Goal: Task Accomplishment & Management: Manage account settings

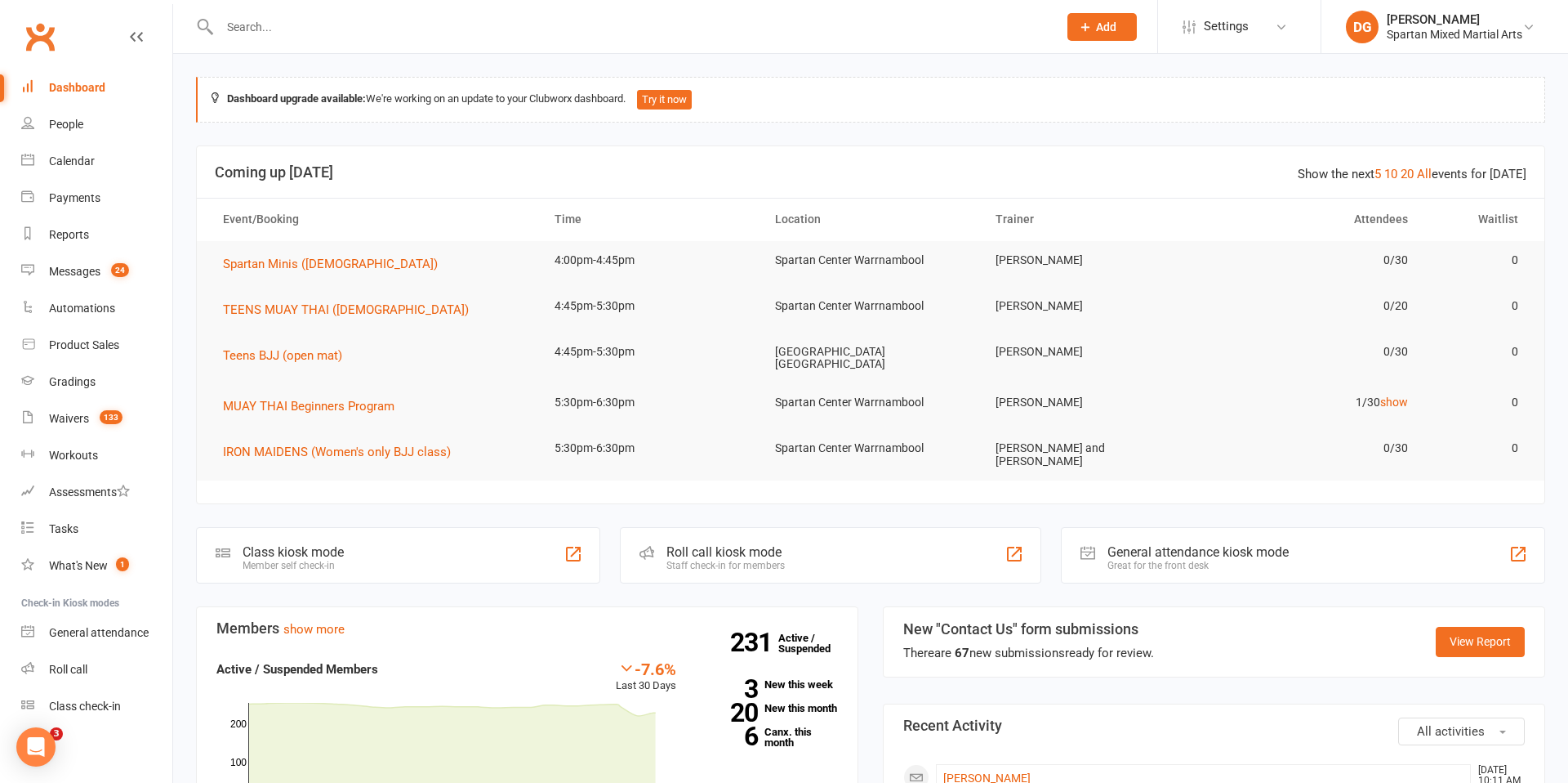
click at [313, 28] on input "text" at bounding box center [630, 27] width 832 height 23
type input "b"
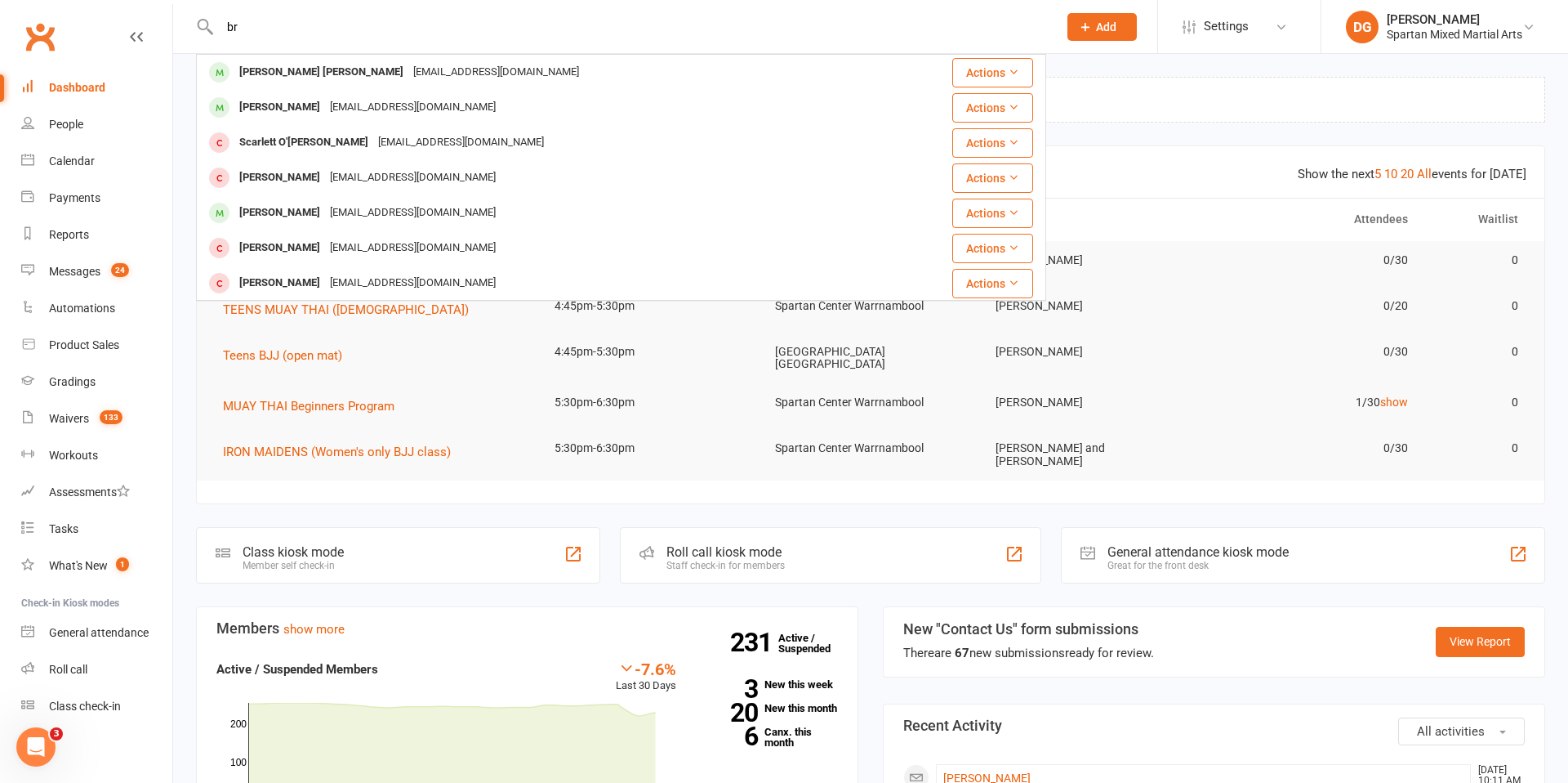
type input "b"
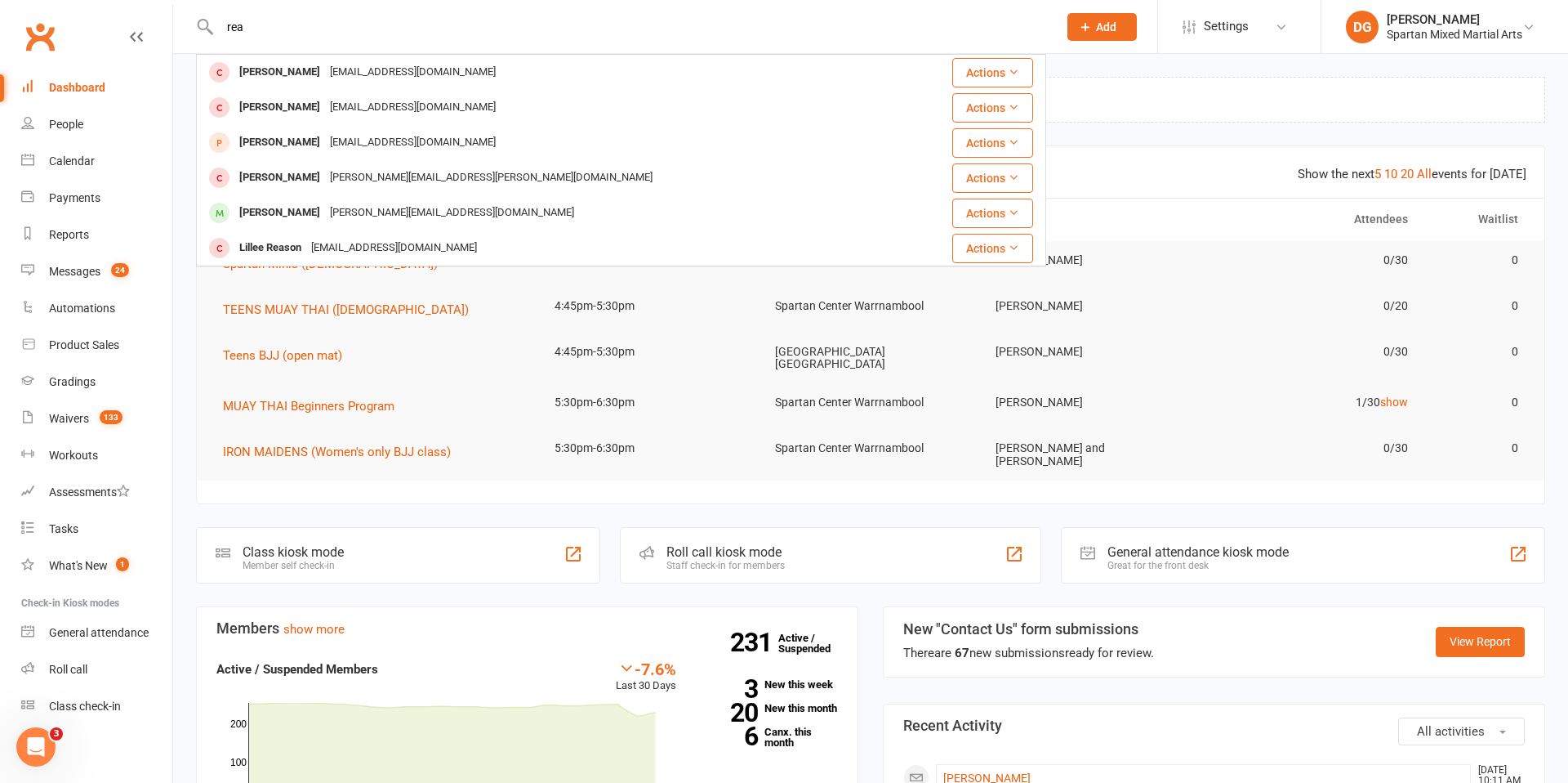
type input "rea"
click at [66, 126] on div "People" at bounding box center [66, 123] width 34 height 13
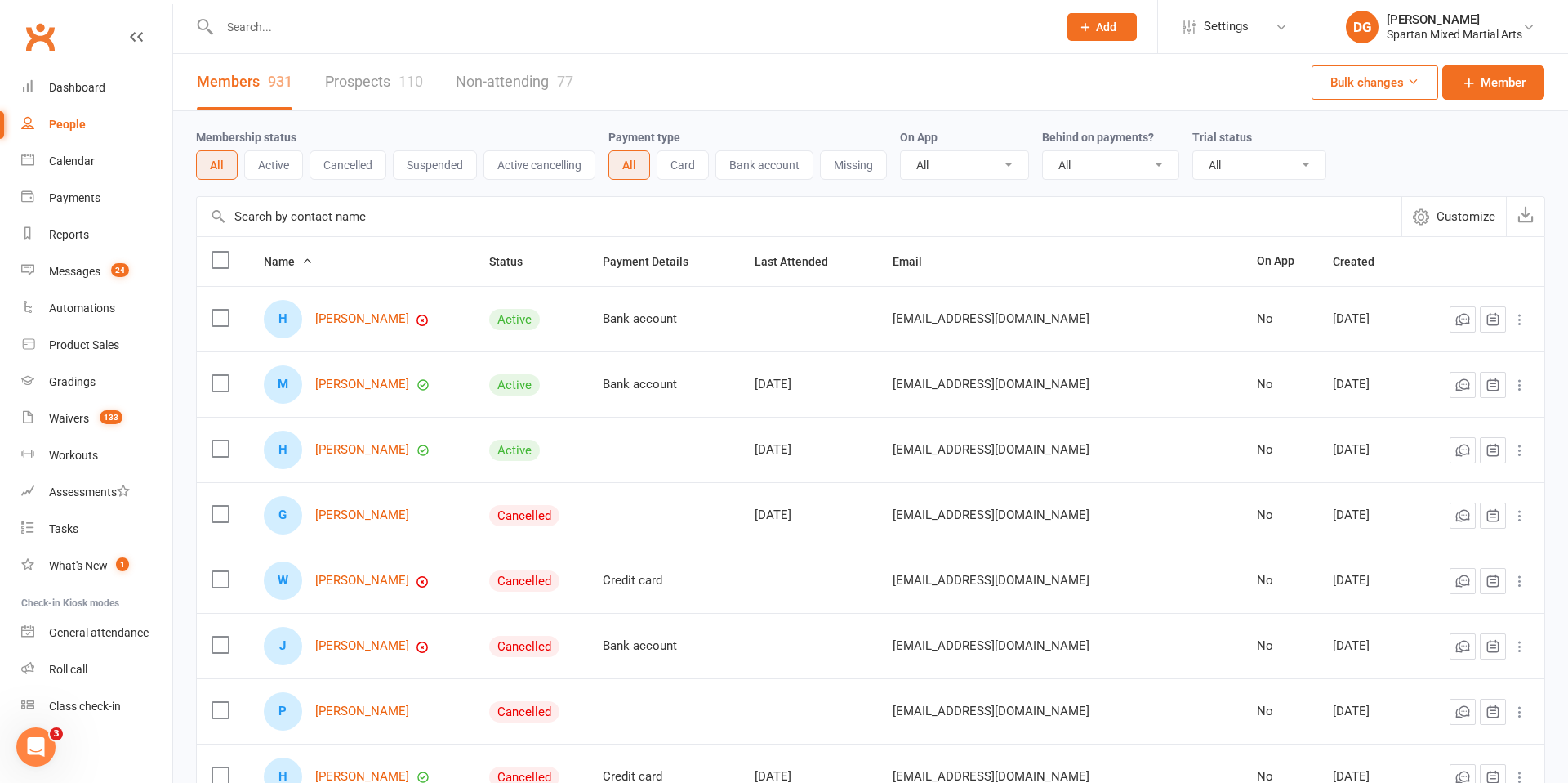
click at [348, 25] on input "text" at bounding box center [630, 27] width 832 height 23
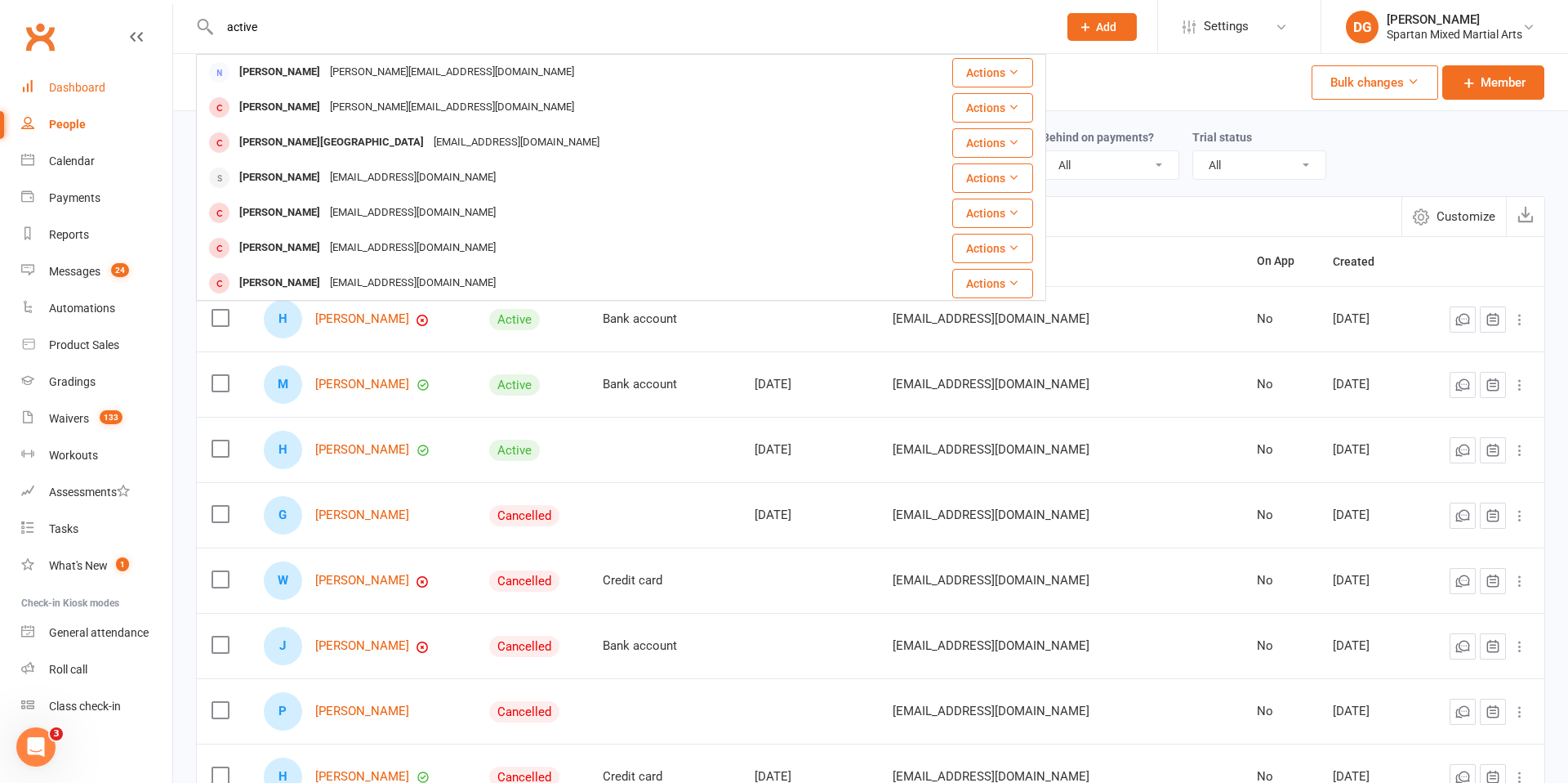
type input "active"
click at [85, 90] on div "Dashboard" at bounding box center [77, 87] width 56 height 13
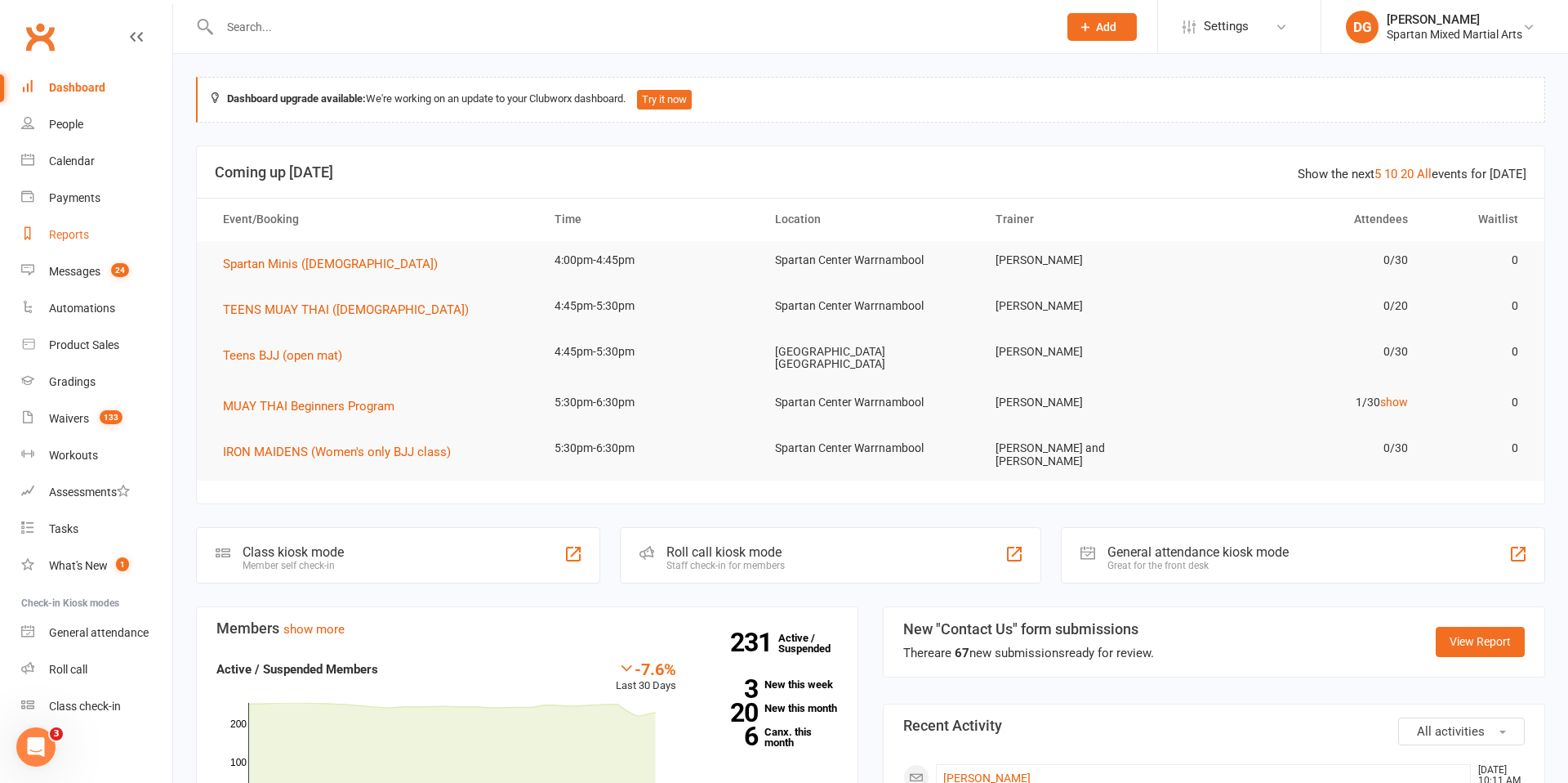
click at [70, 233] on div "Reports" at bounding box center [69, 234] width 40 height 13
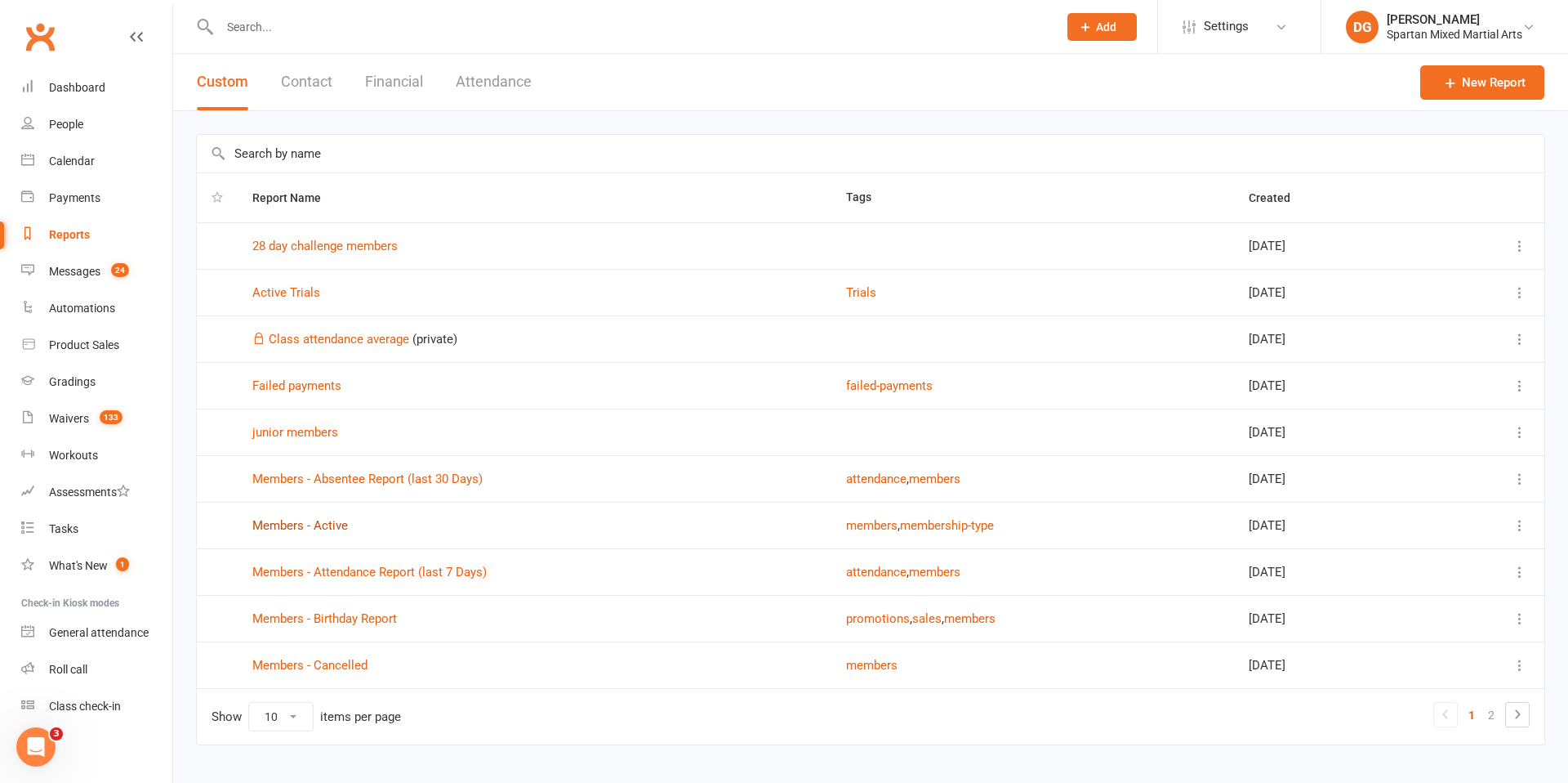
click at [289, 523] on link "Members - Active" at bounding box center [300, 525] width 96 height 15
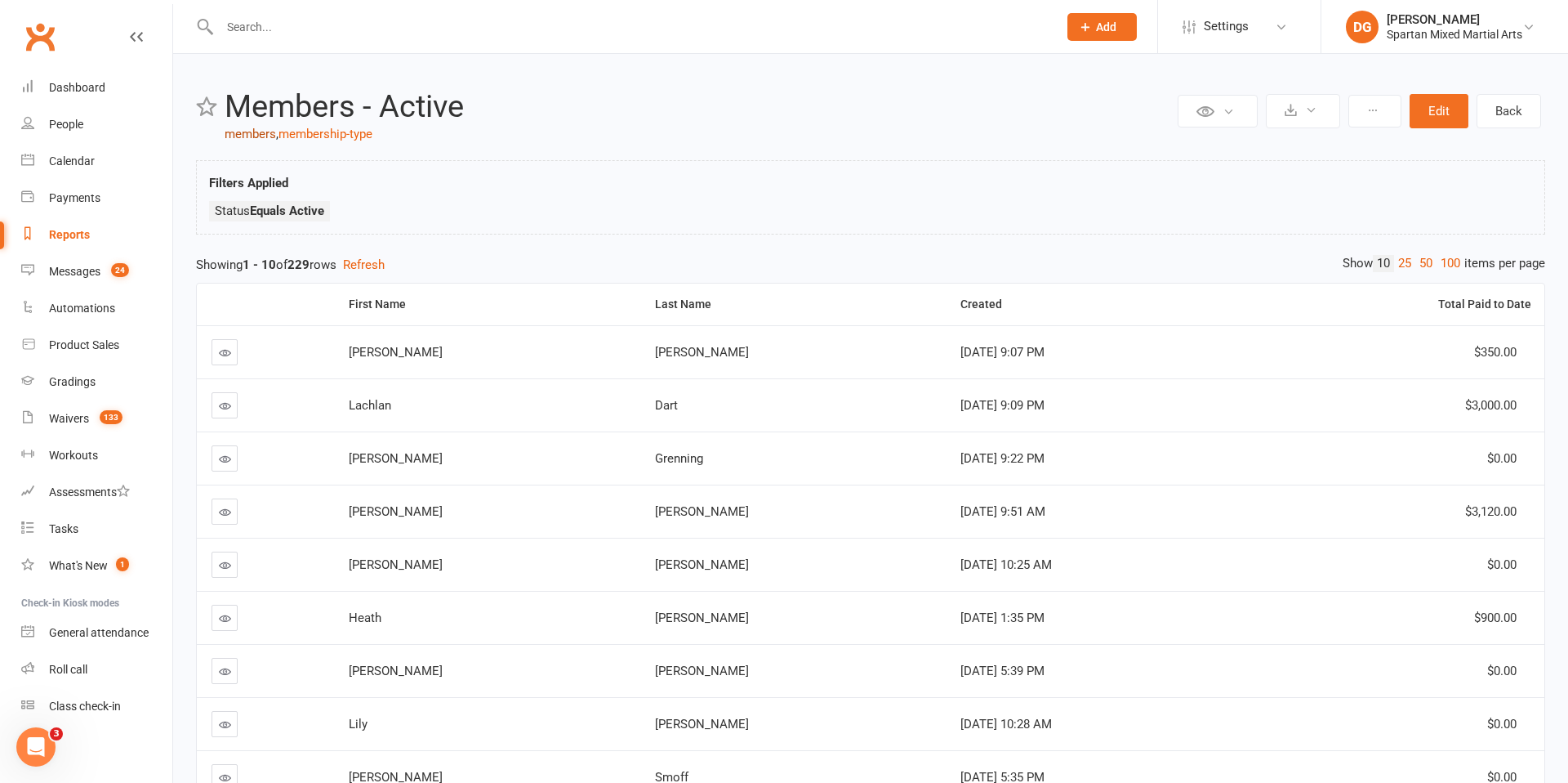
click at [248, 136] on link "members" at bounding box center [251, 134] width 52 height 15
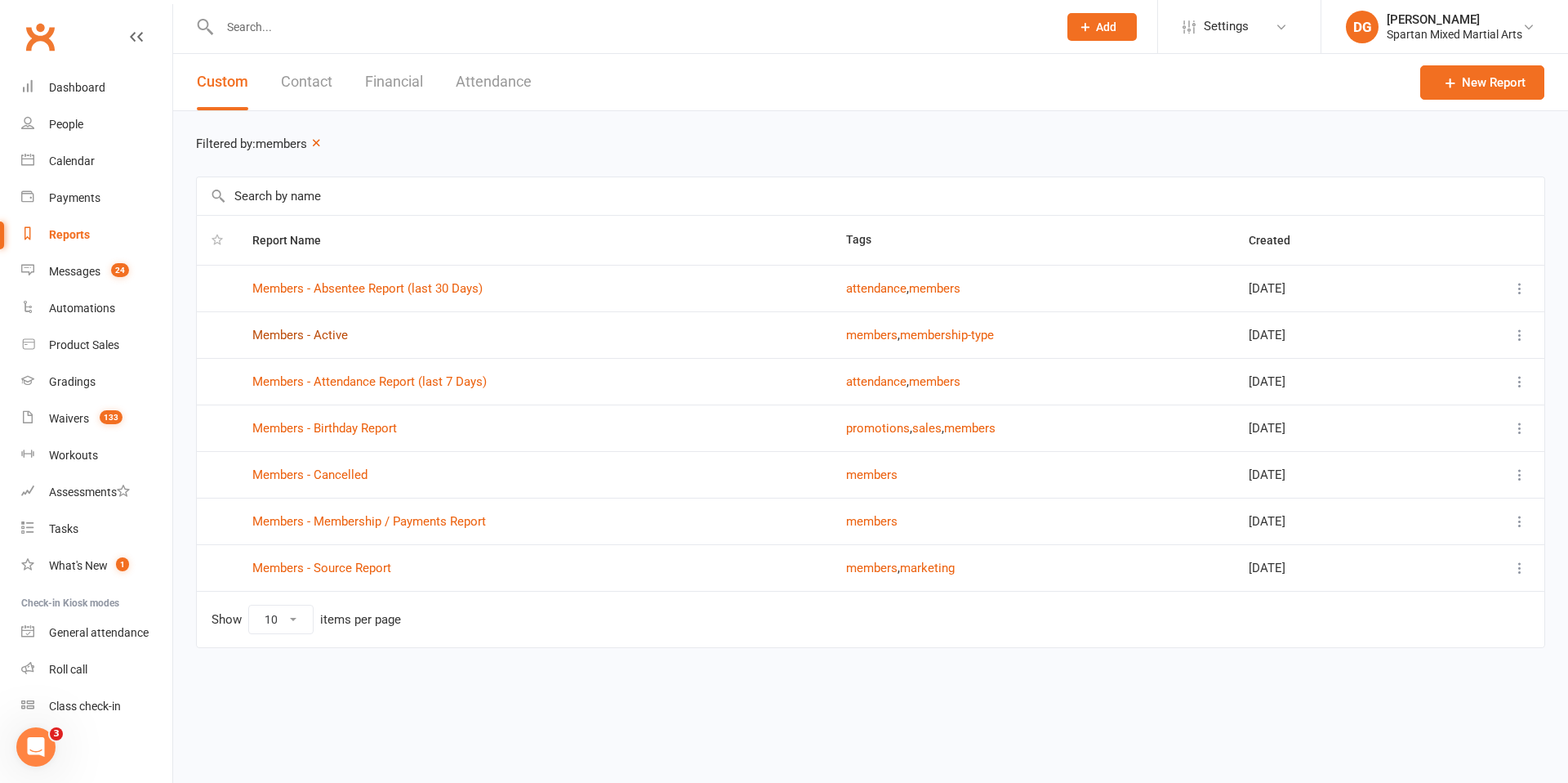
click at [284, 334] on link "Members - Active" at bounding box center [300, 335] width 96 height 15
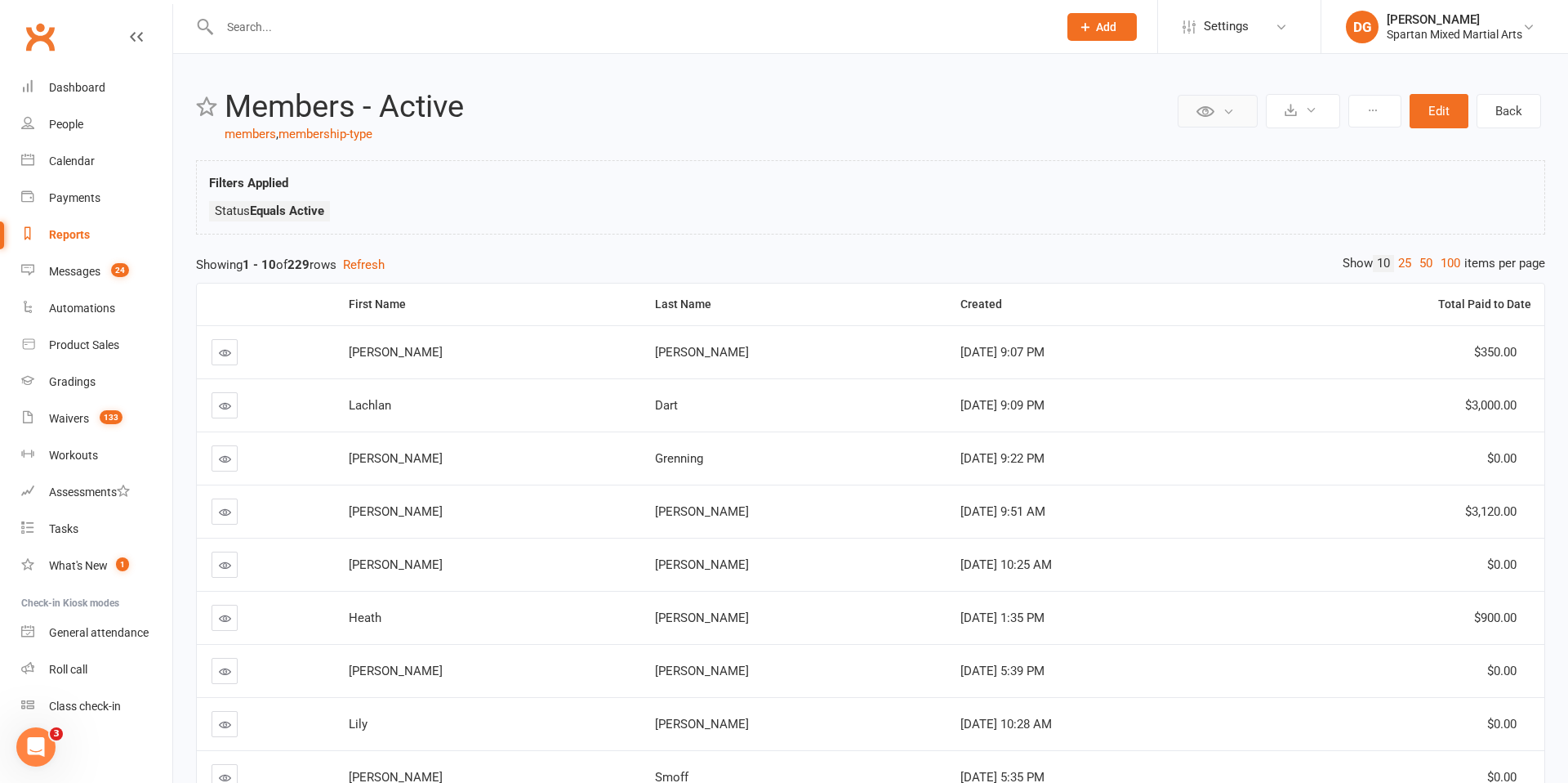
click at [1226, 114] on icon at bounding box center [1229, 111] width 12 height 12
click at [1313, 109] on icon at bounding box center [1311, 110] width 12 height 12
click at [1220, 152] on link "Export to CSV" at bounding box center [1253, 150] width 172 height 33
click at [85, 91] on div "Dashboard" at bounding box center [77, 87] width 56 height 13
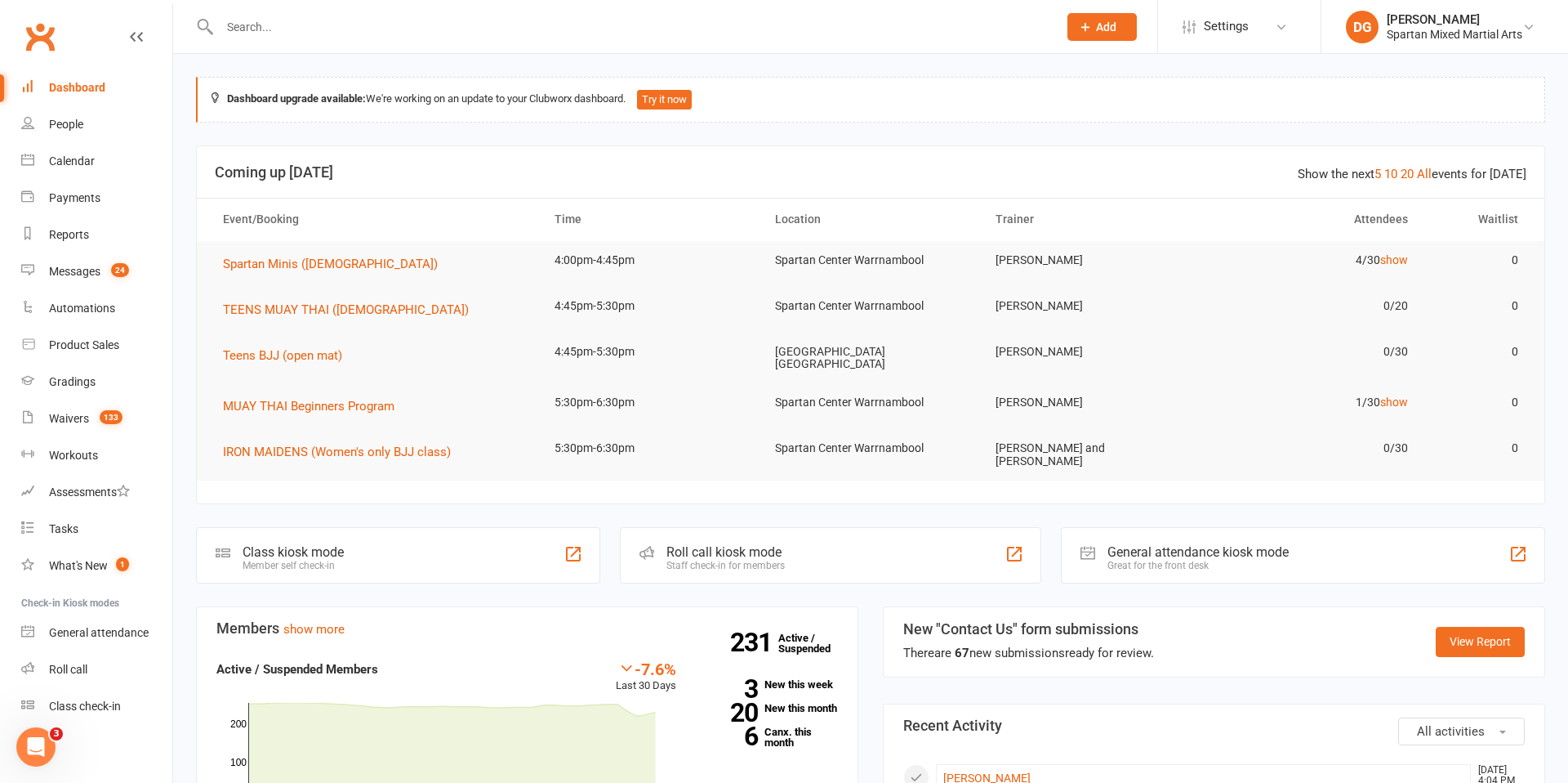
click at [71, 86] on div "Dashboard" at bounding box center [77, 87] width 56 height 13
click at [78, 276] on div "Messages" at bounding box center [75, 271] width 52 height 13
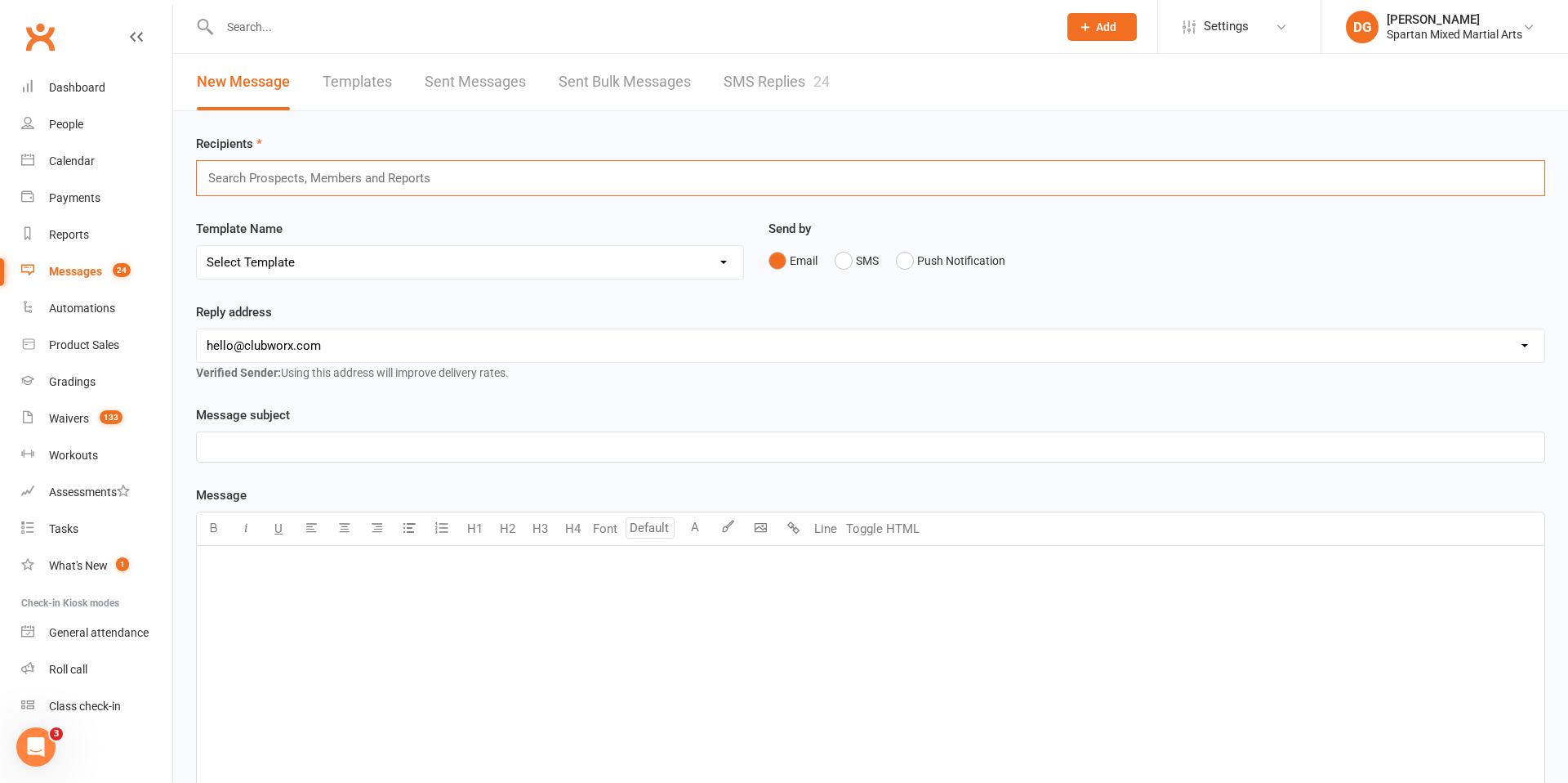
click at [365, 177] on input "text" at bounding box center [327, 178] width 240 height 22
type input "Active"
click at [268, 223] on em "Active" at bounding box center [278, 228] width 35 height 15
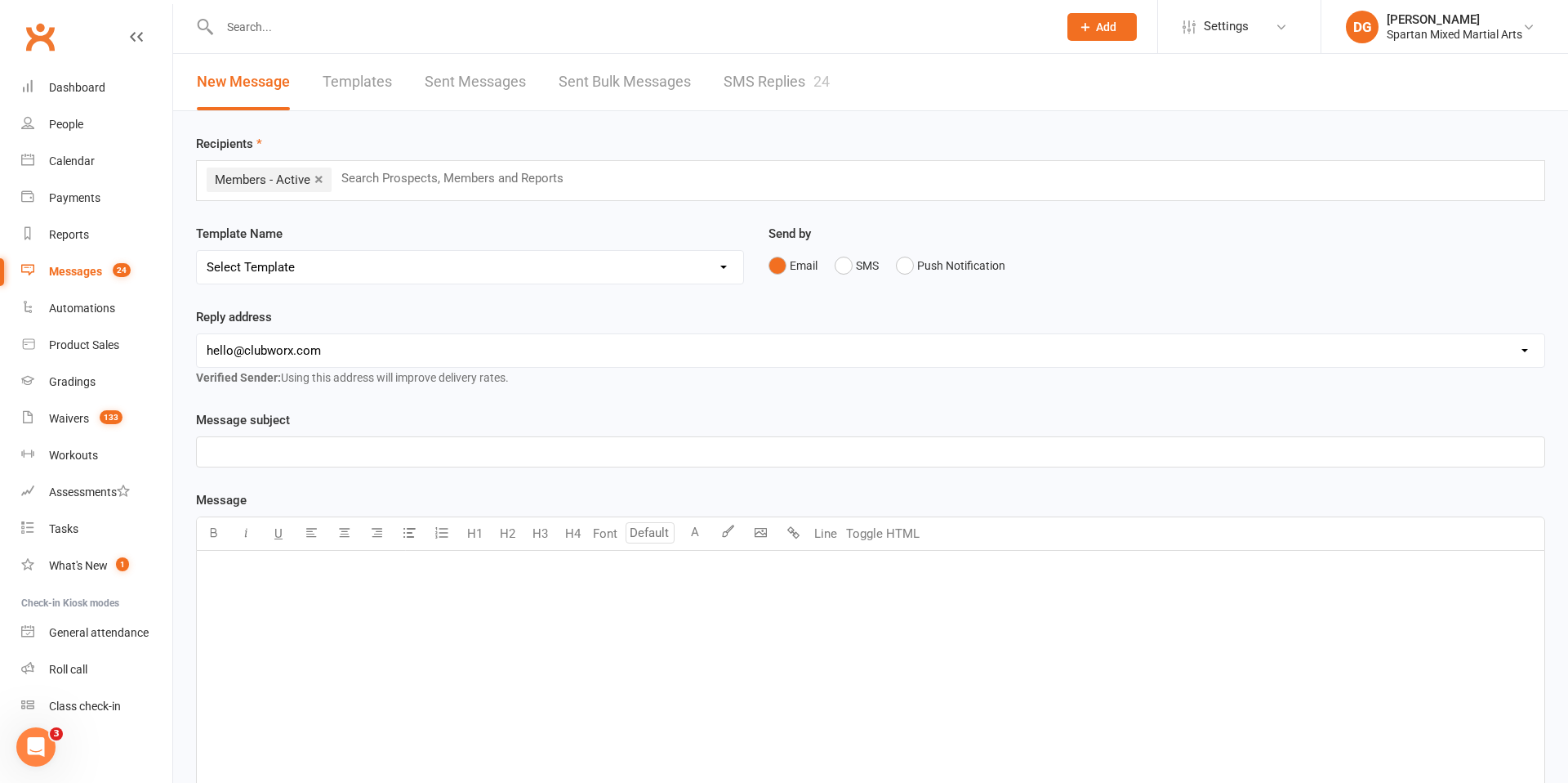
click at [287, 456] on p "﻿" at bounding box center [871, 452] width 1328 height 20
click at [306, 586] on div "﻿" at bounding box center [871, 673] width 1348 height 245
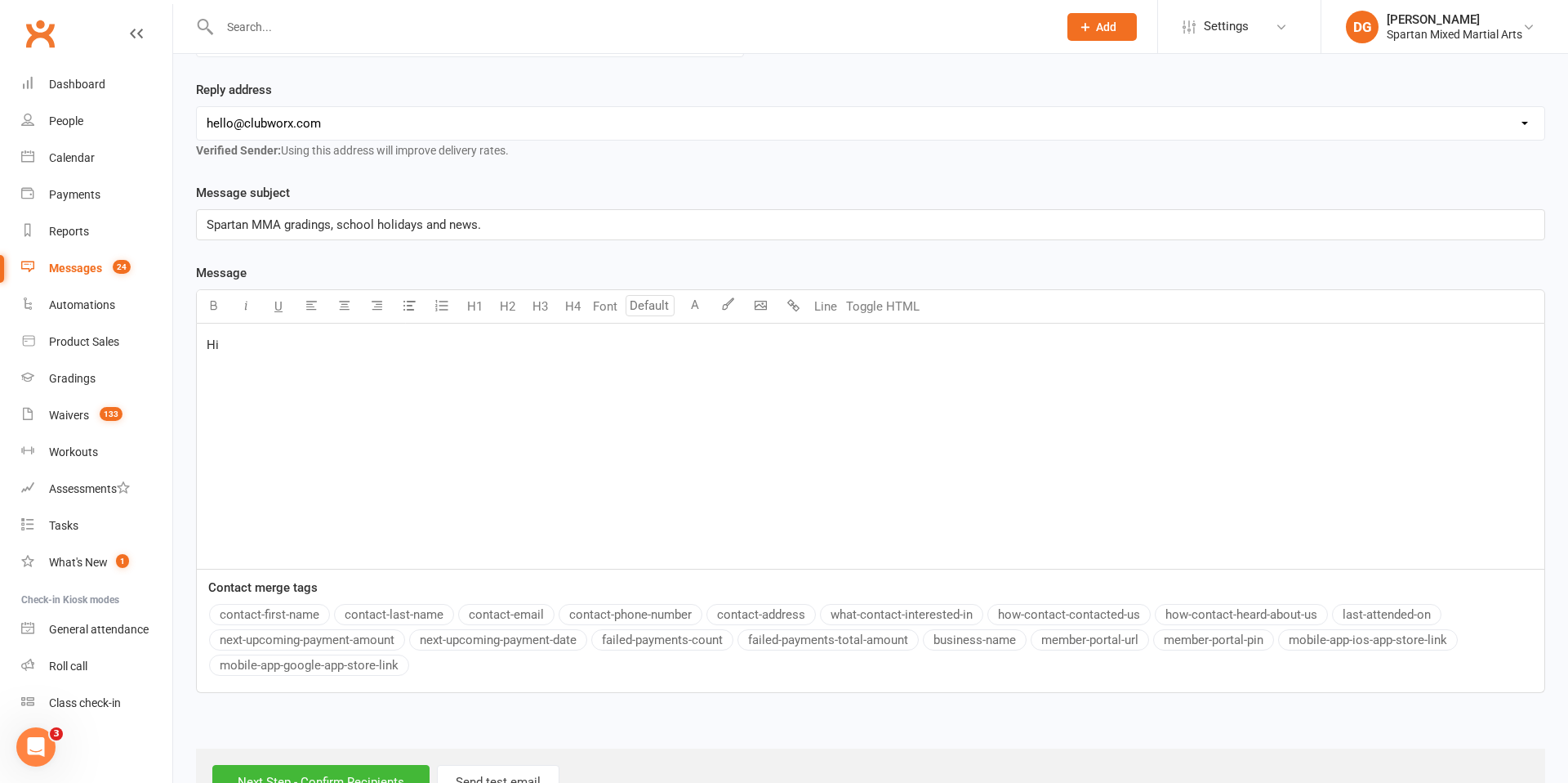
click at [280, 613] on button "contact-first-name" at bounding box center [270, 614] width 121 height 22
click at [234, 396] on p "﻿" at bounding box center [871, 399] width 1328 height 20
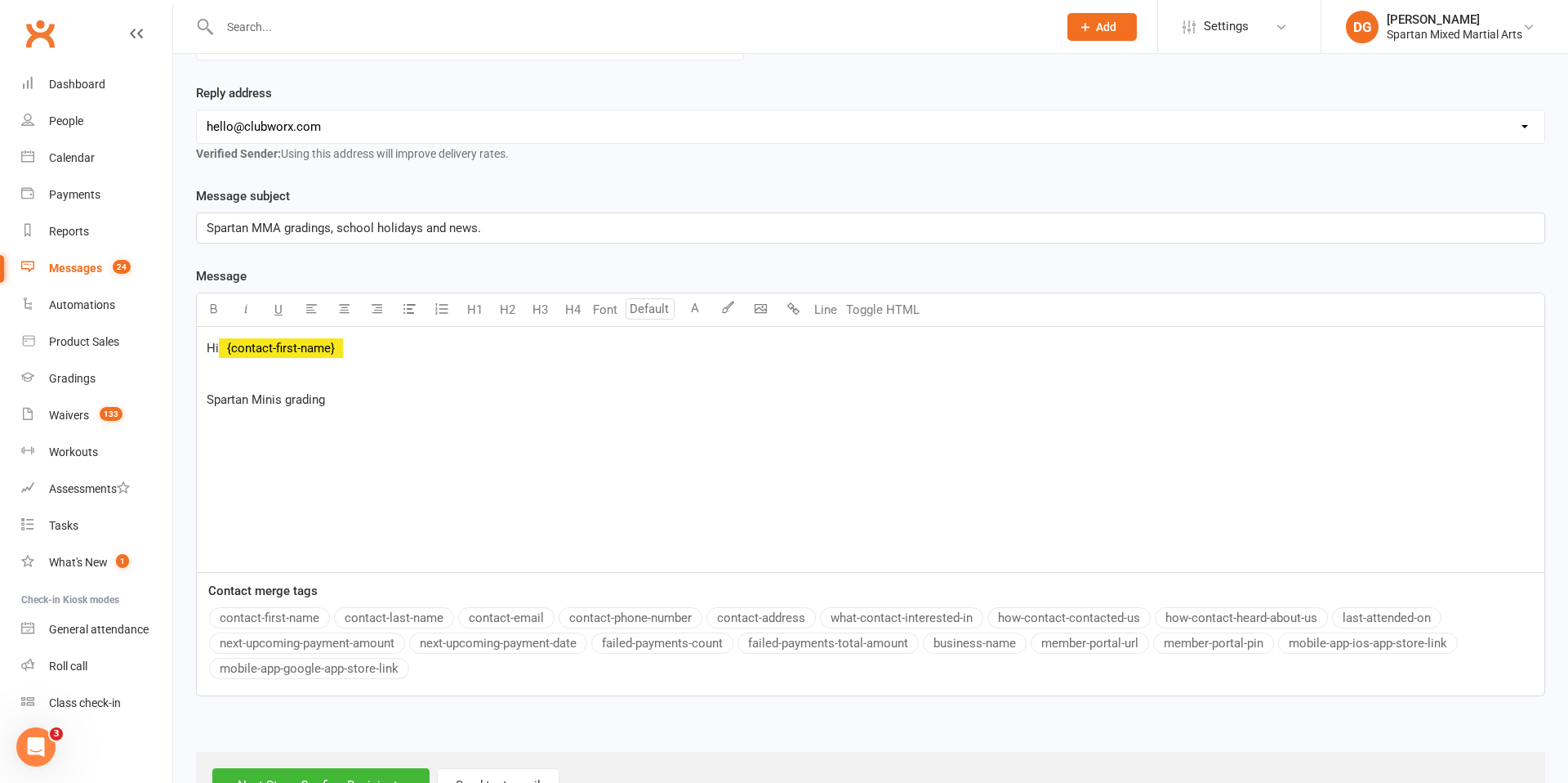
click at [210, 398] on span "Spartan Minis grading" at bounding box center [265, 399] width 118 height 15
click at [392, 398] on p "Term 3 Spartan Minis grading" at bounding box center [871, 399] width 1328 height 20
click at [766, 401] on span "Term 3 Spartan Minis grading will be held on Saturday October 4th, 9am start, a…" at bounding box center [486, 399] width 559 height 15
click at [578, 401] on span "Term 3 Spartan Minis grading will be held on Saturday October 4th, 9am start, a…" at bounding box center [518, 399] width 622 height 15
drag, startPoint x: 454, startPoint y: 409, endPoint x: 507, endPoint y: 400, distance: 53.8
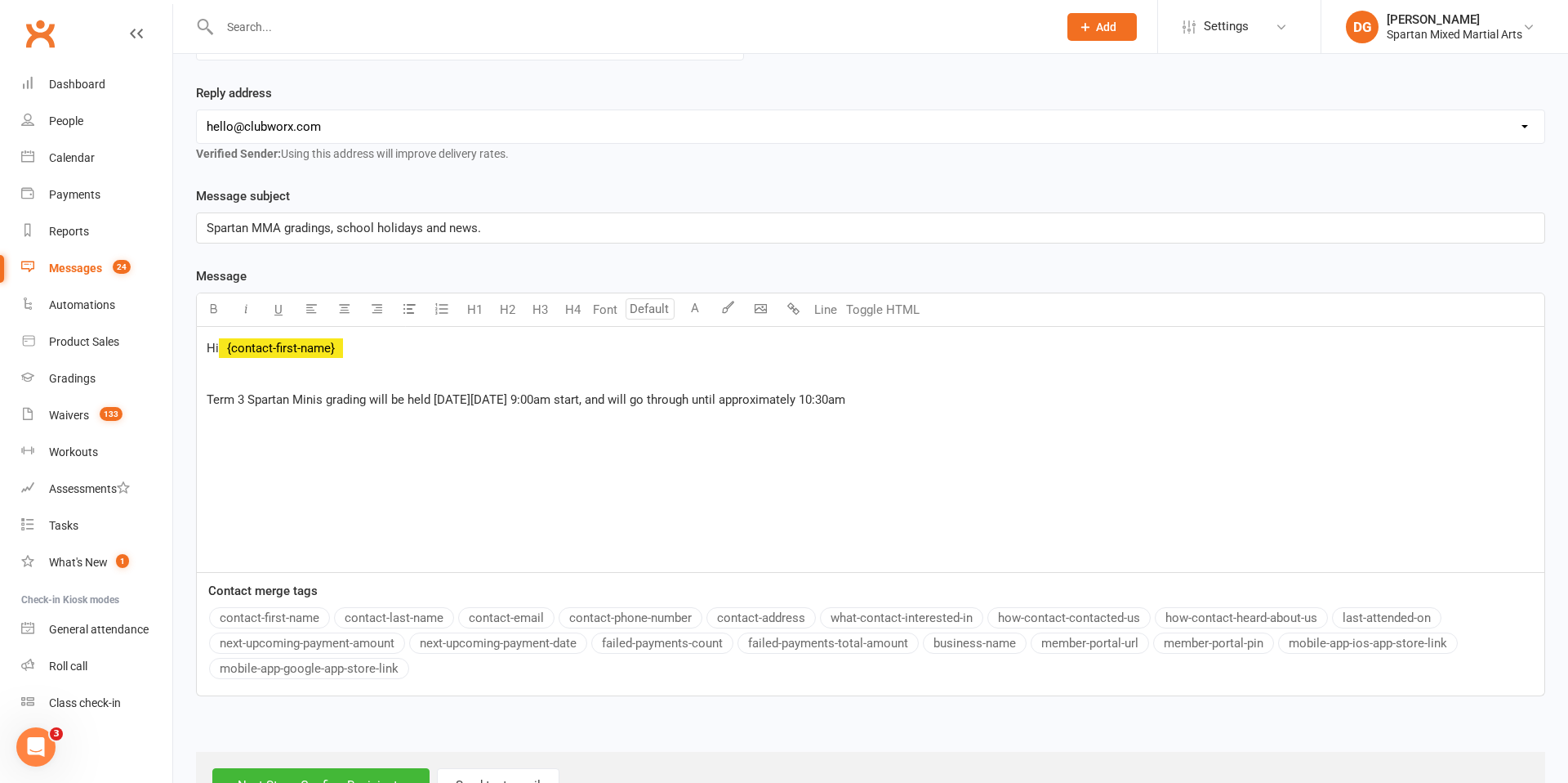
click at [507, 400] on div "Hi ﻿ {contact-first-name} ﻿ Term 3 Spartan Minis grading will be held on Saturd…" at bounding box center [871, 449] width 1348 height 245
drag, startPoint x: 459, startPoint y: 399, endPoint x: 614, endPoint y: 405, distance: 155.1
click at [614, 405] on span "Term 3 Spartan Minis grading will be held on Saturday October 4th, 9:00am start…" at bounding box center [526, 399] width 639 height 15
click at [215, 316] on button "button" at bounding box center [213, 310] width 33 height 33
drag, startPoint x: 912, startPoint y: 399, endPoint x: 865, endPoint y: 404, distance: 47.3
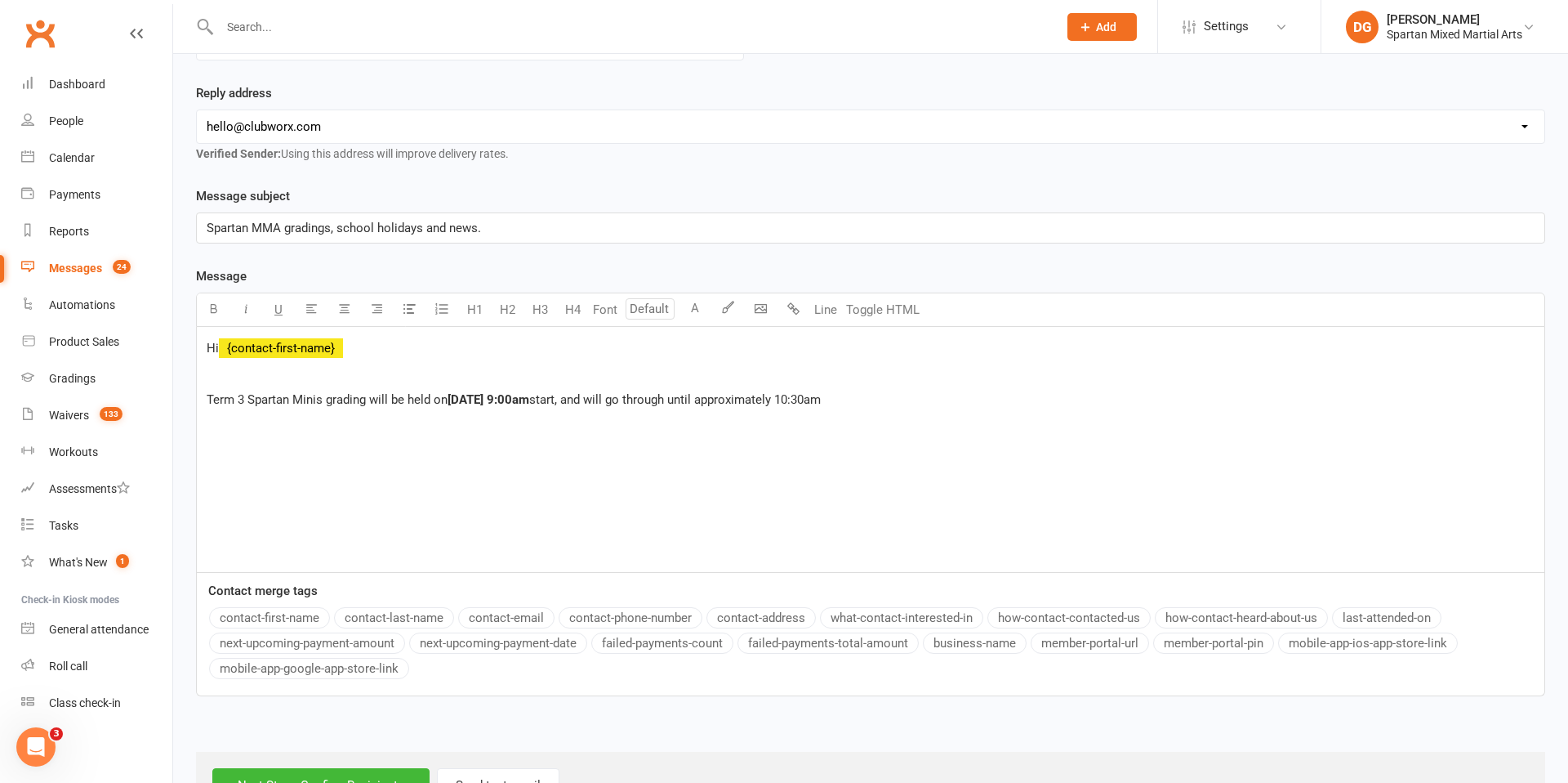
click at [821, 404] on span "start, and will go through until approximately 10:30am" at bounding box center [675, 399] width 291 height 15
click at [209, 307] on icon "button" at bounding box center [214, 309] width 12 height 12
click at [985, 411] on div "Hi ﻿ {contact-first-name} ﻿ Term 3 Spartan Minis grading will be held on Saturd…" at bounding box center [871, 449] width 1348 height 245
click at [212, 316] on button "button" at bounding box center [213, 310] width 33 height 33
click at [1426, 398] on span "All spartan minis members are invited to attend but please note not all Spartan…" at bounding box center [1124, 399] width 601 height 15
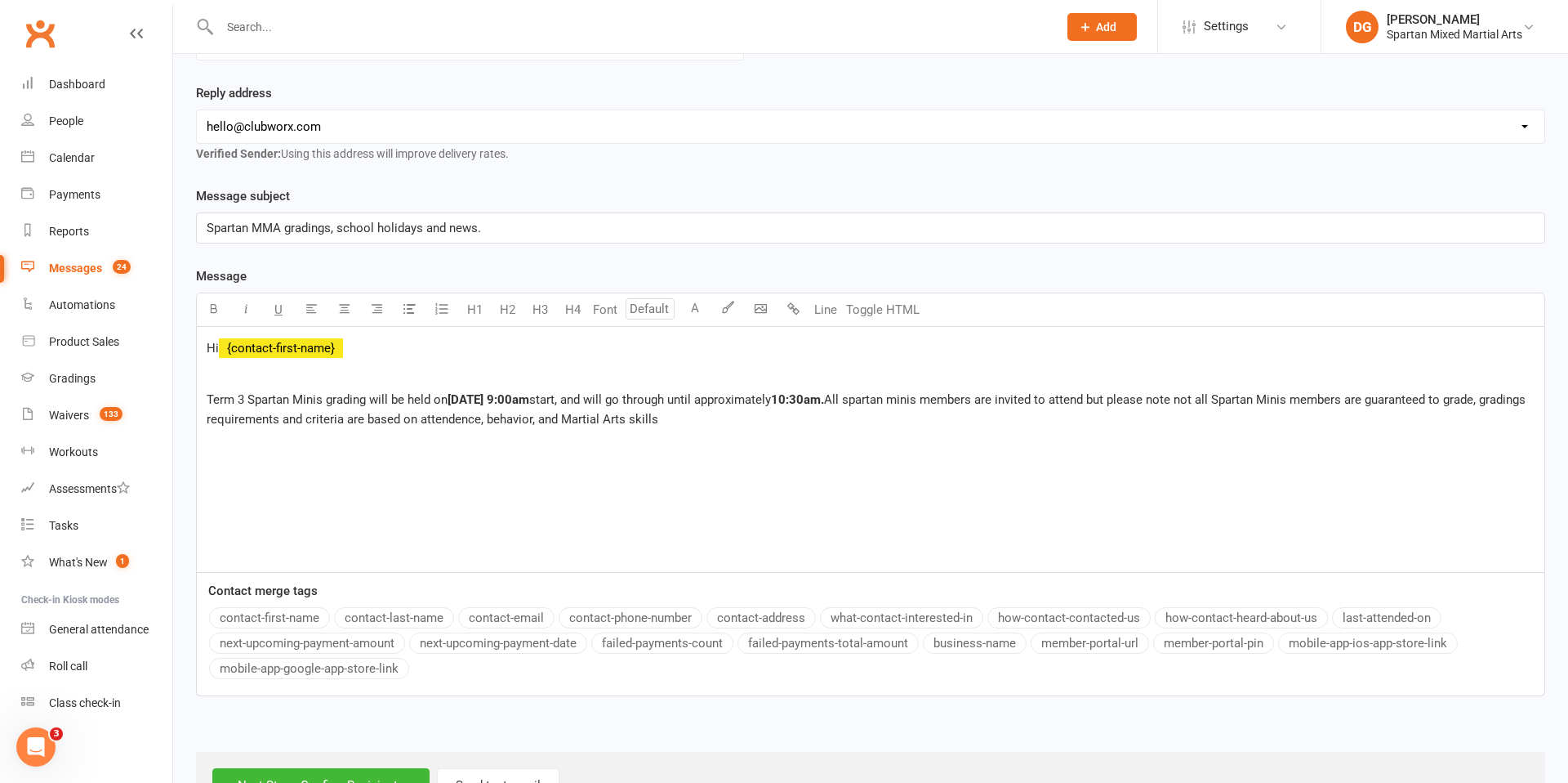
click at [538, 429] on div "Hi ﻿ {contact-first-name} ﻿ Term 3 Spartan Minis grading will be held on Saturd…" at bounding box center [871, 449] width 1348 height 245
click at [518, 438] on div "Hi ﻿ {contact-first-name} ﻿ Term 3 Spartan Minis grading will be held on Saturd…" at bounding box center [871, 449] width 1348 height 245
click at [528, 422] on span "All spartan minis members are invited to attend but please note not all Spartan…" at bounding box center [868, 410] width 1322 height 34
click at [600, 421] on span "All spartan minis members are invited to attend but please note not all Spartan…" at bounding box center [868, 410] width 1322 height 34
click at [594, 420] on span "All spartan minis members are invited to attend but please note not all Spartan…" at bounding box center [868, 410] width 1322 height 34
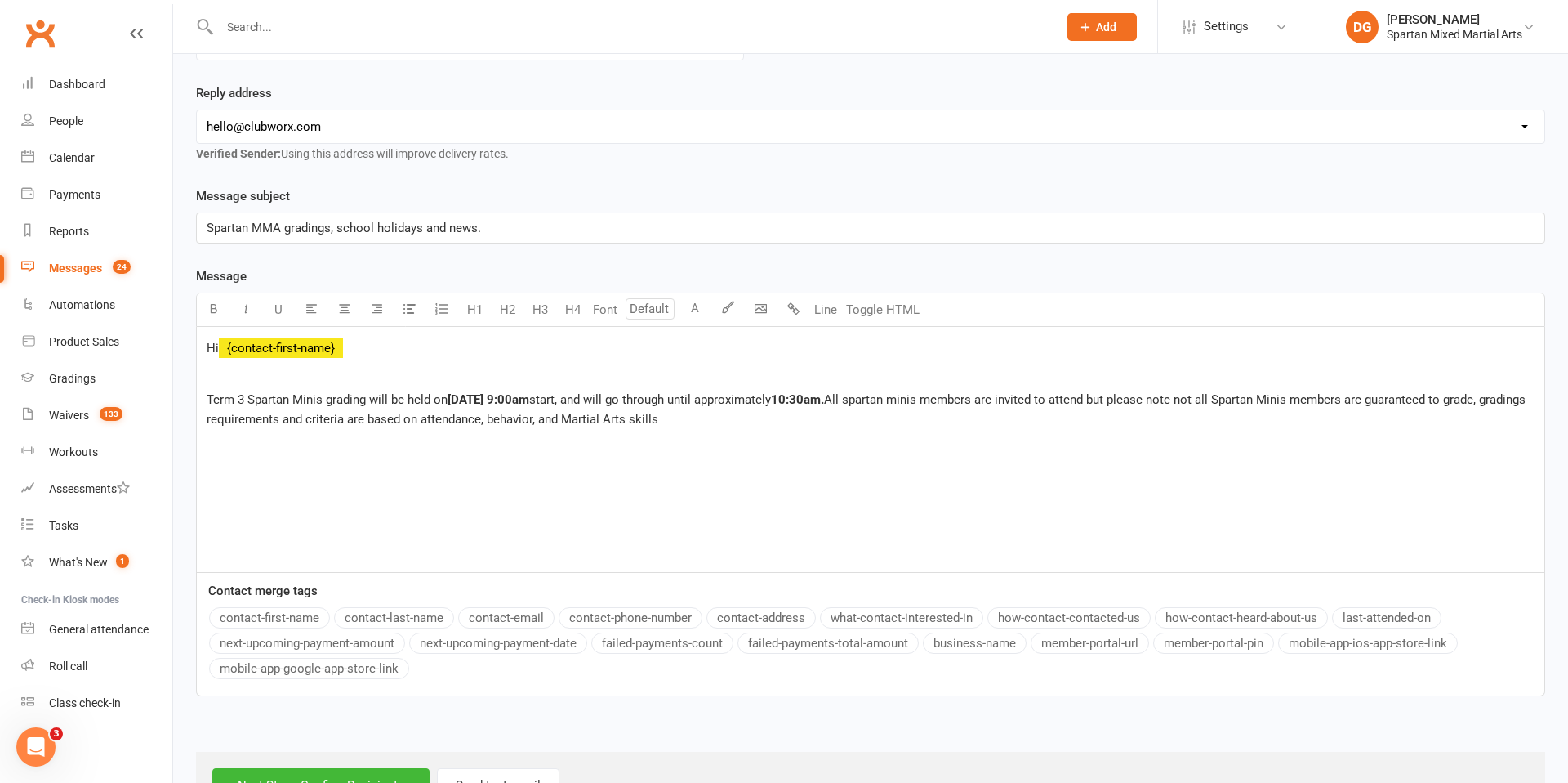
click at [594, 420] on span "All spartan minis members are invited to attend but please note not all Spartan…" at bounding box center [868, 410] width 1322 height 34
click at [603, 511] on div "Hi ﻿ {contact-first-name} ﻿ Term 3 Spartan Minis grading will be held on Saturd…" at bounding box center [871, 449] width 1348 height 245
click at [597, 422] on span "All spartan minis members are invited to attend but please note not all Spartan…" at bounding box center [868, 410] width 1322 height 34
click at [574, 439] on div "Hi ﻿ {contact-first-name} ﻿ Term 3 Spartan Minis grading will be held on Saturd…" at bounding box center [871, 449] width 1348 height 245
click at [615, 423] on span "All spartan minis members are invited to attend but please note not all Spartan…" at bounding box center [868, 410] width 1322 height 34
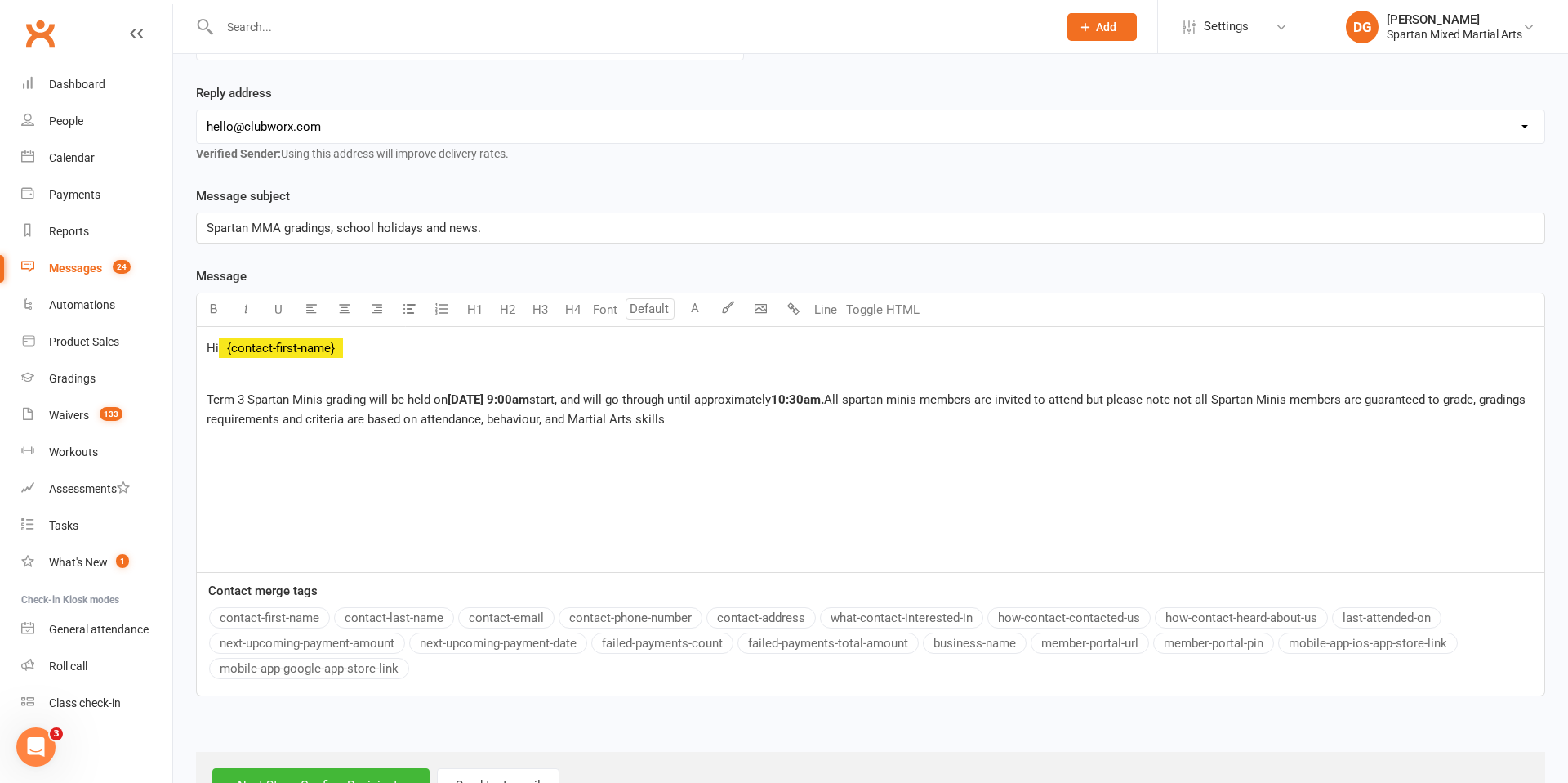
click at [603, 497] on div "Hi ﻿ {contact-first-name} ﻿ Term 3 Spartan Minis grading will be held on Saturd…" at bounding box center [871, 449] width 1348 height 245
click at [576, 423] on span "All spartan minis members are invited to attend but please note not all Spartan…" at bounding box center [868, 410] width 1322 height 34
click at [781, 465] on div "Hi ﻿ {contact-first-name} ﻿ Term 3 Spartan Minis grading will be held on Saturd…" at bounding box center [871, 449] width 1348 height 245
drag, startPoint x: 1128, startPoint y: 402, endPoint x: 1138, endPoint y: 423, distance: 23.3
click at [1128, 402] on span "All spartan minis members are invited to attend but please note not all Spartan…" at bounding box center [868, 410] width 1322 height 34
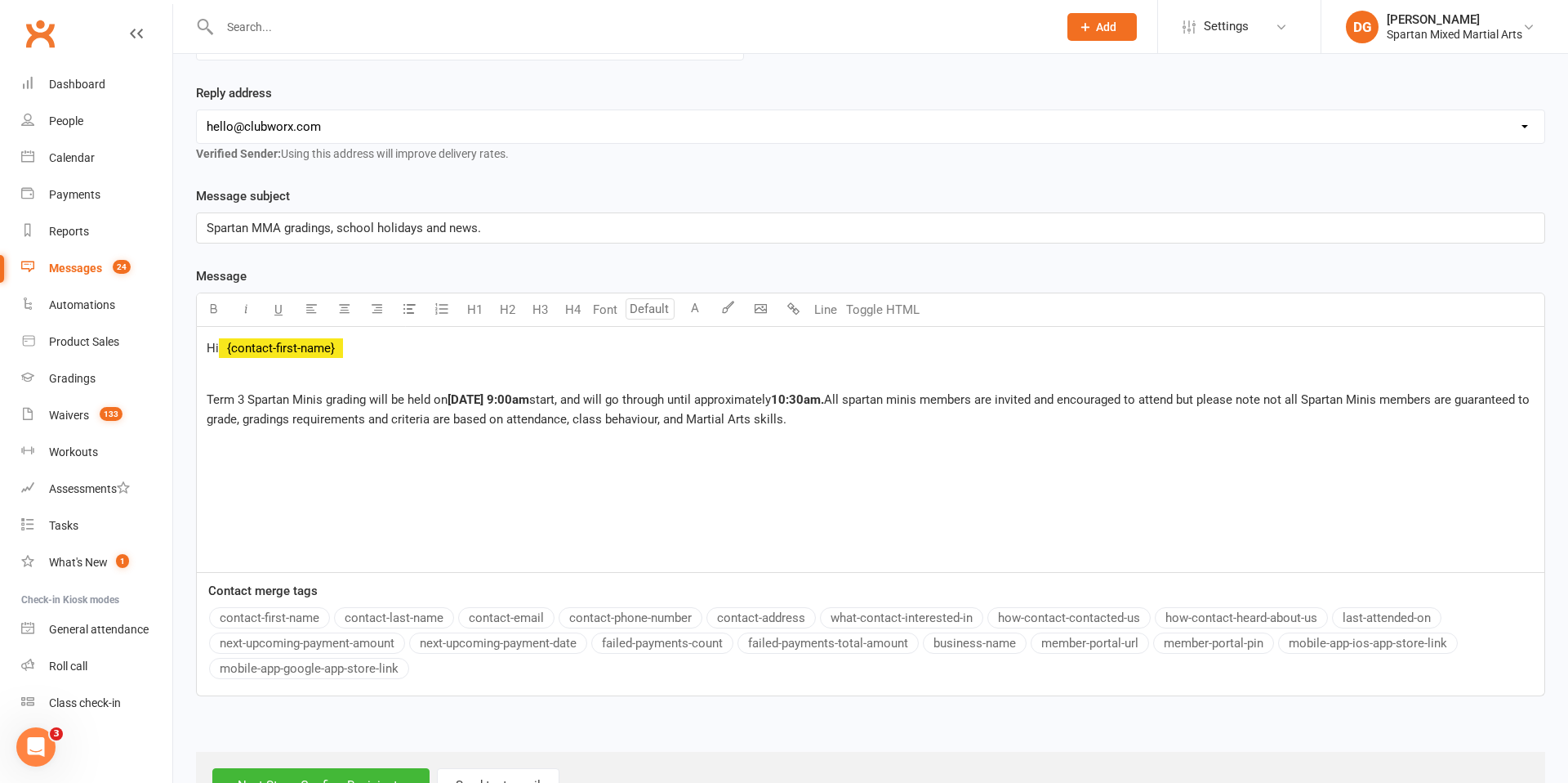
drag, startPoint x: 229, startPoint y: 420, endPoint x: 240, endPoint y: 432, distance: 16.3
click at [229, 421] on span "All spartan minis members are invited and encouraged to attend but please note …" at bounding box center [870, 410] width 1327 height 34
click at [412, 423] on span "All spartan minis members are invited and encouraged to attend but please note …" at bounding box center [841, 410] width 1270 height 34
click at [904, 422] on p "Term 3 Spartan Minis grading will be held on Saturday October 4th, 9:00am start…" at bounding box center [871, 409] width 1328 height 39
click at [1079, 420] on span "All spartan minis members are invited and encouraged to attend but please note …" at bounding box center [841, 410] width 1270 height 34
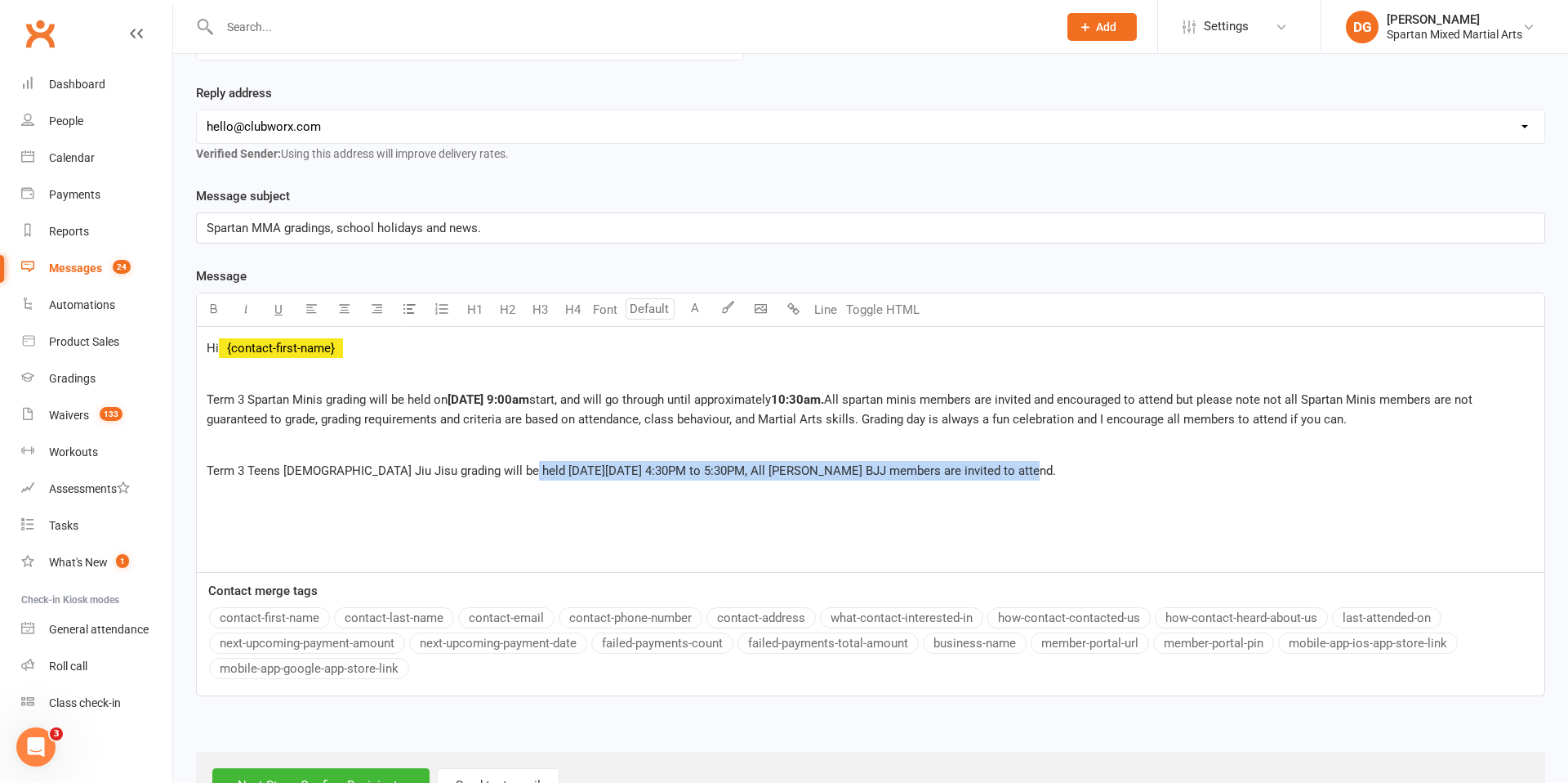
drag, startPoint x: 506, startPoint y: 472, endPoint x: 730, endPoint y: 480, distance: 224.1
click at [730, 480] on div "Hi ﻿ {contact-first-name} ﻿ Term 3 Spartan Minis grading will be held on Saturd…" at bounding box center [871, 449] width 1348 height 245
click at [731, 474] on span "Term 3 Teens Brazilian Jiu Jisu grading will be held on Thursday October 9th, 4…" at bounding box center [632, 470] width 850 height 15
drag, startPoint x: 507, startPoint y: 473, endPoint x: 594, endPoint y: 473, distance: 87.0
click at [594, 473] on span "Term 3 Teens Brazilian Jiu Jisu grading will be held on Thursday October 9th, 4…" at bounding box center [632, 470] width 850 height 15
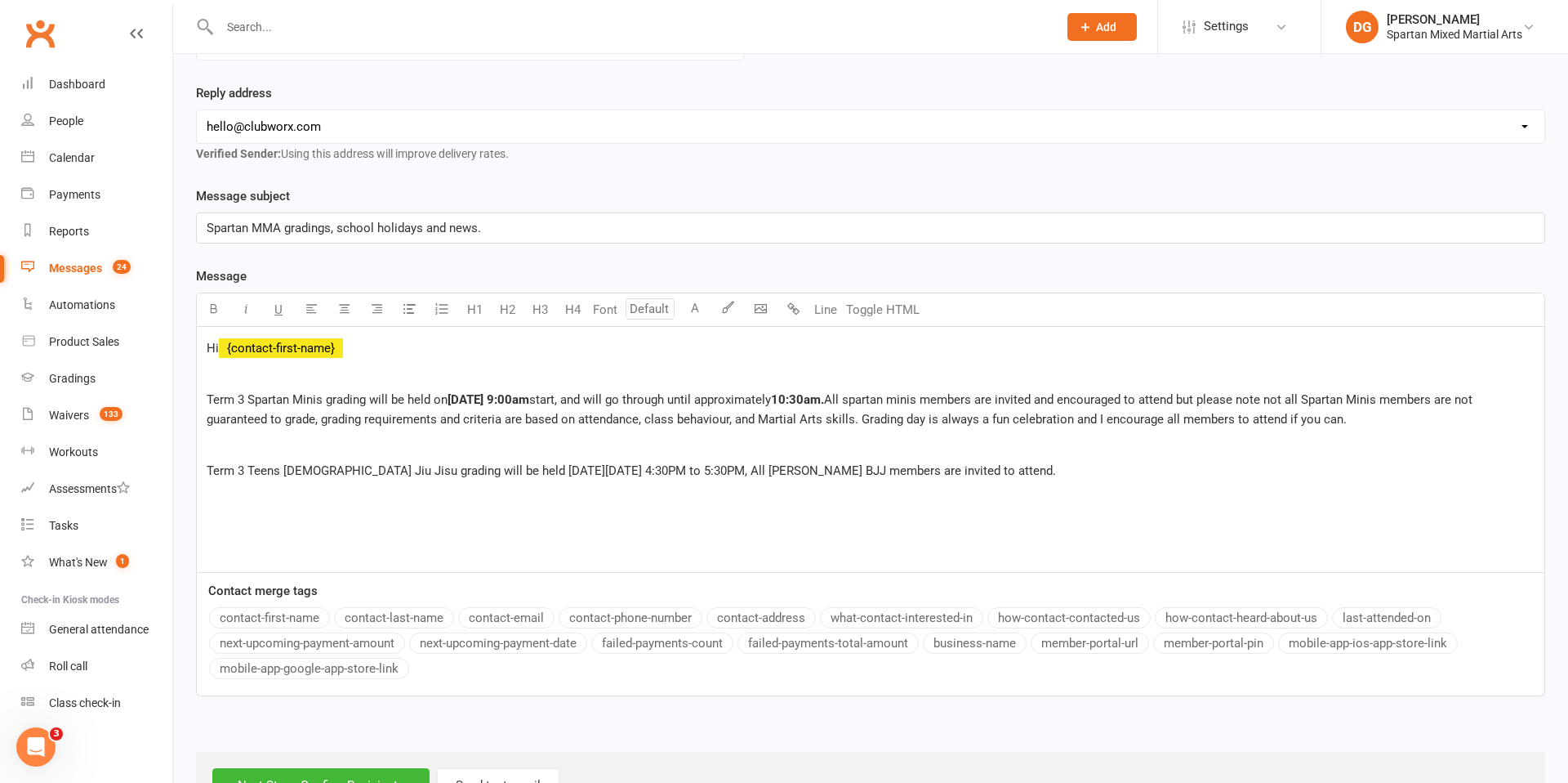
click at [551, 511] on div "Hi ﻿ {contact-first-name} ﻿ Term 3 Spartan Minis grading will be held on Saturd…" at bounding box center [871, 449] width 1348 height 245
drag, startPoint x: 506, startPoint y: 472, endPoint x: 725, endPoint y: 472, distance: 219.0
click at [725, 472] on span "Term 3 Teens Brazilian Jiu Jisu grading will be held on Thursday October 9th, 4…" at bounding box center [632, 470] width 850 height 15
click at [209, 310] on icon "button" at bounding box center [214, 309] width 12 height 12
click at [589, 529] on div "Hi ﻿ {contact-first-name} ﻿ Term 3 Spartan Minis grading will be held on Saturd…" at bounding box center [871, 449] width 1348 height 245
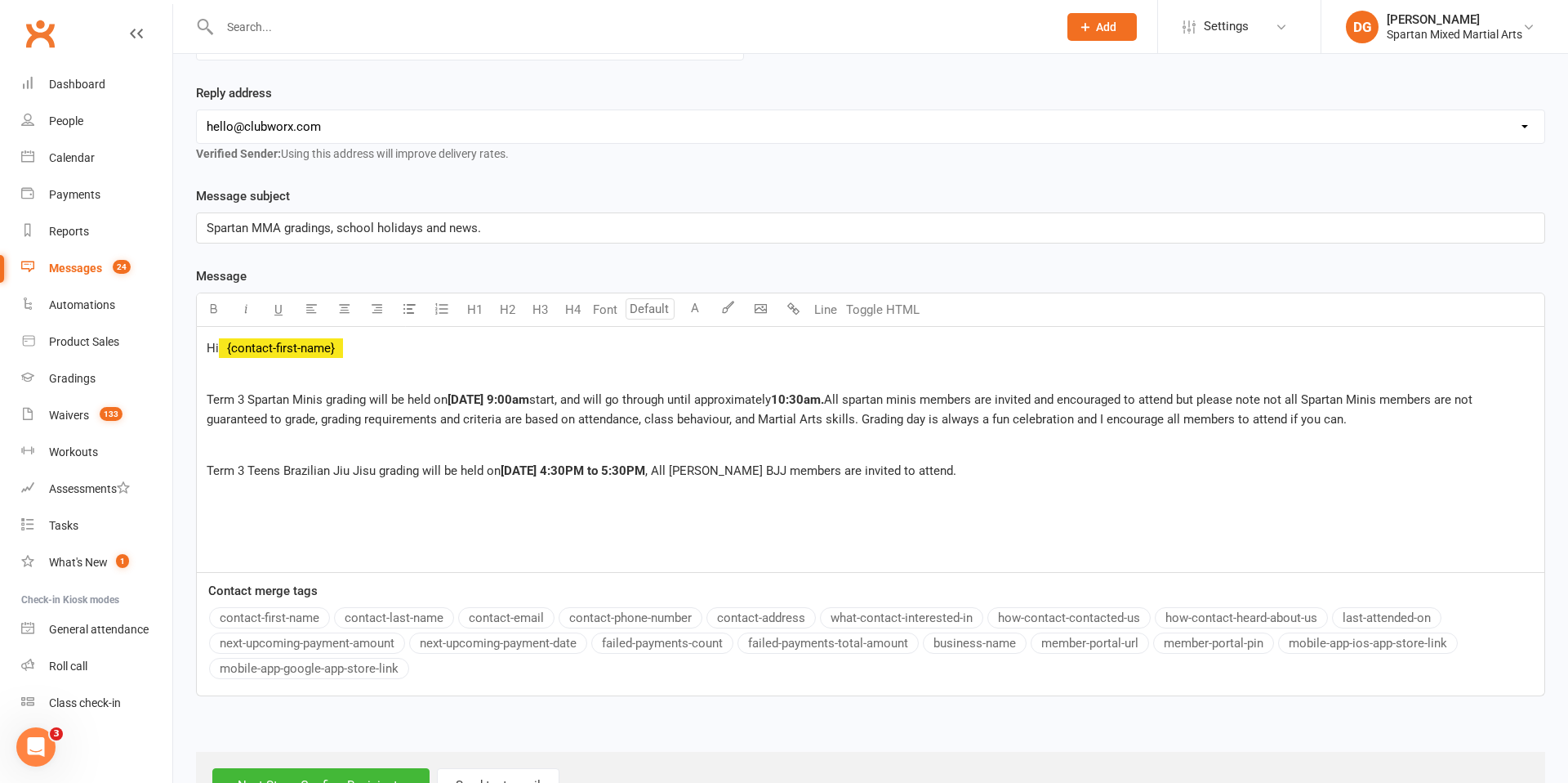
click at [784, 476] on span ", All teems BJJ members are invited to attend." at bounding box center [801, 470] width 311 height 15
click at [1005, 482] on div "Hi ﻿ {contact-first-name} ﻿ Term 3 Spartan Minis grading will be held on Saturd…" at bounding box center [871, 449] width 1348 height 245
click at [399, 349] on p "Hi ﻿ {contact-first-name}" at bounding box center [871, 348] width 1328 height 20
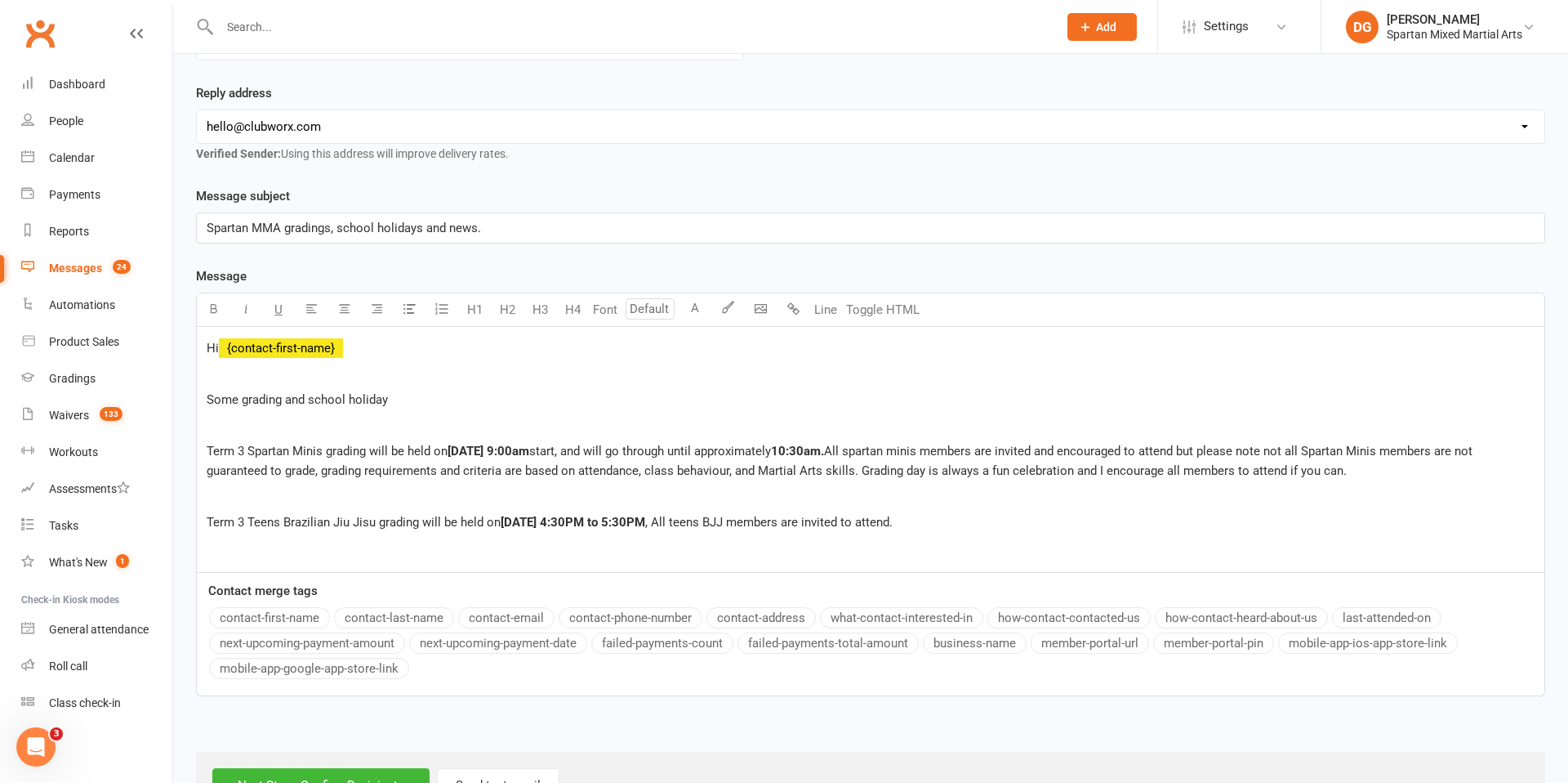
click at [283, 400] on span "Some grading and school holiday" at bounding box center [297, 399] width 181 height 15
click at [413, 407] on p "Some gradings and school holiday" at bounding box center [871, 399] width 1328 height 20
click at [1015, 524] on p "Term 3 Teens Brazilian Jiu Jisu grading will be held on Thursday October 9th, 4…" at bounding box center [871, 522] width 1328 height 20
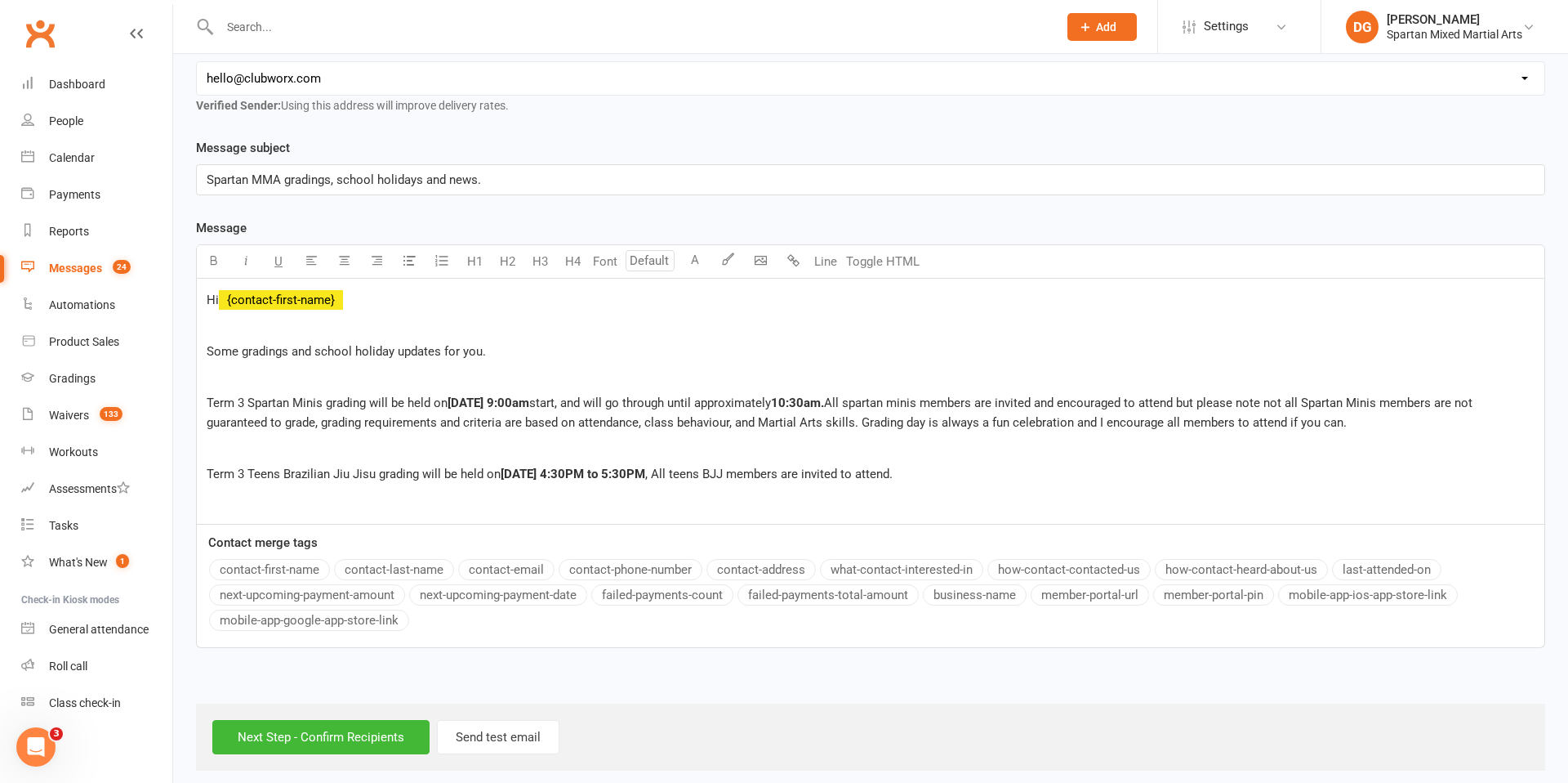
scroll to position [284, 0]
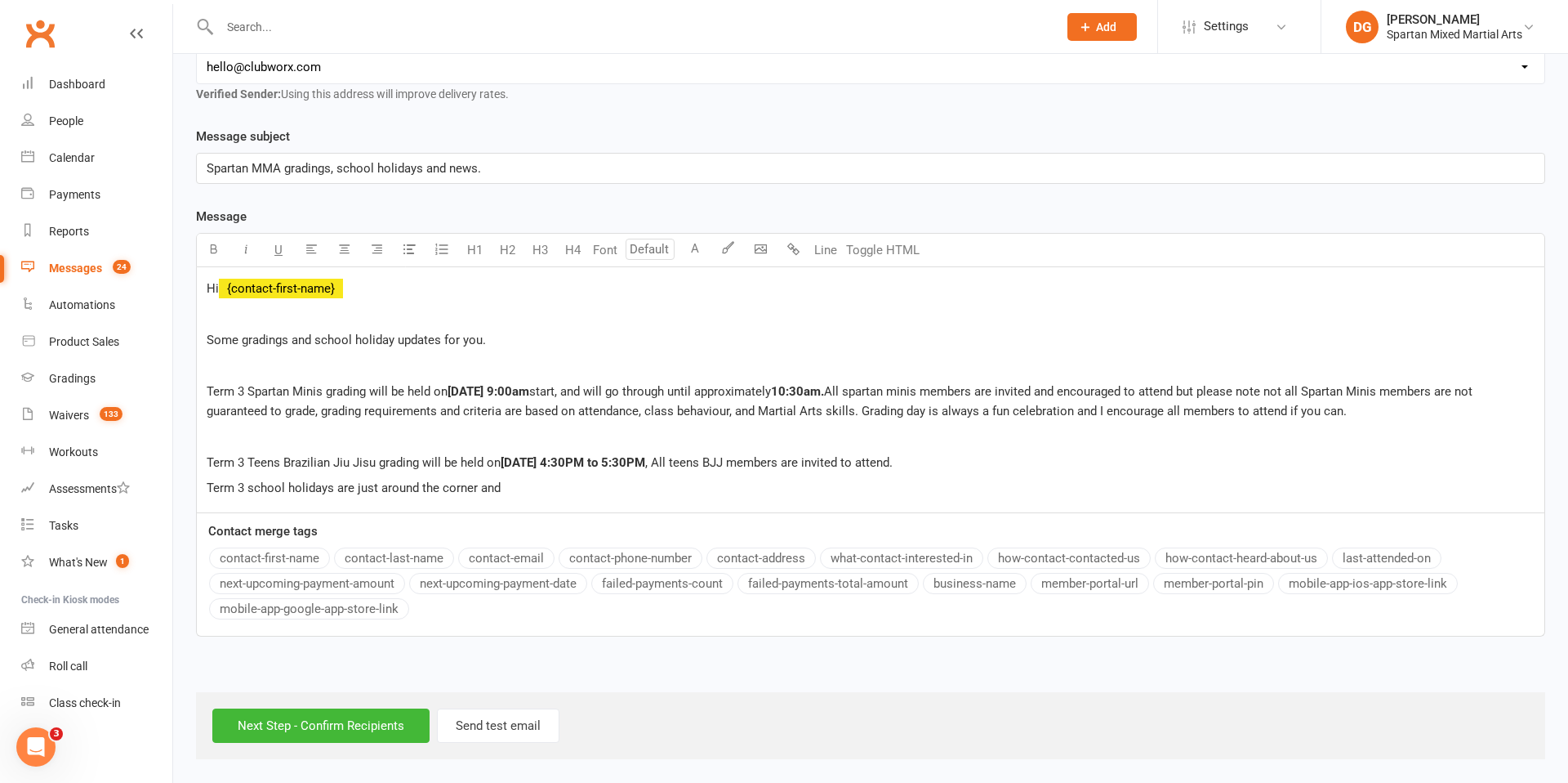
click at [208, 487] on span "Term 3 school holidays are just around the corner and" at bounding box center [353, 487] width 294 height 15
click at [632, 489] on p "Just a reminder for Term 3 school holidays are just around the corner and" at bounding box center [871, 487] width 1328 height 20
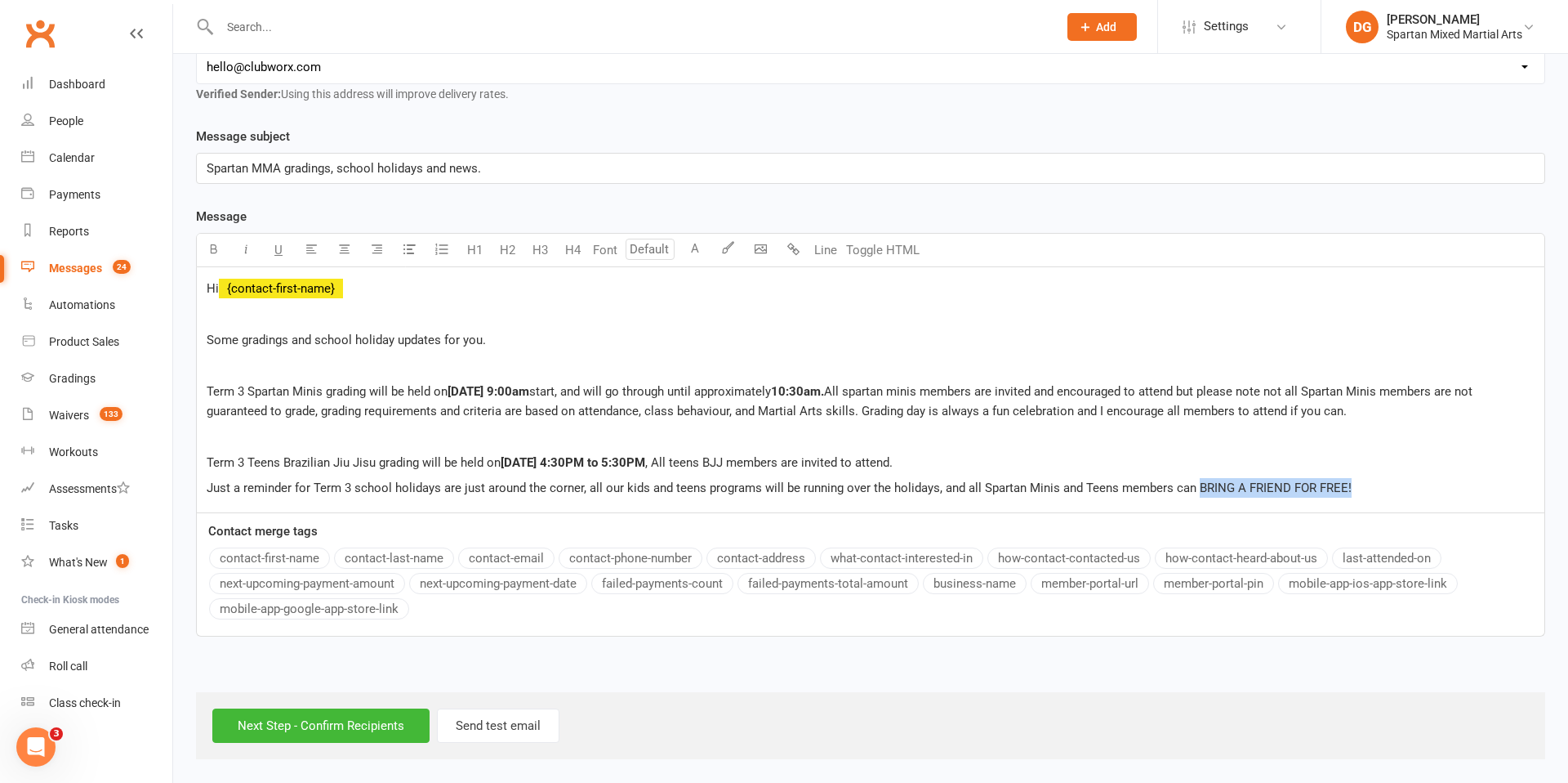
drag, startPoint x: 1349, startPoint y: 485, endPoint x: 1193, endPoint y: 489, distance: 156.1
click at [1193, 489] on p "Just a reminder for Term 3 school holidays are just around the corner, all our …" at bounding box center [871, 487] width 1328 height 20
click at [208, 251] on icon "button" at bounding box center [214, 248] width 12 height 12
click at [1375, 490] on p "Just a reminder for Term 3 school holidays are just around the corner, all our …" at bounding box center [871, 487] width 1328 height 20
click at [208, 489] on span "Just a reminder for Term 3 school holidays are just around the corner, all our …" at bounding box center [702, 487] width 990 height 15
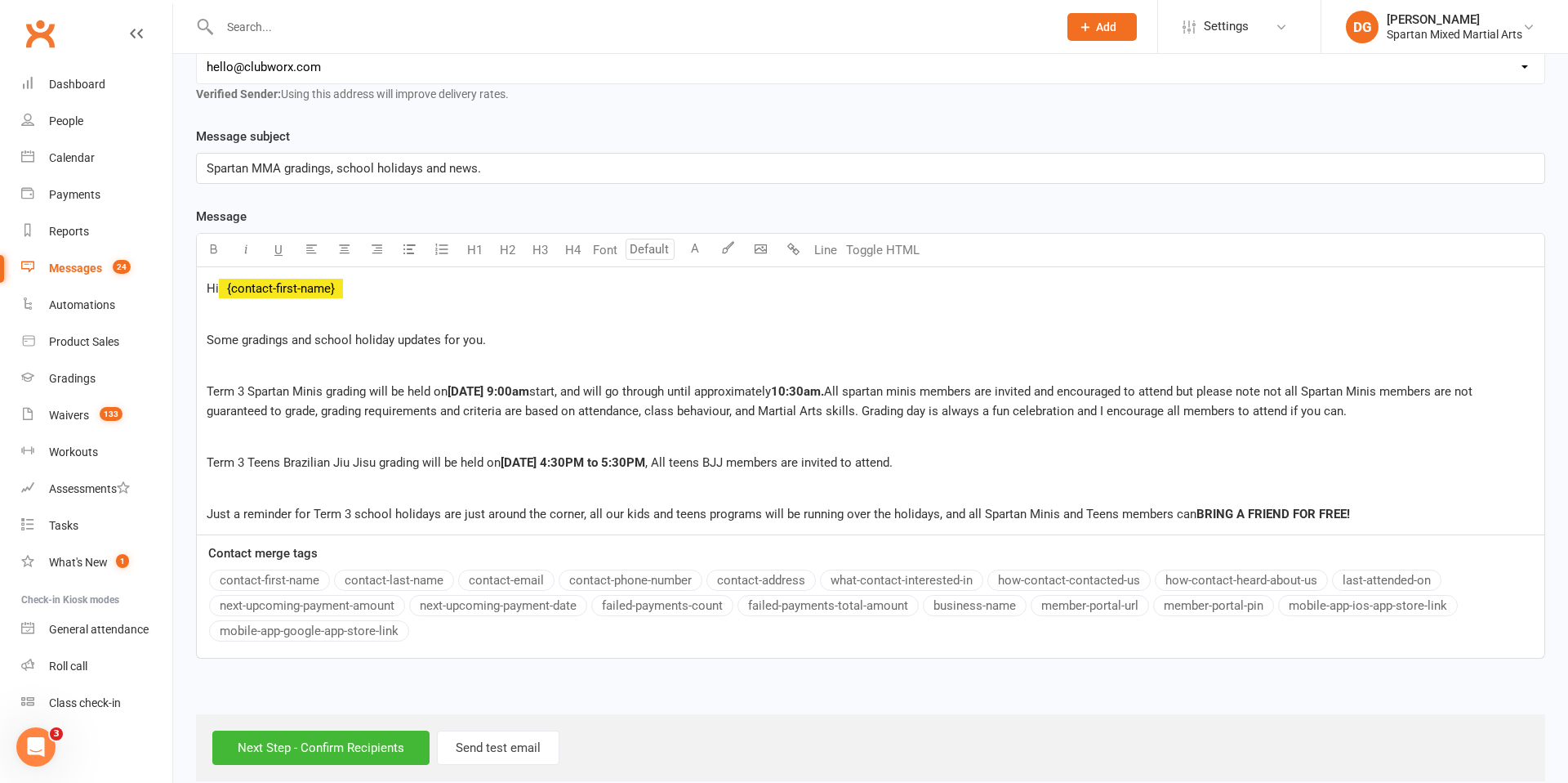
click at [314, 515] on span "Just a reminder for Term 3 school holidays are just around the corner, all our …" at bounding box center [702, 514] width 990 height 15
click at [603, 517] on span "Just a reminder for theTerm 3 school holidays are just around the corner, all o…" at bounding box center [710, 514] width 1007 height 15
click at [806, 516] on span "Just a reminder for theTerm 3 school holidays all our kids and teens programs w…" at bounding box center [638, 514] width 862 height 15
click at [720, 517] on span "Just a reminder for theTerm 3 school holidays all our kids and teens programs w…" at bounding box center [590, 515] width 765 height 15
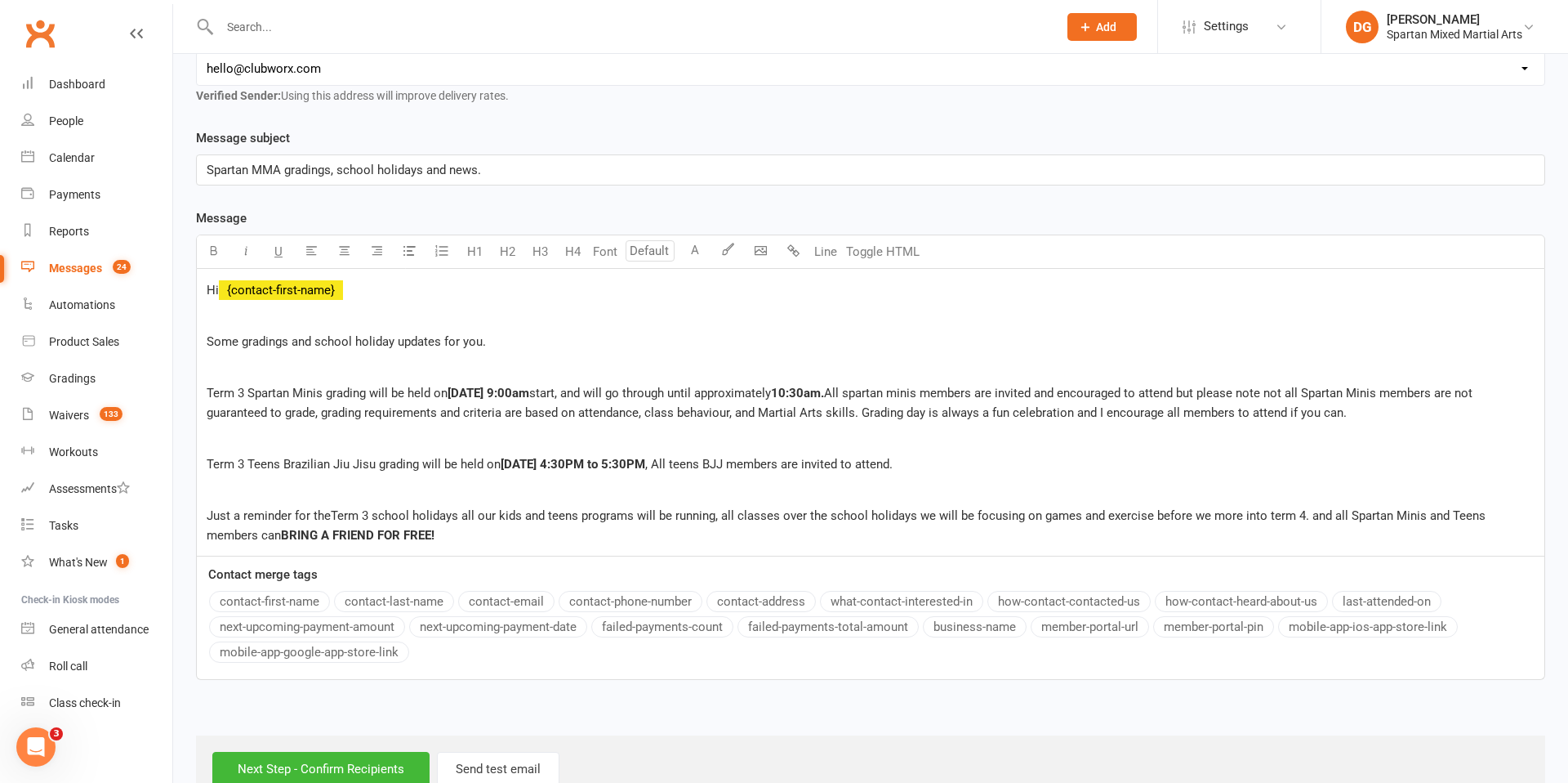
click at [1320, 517] on span "Just a reminder for theTerm 3 school holidays all our kids and teens programs w…" at bounding box center [848, 525] width 1283 height 34
click at [415, 537] on p "Just a reminder for theTerm 3 school holidays all our kids and teens programs w…" at bounding box center [871, 525] width 1328 height 39
click at [215, 260] on button "button" at bounding box center [213, 252] width 33 height 33
click at [1146, 517] on span "Just a reminder for theTerm 3 school holidays all our kids and teens programs w…" at bounding box center [865, 525] width 1316 height 34
click at [1287, 393] on span "All spartan minis members are invited and encouraged to attend but please note …" at bounding box center [841, 403] width 1270 height 34
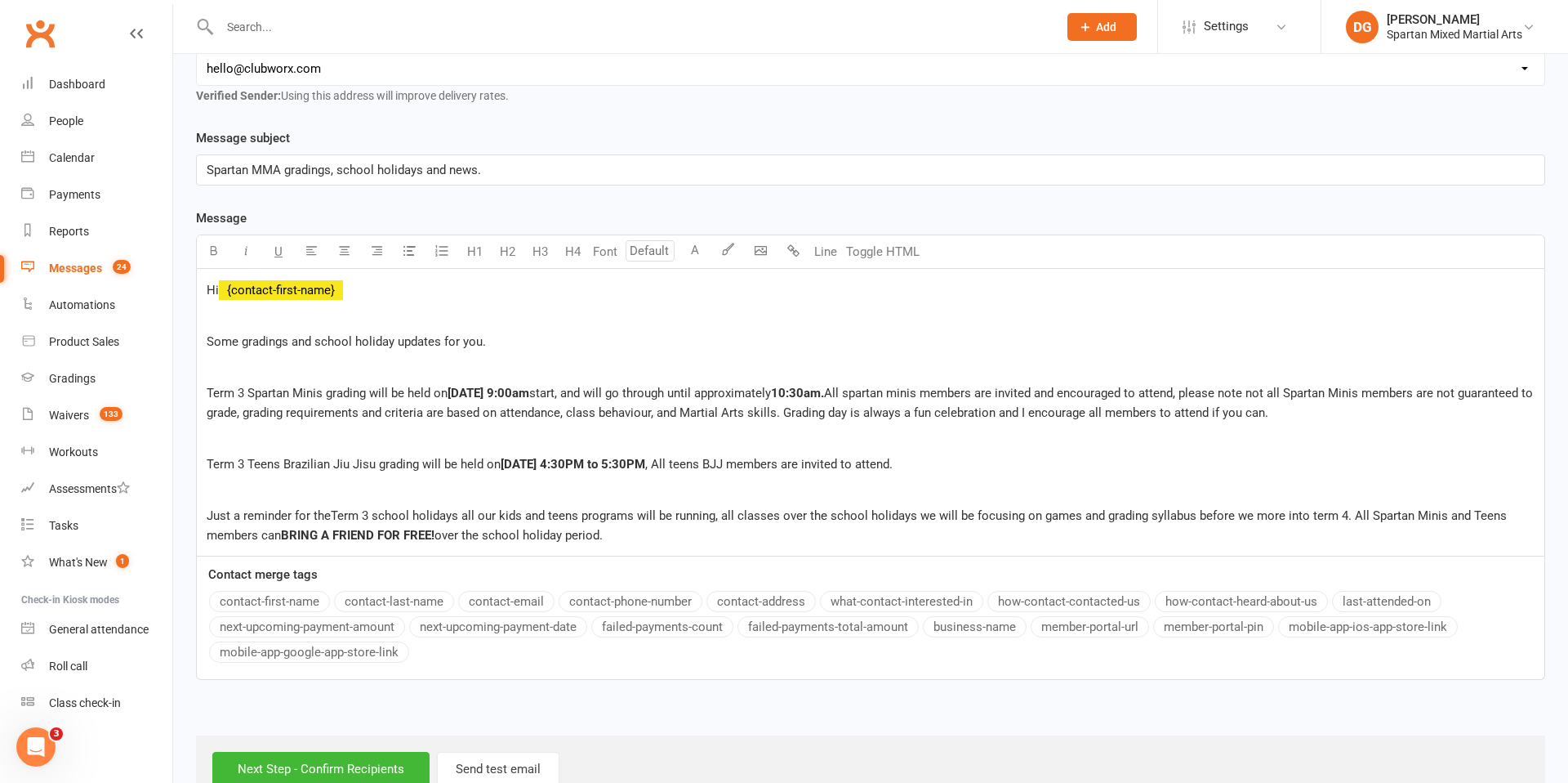
click at [228, 417] on span "All spartan minis members are invited and encouraged to attend, please note not…" at bounding box center [871, 403] width 1330 height 34
click at [1304, 519] on span "Just a reminder for theTerm 3 school holidays all our kids and teens programs w…" at bounding box center [859, 525] width 1303 height 34
drag, startPoint x: 1346, startPoint y: 518, endPoint x: 1370, endPoint y: 526, distance: 25.3
click at [1346, 518] on span "Just a reminder for theTerm 3 school holidays all our kids and teens programs w…" at bounding box center [859, 525] width 1303 height 34
click at [712, 535] on p "Just a reminder for theTerm 3 school holidays all our kids and teens programs w…" at bounding box center [871, 525] width 1328 height 39
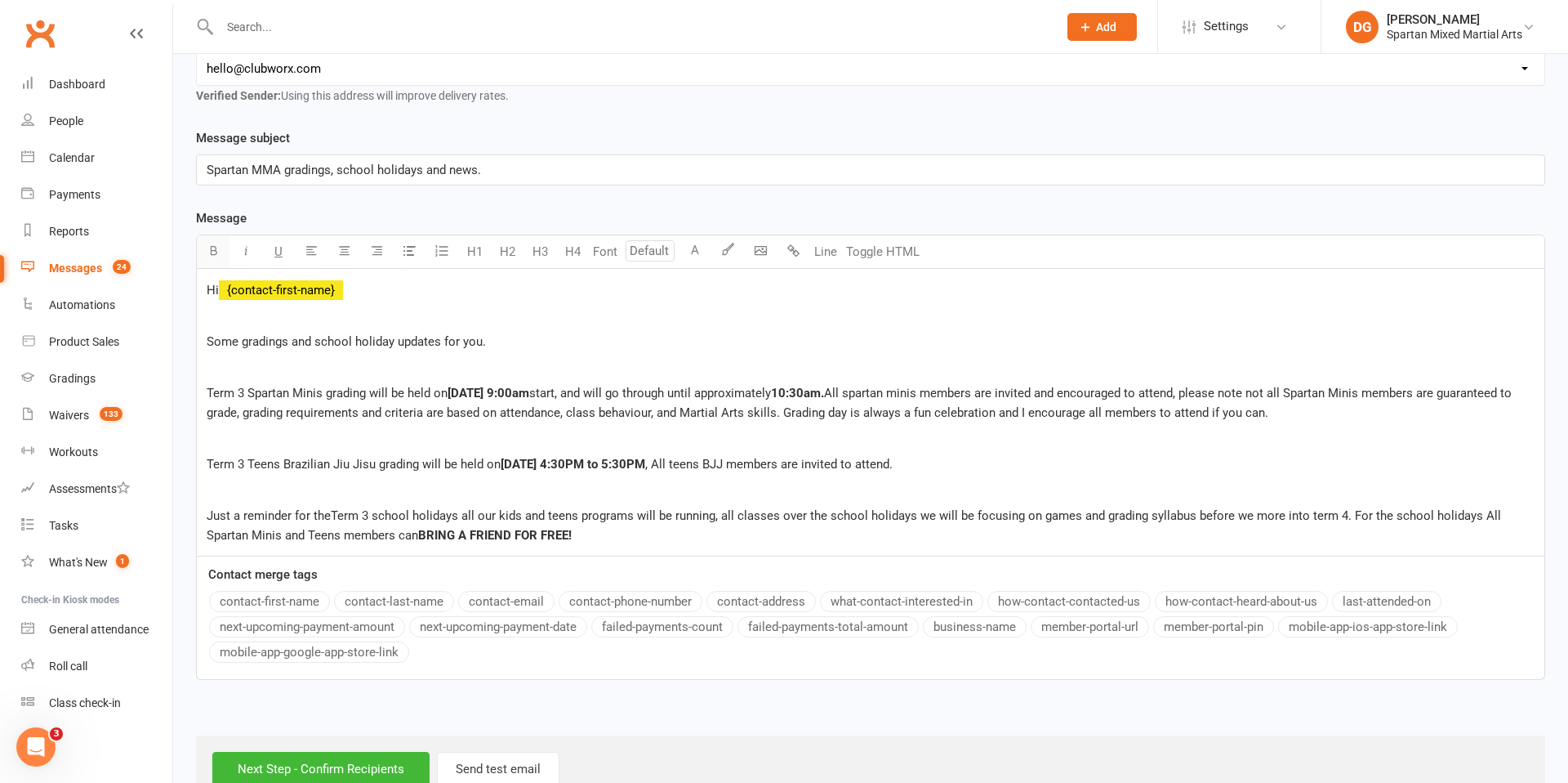
click at [212, 257] on button "button" at bounding box center [213, 252] width 33 height 33
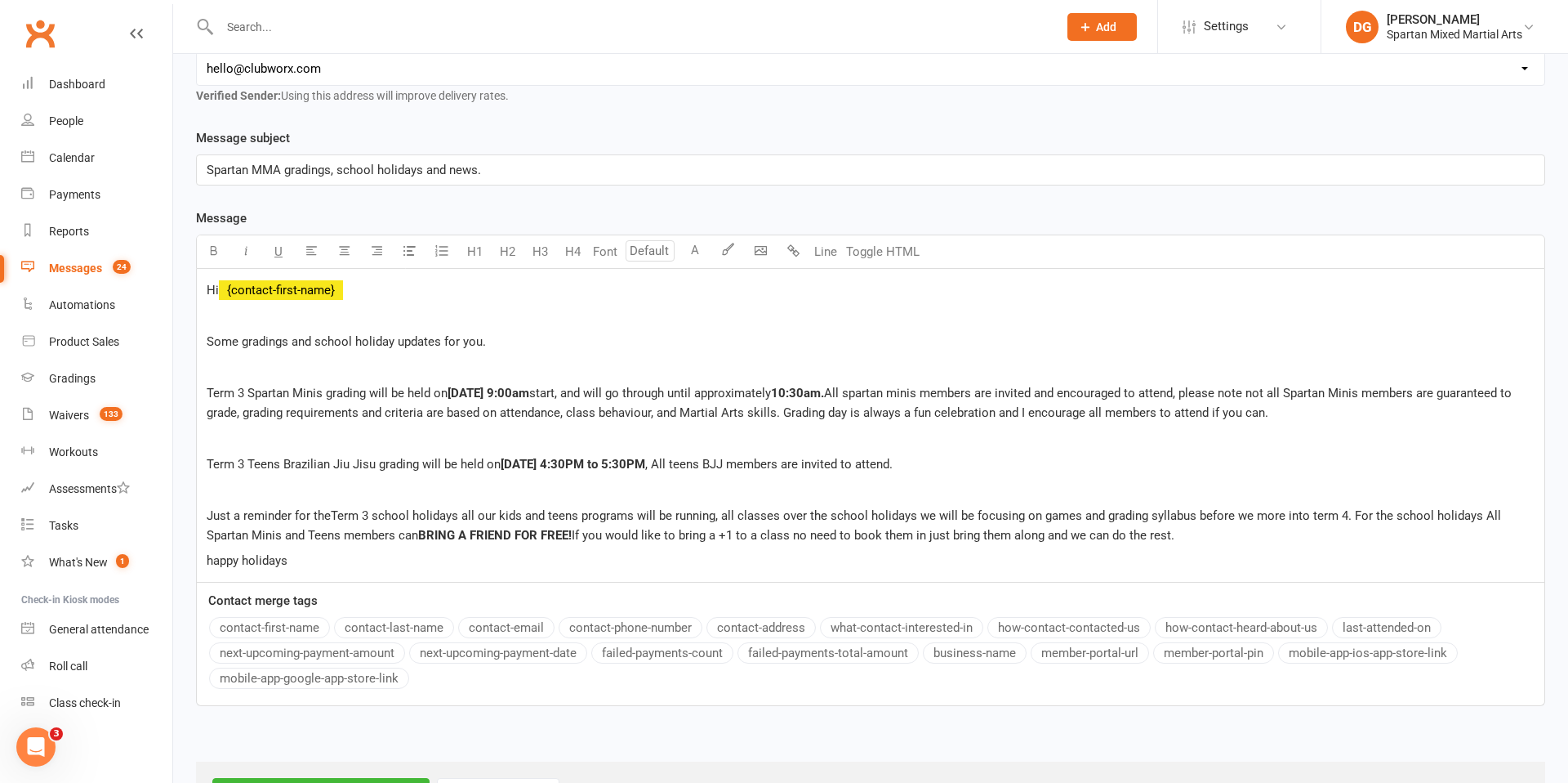
click at [215, 563] on span "happy holidays" at bounding box center [247, 561] width 81 height 15
click at [303, 566] on p "Happy holidays" at bounding box center [871, 561] width 1328 height 20
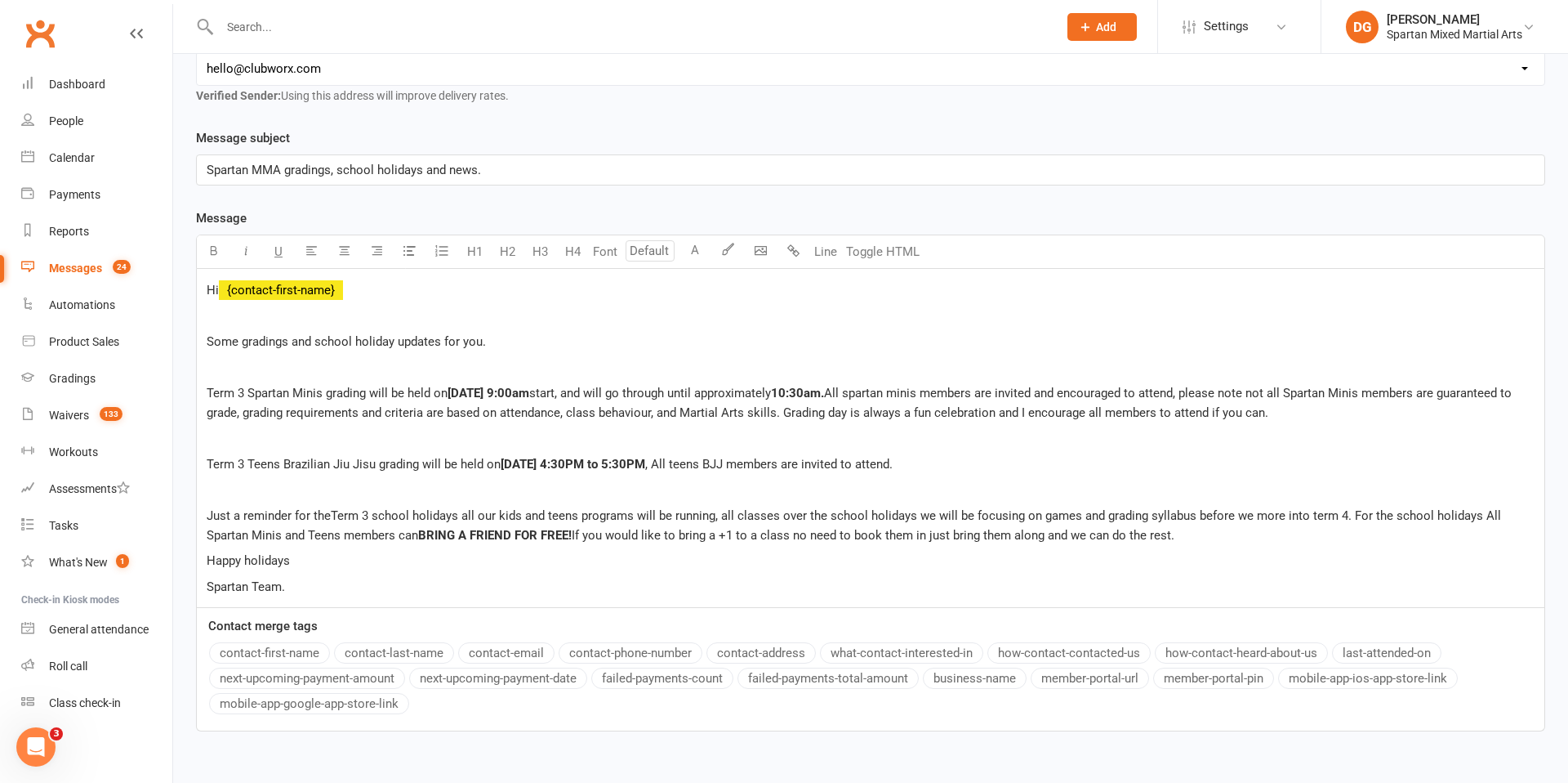
click at [715, 514] on span "Just a reminder for theTerm 3 school holidays all our kids and teens programs w…" at bounding box center [856, 525] width 1298 height 34
click at [815, 517] on span "Just a reminder for theTerm 3 school holidays all our kids and teens programs w…" at bounding box center [859, 525] width 1303 height 34
click at [985, 517] on span "Just a reminder for theTerm 3 school holidays all our kids and teens programs w…" at bounding box center [851, 525] width 1289 height 34
click at [1113, 518] on span "Just a reminder for theTerm 3 school holidays all our kids and teens programs w…" at bounding box center [866, 525] width 1319 height 34
click at [1252, 517] on span "Just a reminder for theTerm 3 school holidays all our kids and teens programs w…" at bounding box center [853, 525] width 1293 height 34
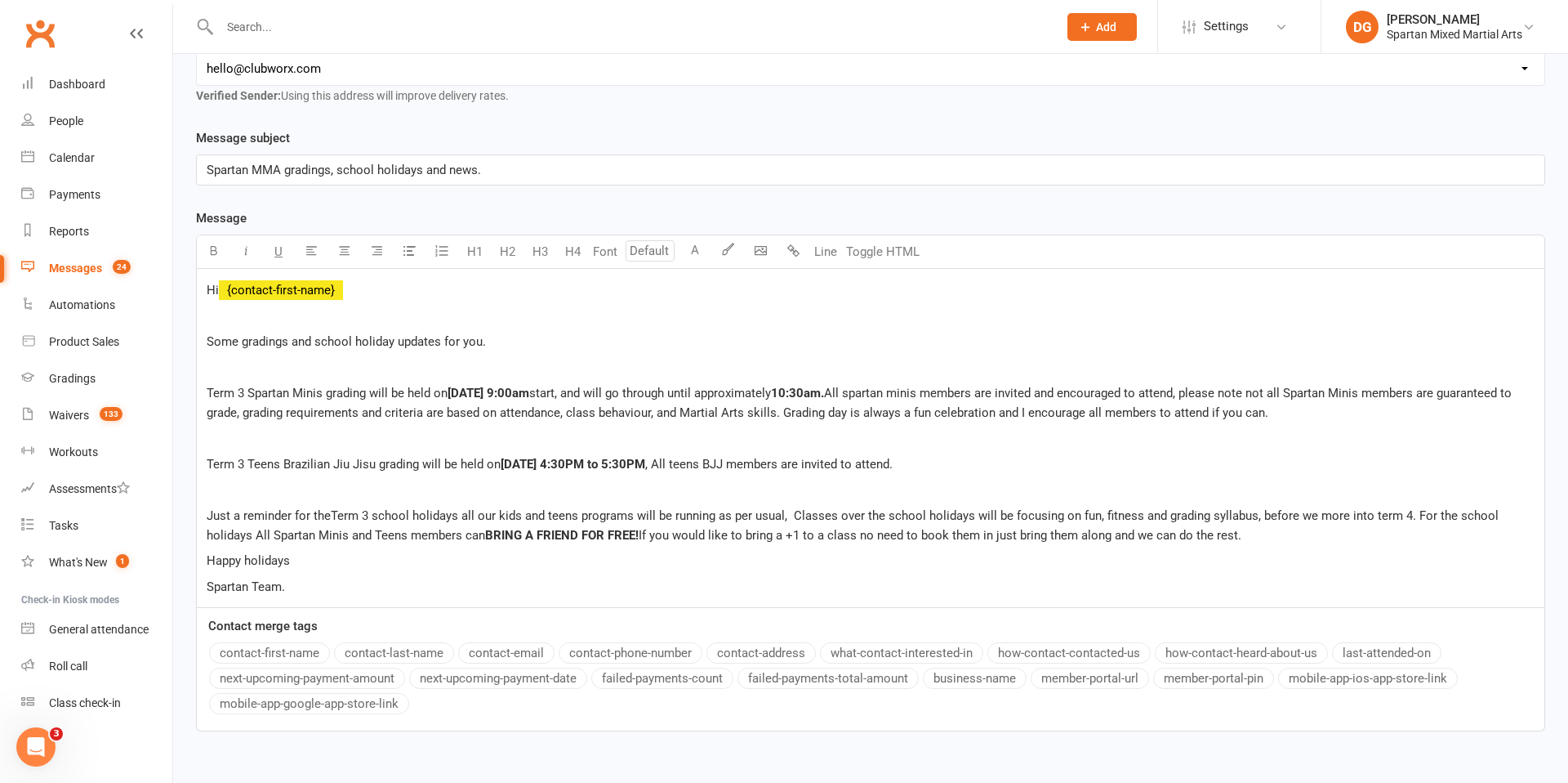
drag, startPoint x: 1341, startPoint y: 519, endPoint x: 1352, endPoint y: 533, distance: 17.8
click at [1341, 519] on span "Just a reminder for theTerm 3 school holidays all our kids and teens programs w…" at bounding box center [854, 525] width 1296 height 34
click at [1408, 517] on span "Just a reminder for theTerm 3 school holidays all our kids and teens programs w…" at bounding box center [855, 525] width 1297 height 34
click at [271, 538] on span "Just a reminder for theTerm 3 school holidays all our kids and teens programs w…" at bounding box center [865, 525] width 1316 height 34
click at [1406, 516] on span "Just a reminder for theTerm 3 school holidays all our kids and teens programs w…" at bounding box center [865, 525] width 1316 height 34
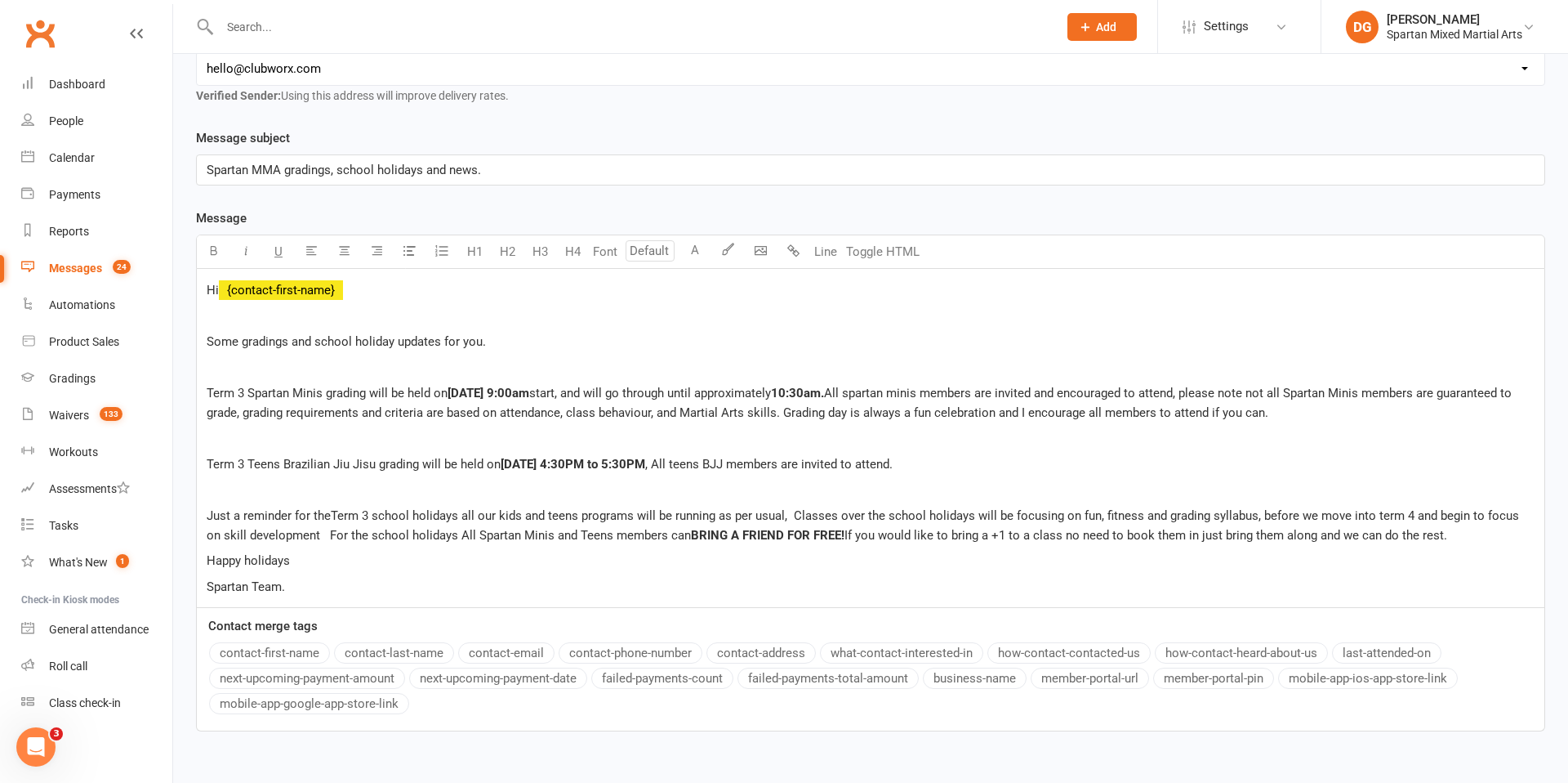
click at [304, 536] on span "Just a reminder for theTerm 3 school holidays all our kids and teens programs w…" at bounding box center [865, 525] width 1316 height 34
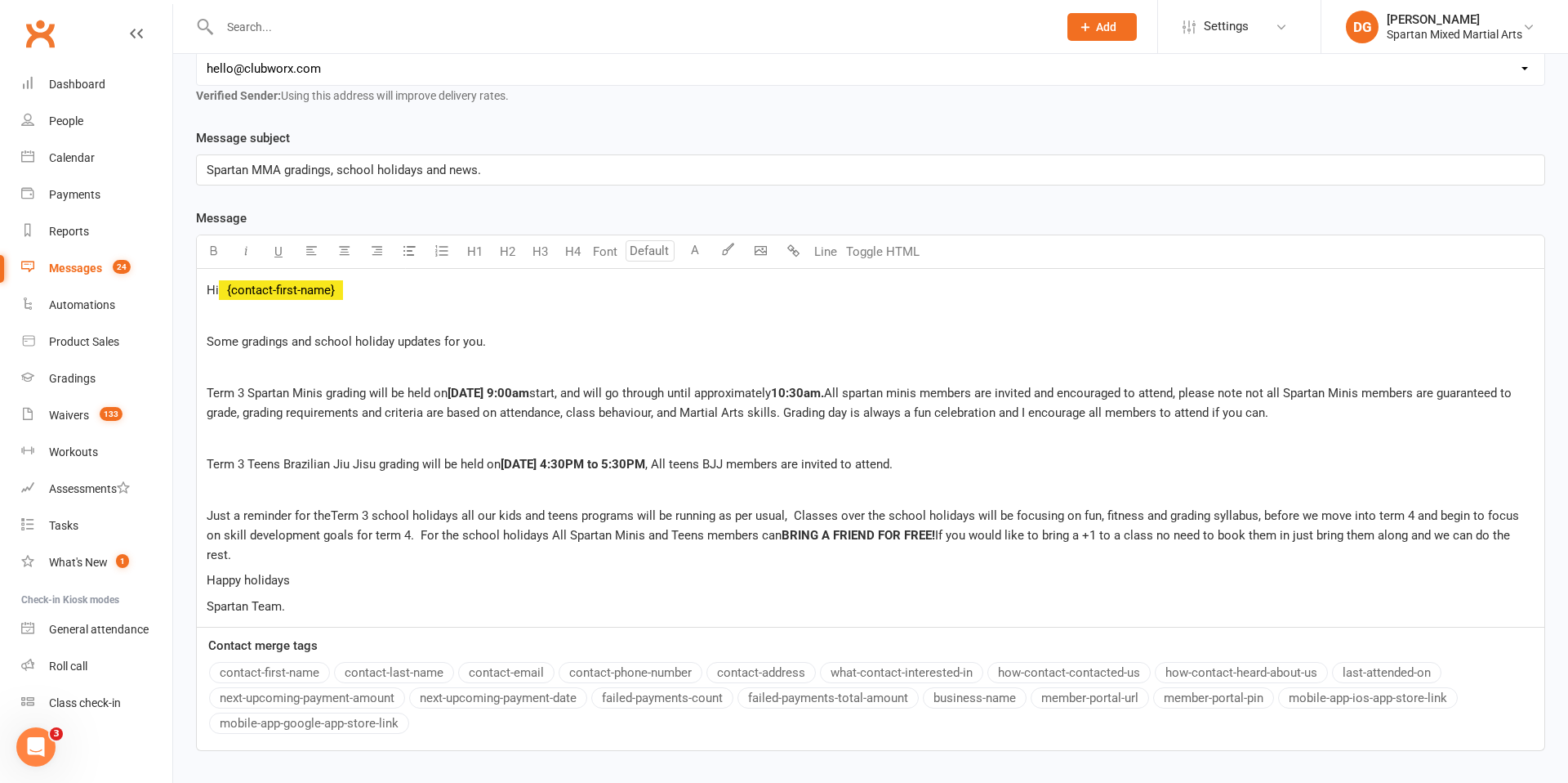
click at [1460, 517] on span "Just a reminder for theTerm 3 school holidays all our kids and teens programs w…" at bounding box center [865, 525] width 1316 height 34
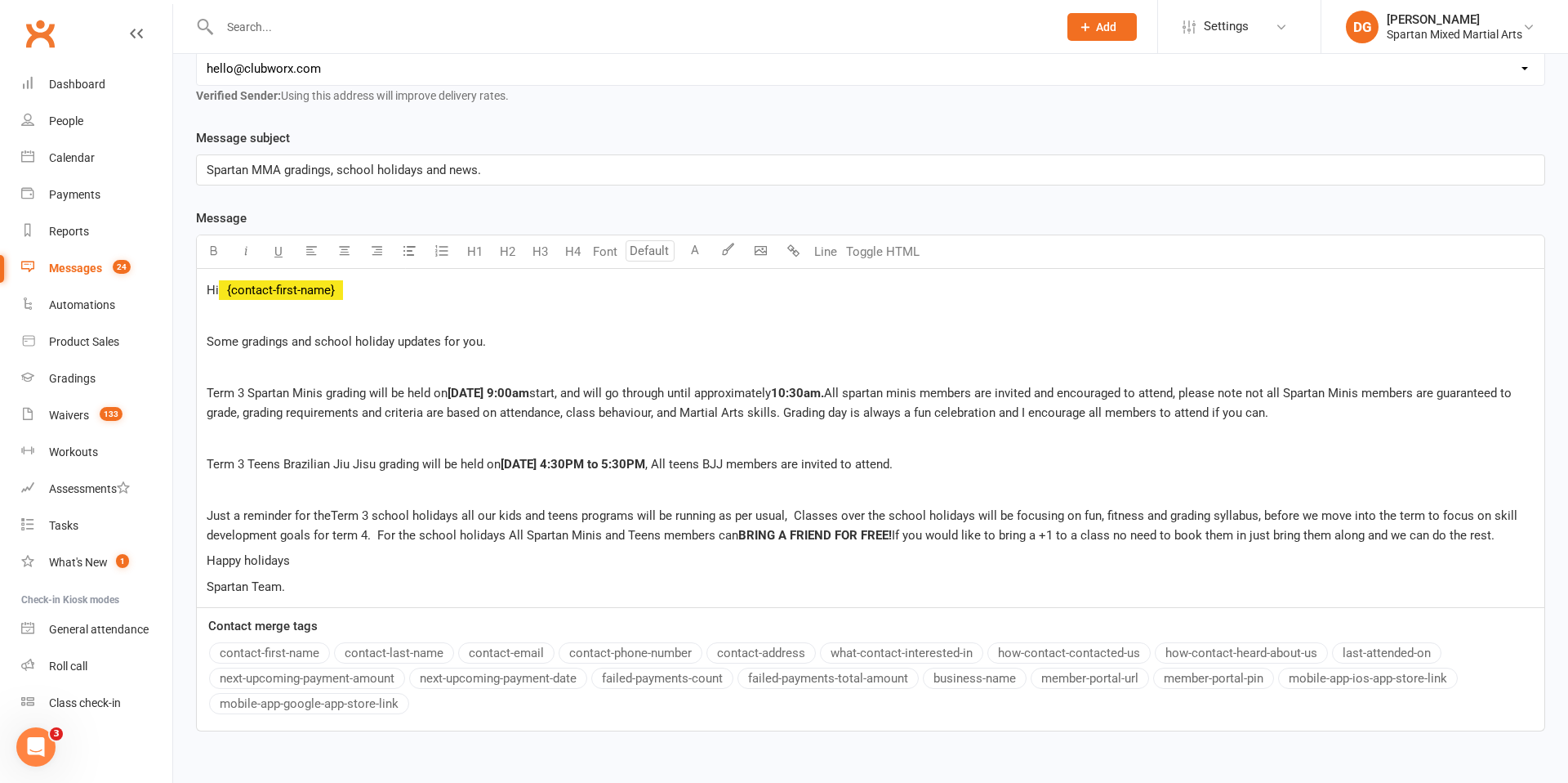
click at [415, 538] on span "Just a reminder for theTerm 3 school holidays all our kids and teens programs w…" at bounding box center [864, 525] width 1315 height 34
click at [396, 537] on span "Just a reminder for theTerm 3 school holidays all our kids and teens programs w…" at bounding box center [864, 525] width 1315 height 34
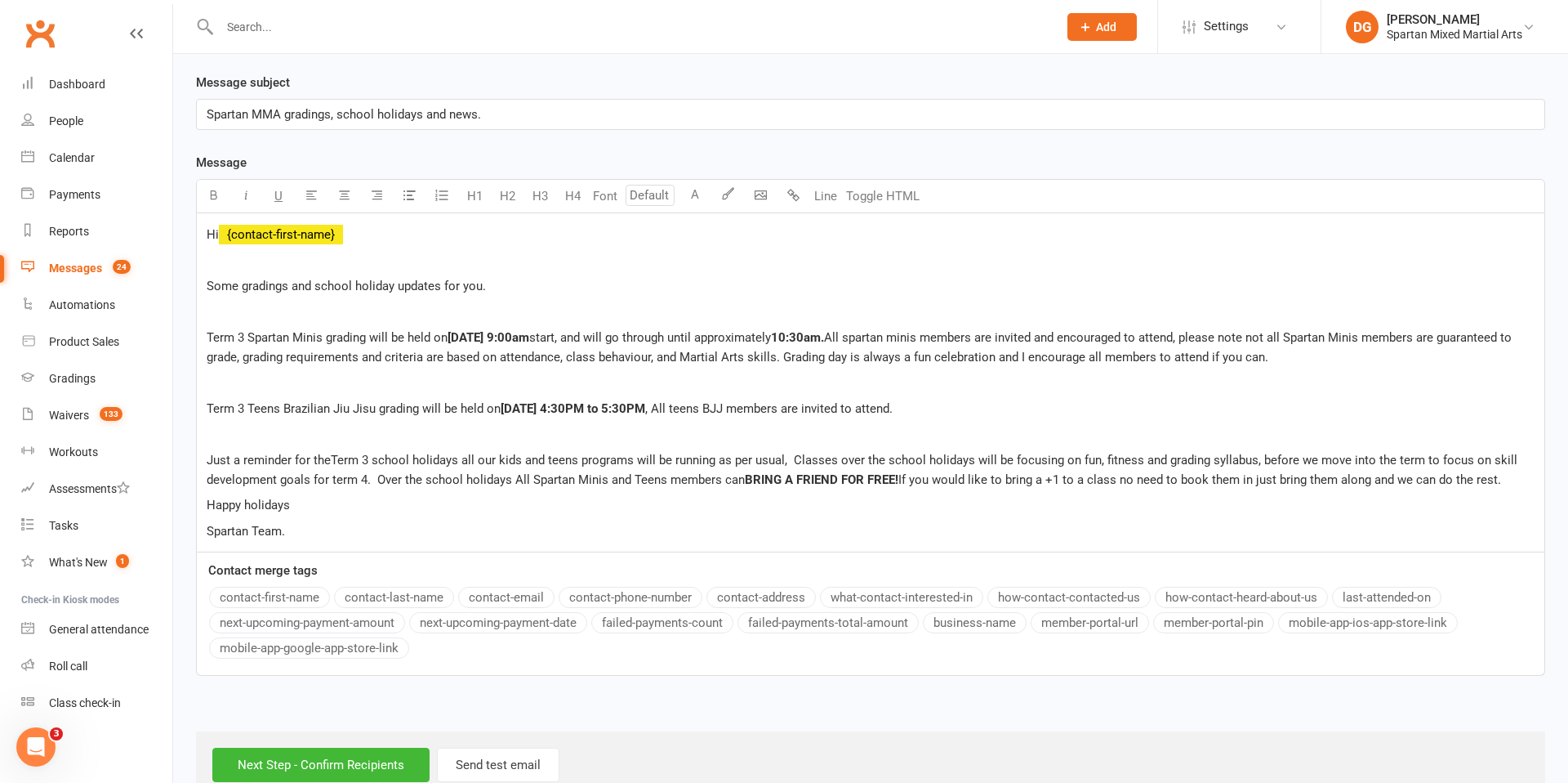
scroll to position [377, 0]
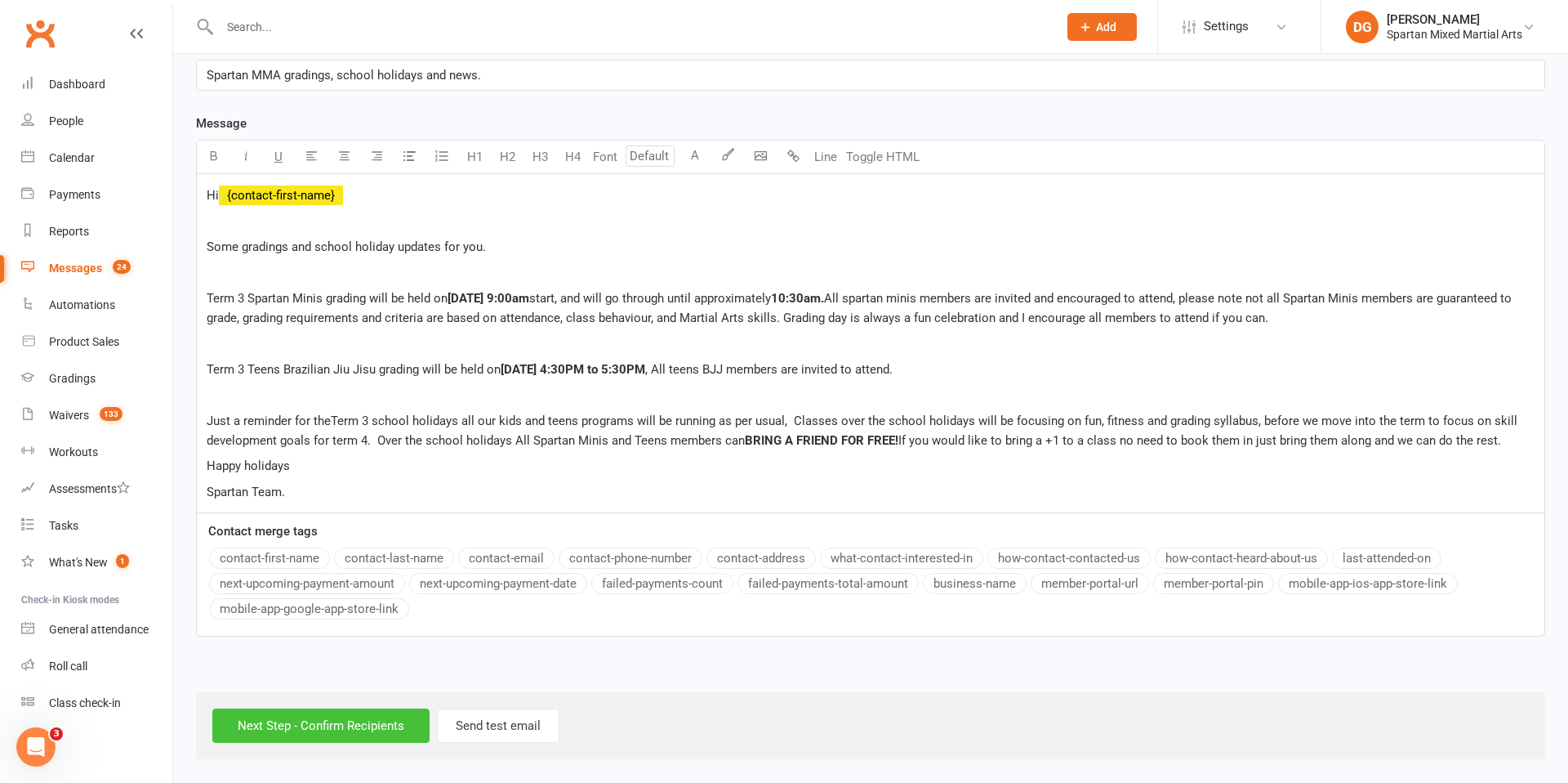
click at [321, 733] on input "Next Step - Confirm Recipients" at bounding box center [321, 726] width 217 height 34
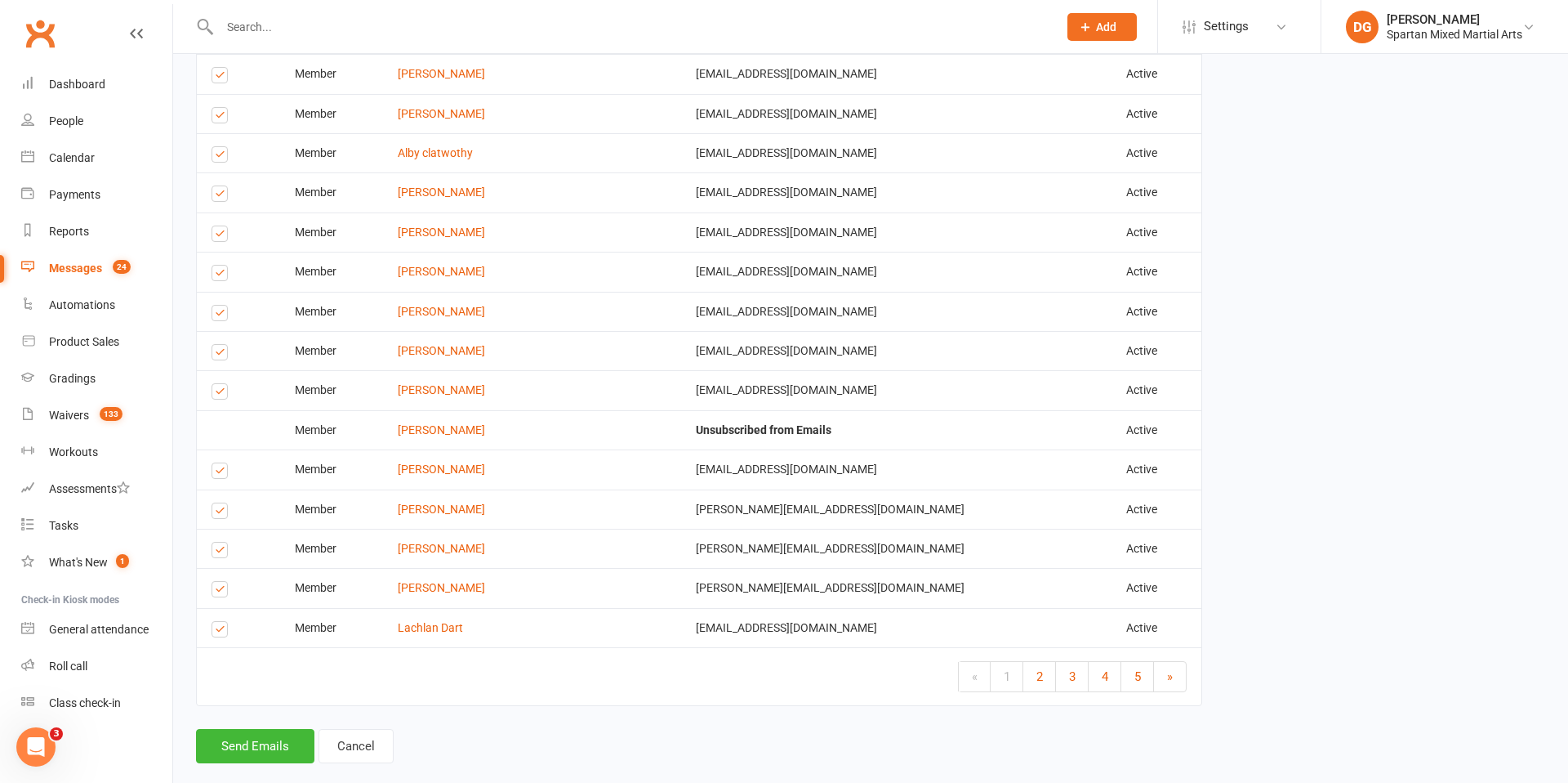
scroll to position [2181, 0]
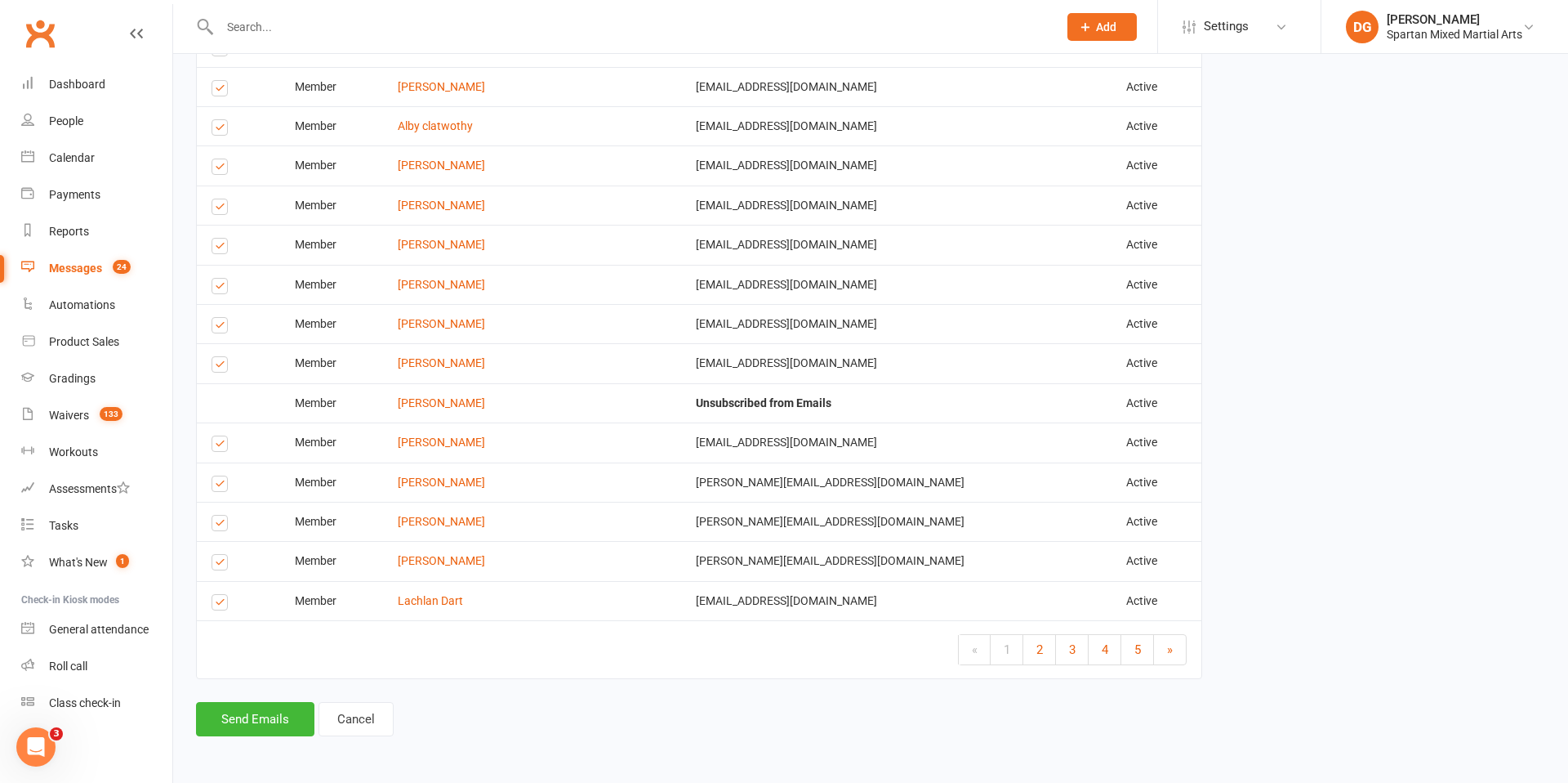
click at [217, 604] on label at bounding box center [222, 604] width 22 height 0
click at [217, 595] on input "checkbox" at bounding box center [216, 595] width 10 height 0
click at [256, 724] on button "Send Emails" at bounding box center [254, 719] width 118 height 34
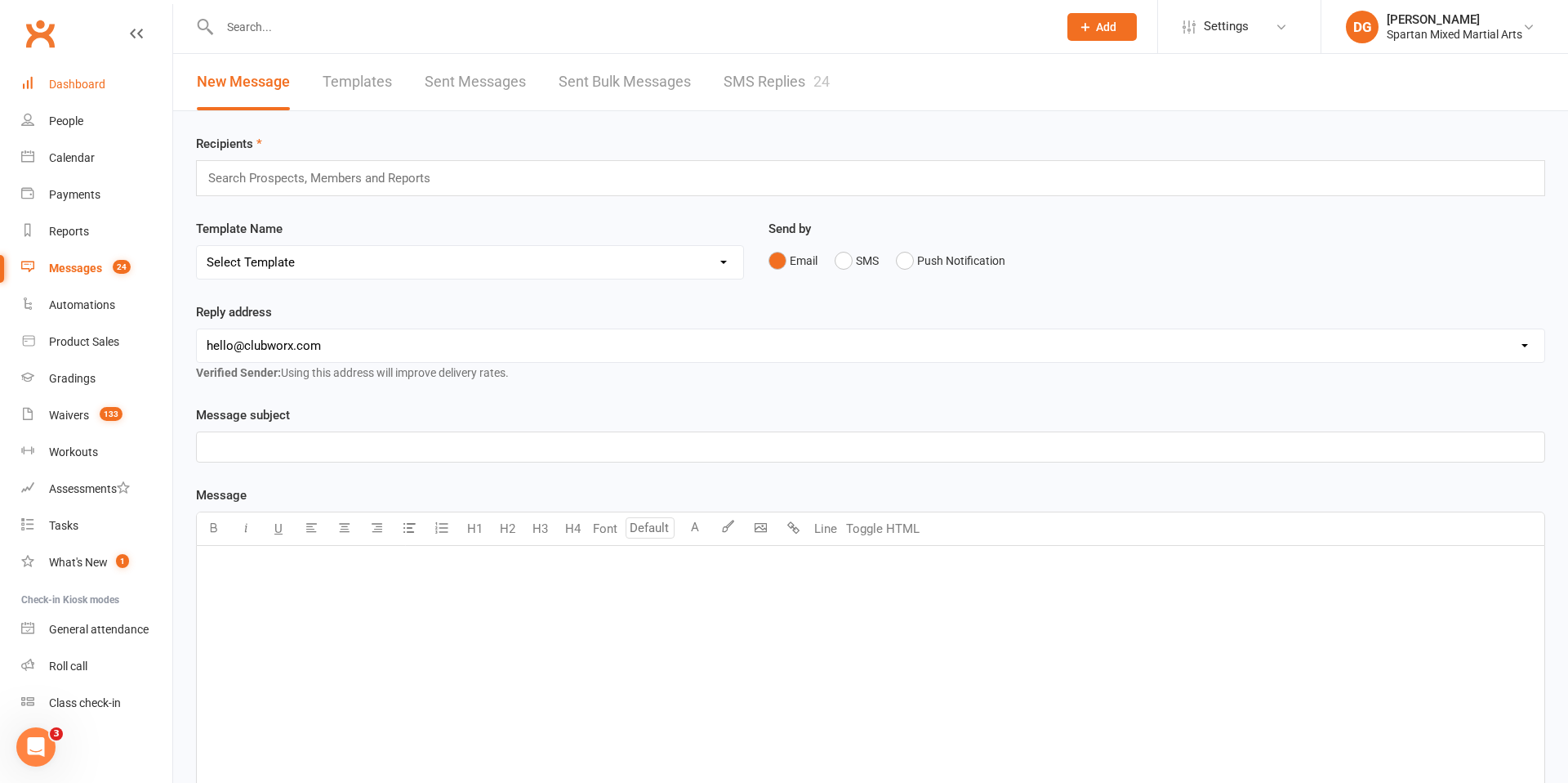
click at [90, 86] on div "Dashboard" at bounding box center [77, 84] width 56 height 13
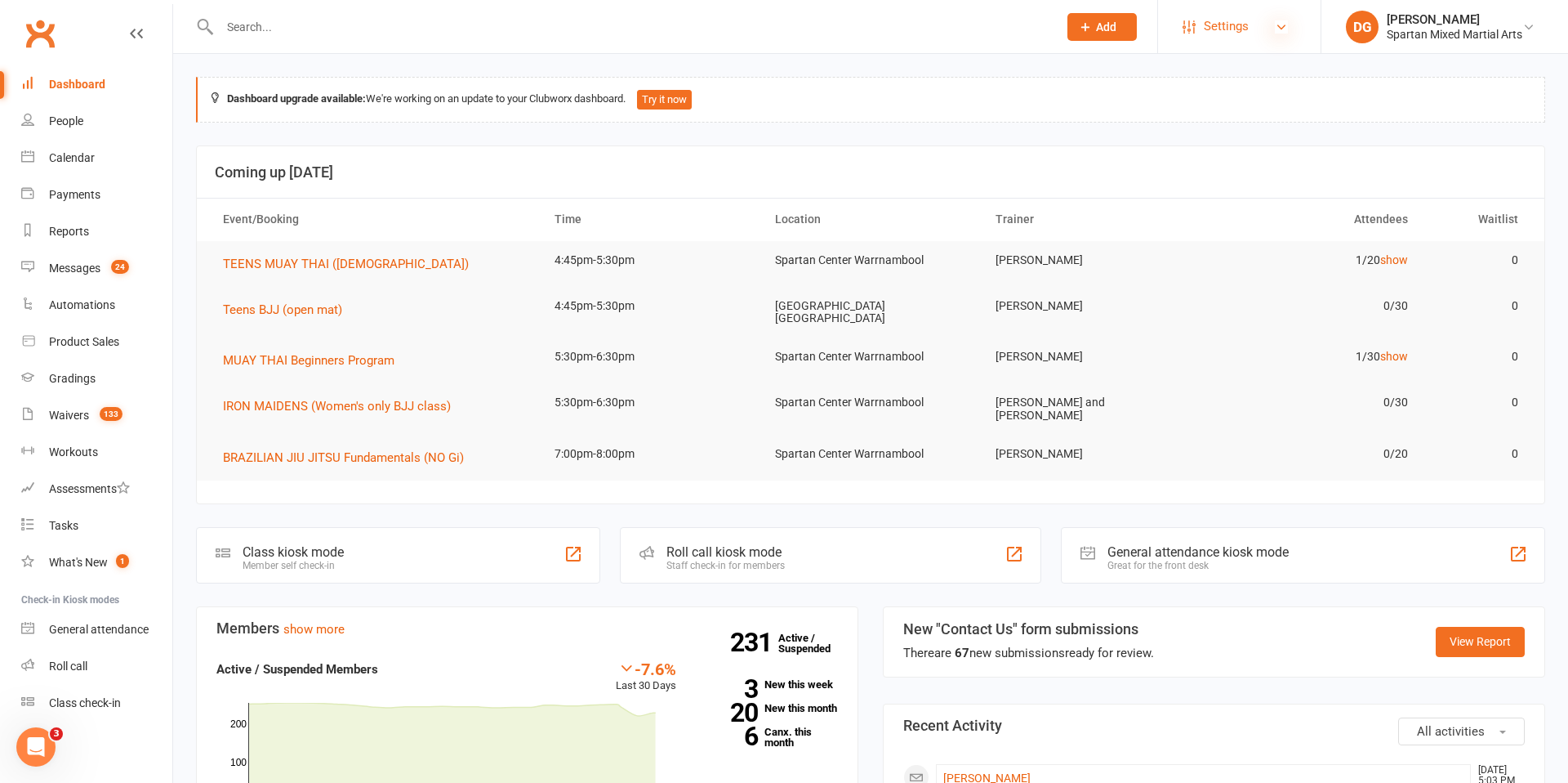
click at [1280, 28] on icon at bounding box center [1281, 27] width 13 height 13
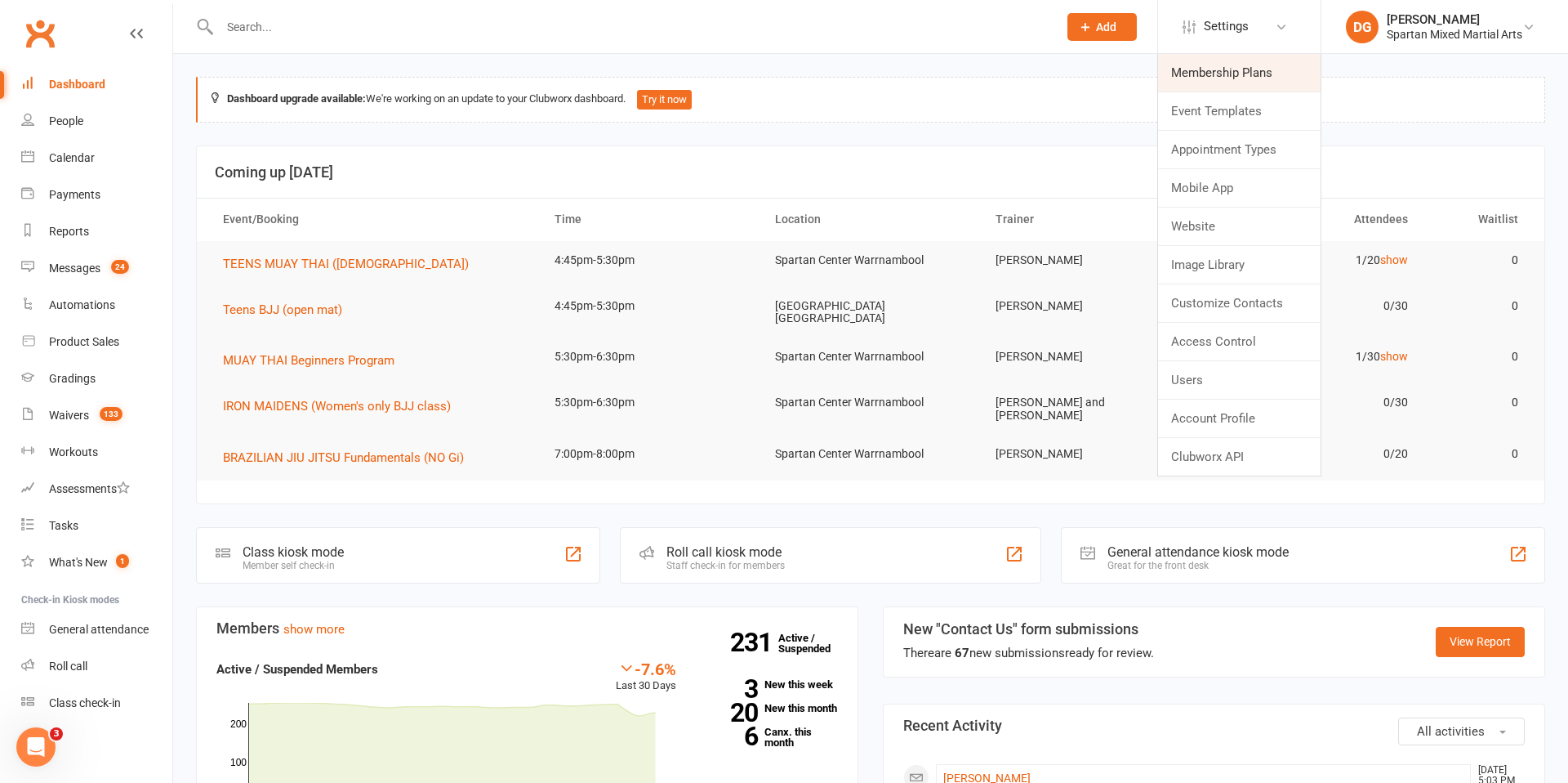
click at [1227, 72] on link "Membership Plans" at bounding box center [1240, 73] width 163 height 38
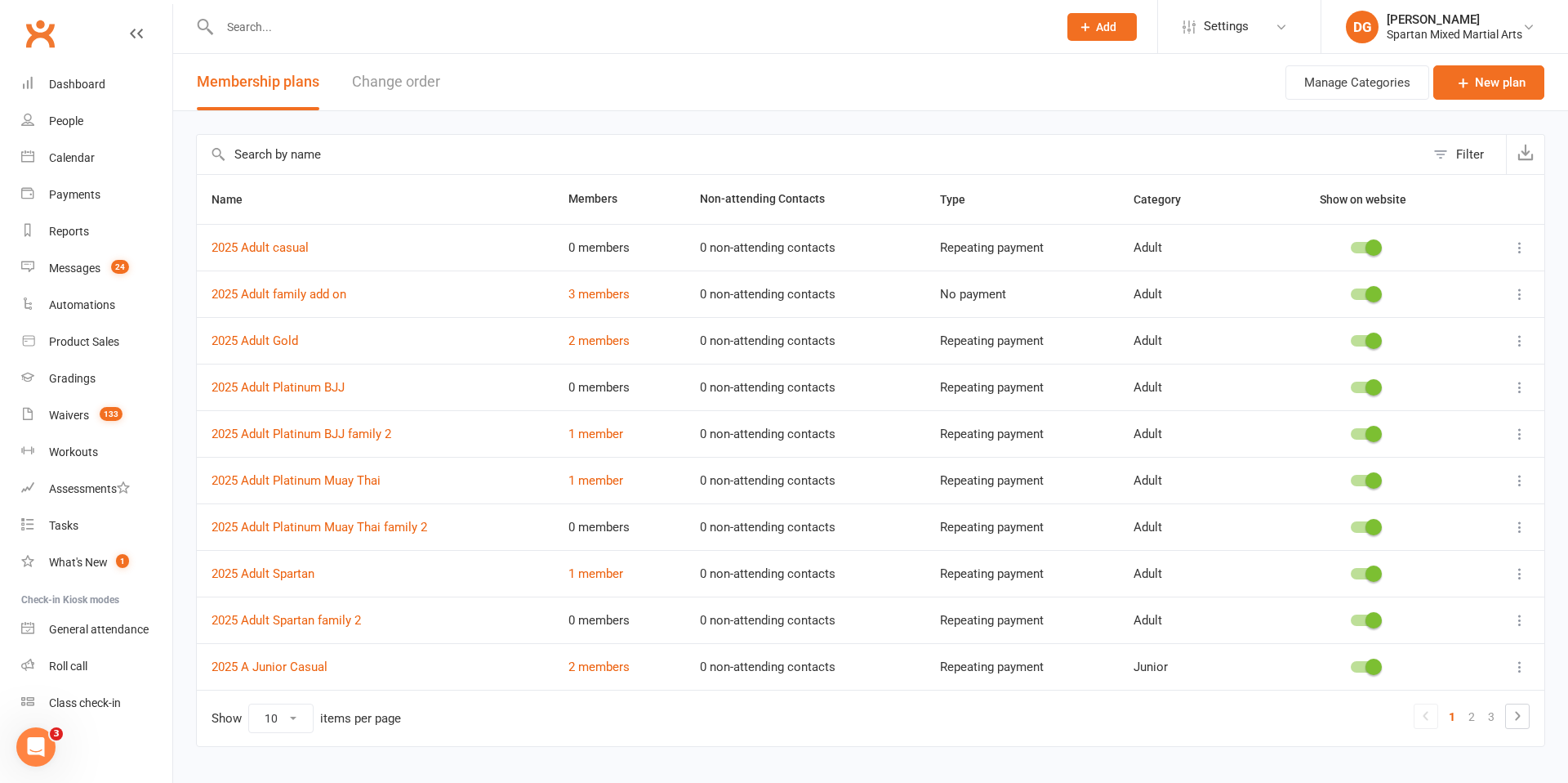
scroll to position [34, 0]
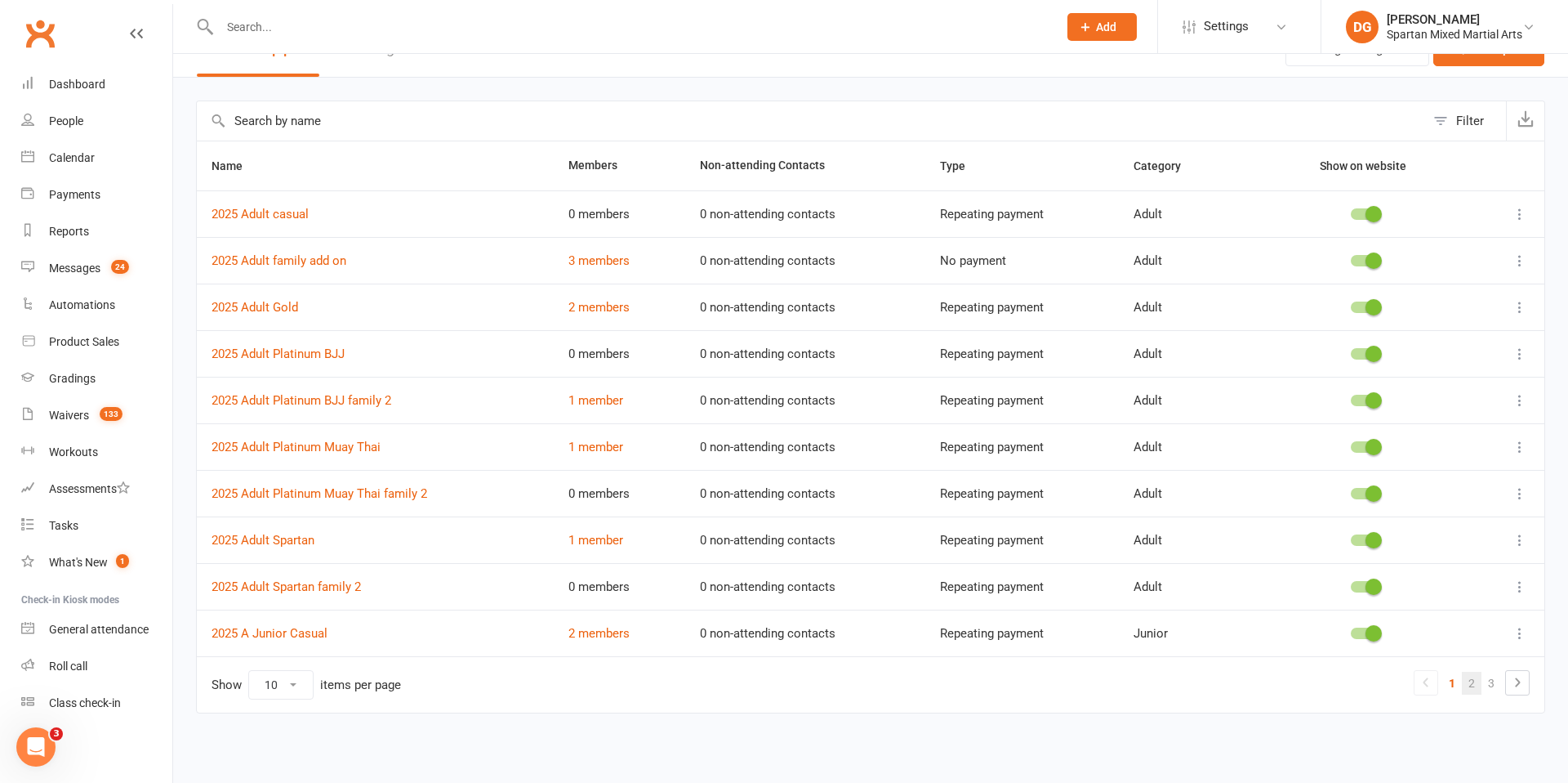
click at [1473, 689] on link "2" at bounding box center [1471, 683] width 20 height 23
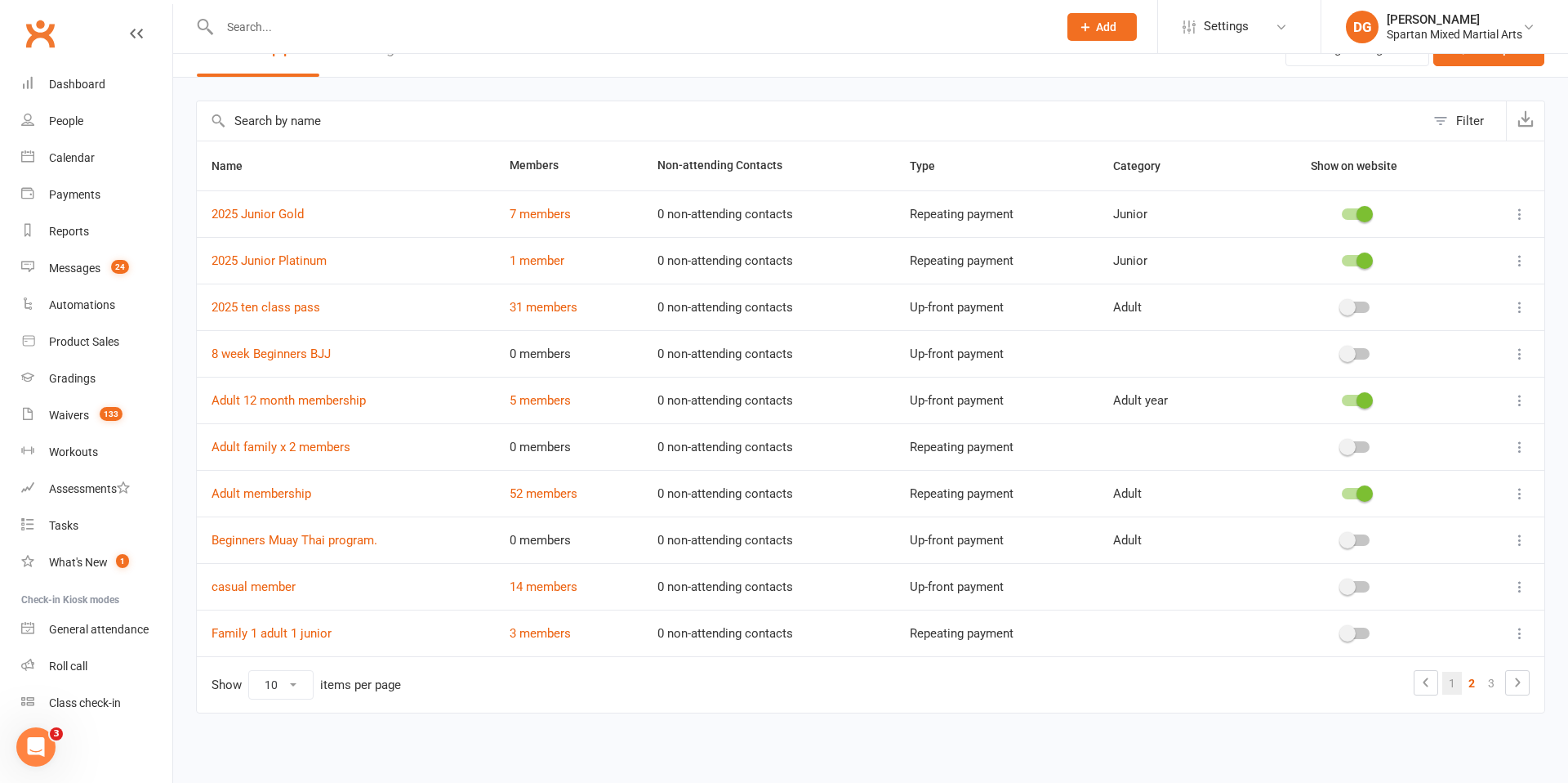
click at [1452, 687] on link "1" at bounding box center [1452, 683] width 20 height 23
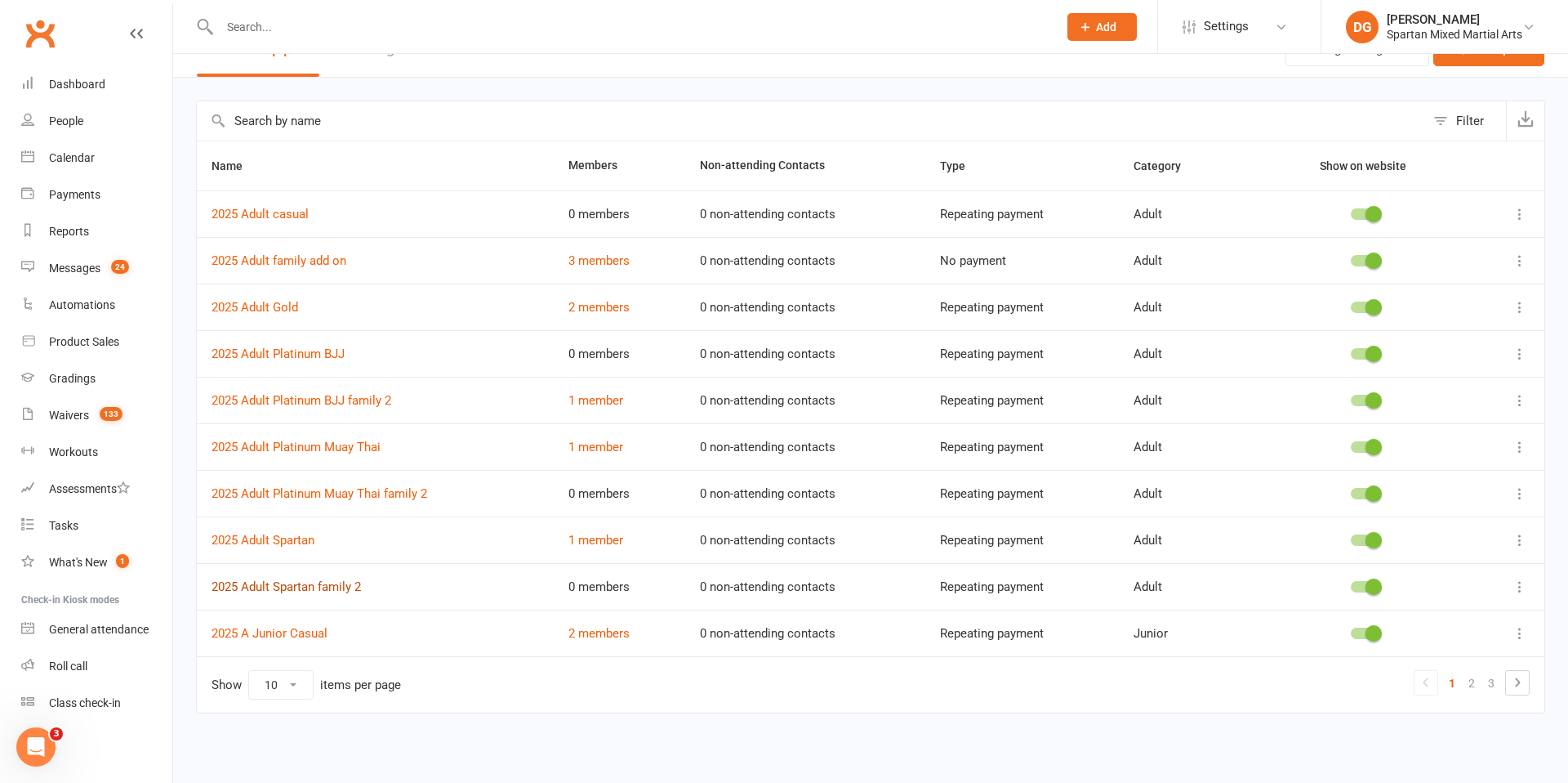
click at [333, 585] on link "2025 Adult Spartan family 2" at bounding box center [285, 586] width 149 height 15
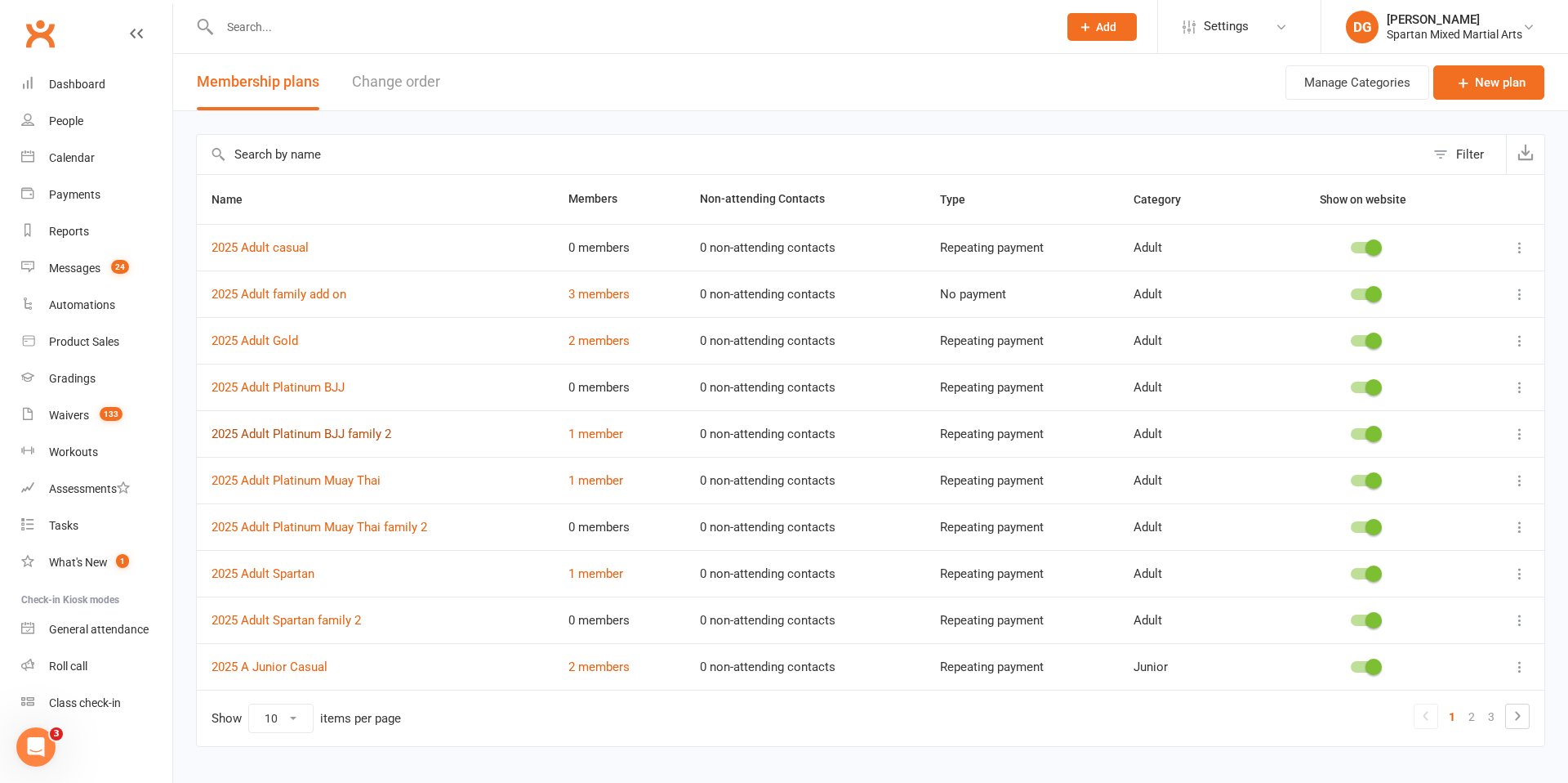
click at [357, 437] on link "2025 Adult Platinum BJJ family 2" at bounding box center [301, 434] width 179 height 15
click at [297, 37] on input "text" at bounding box center [630, 27] width 832 height 23
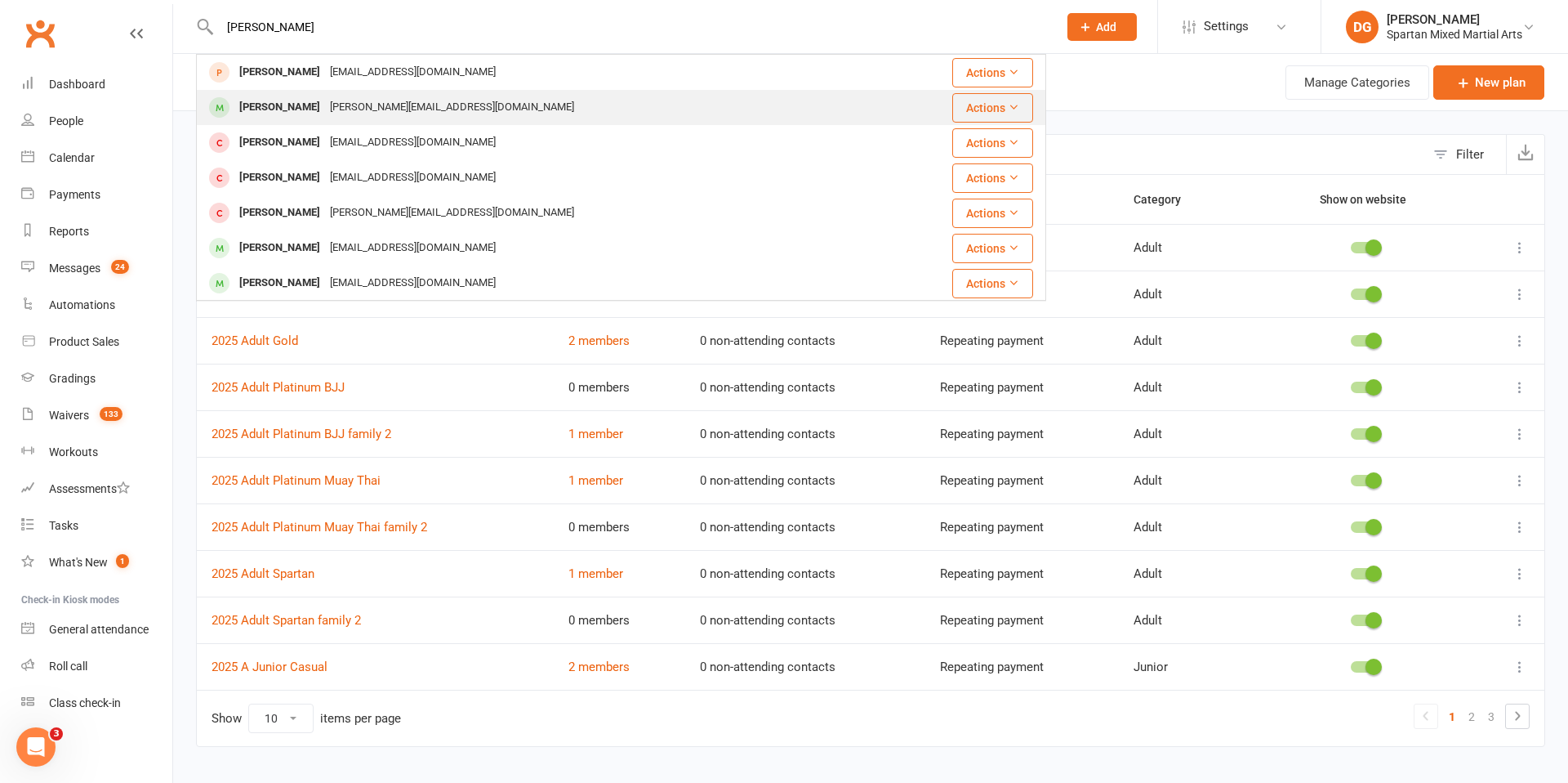
type input "frankie"
click at [271, 115] on div "Frankie Jones" at bounding box center [279, 107] width 91 height 23
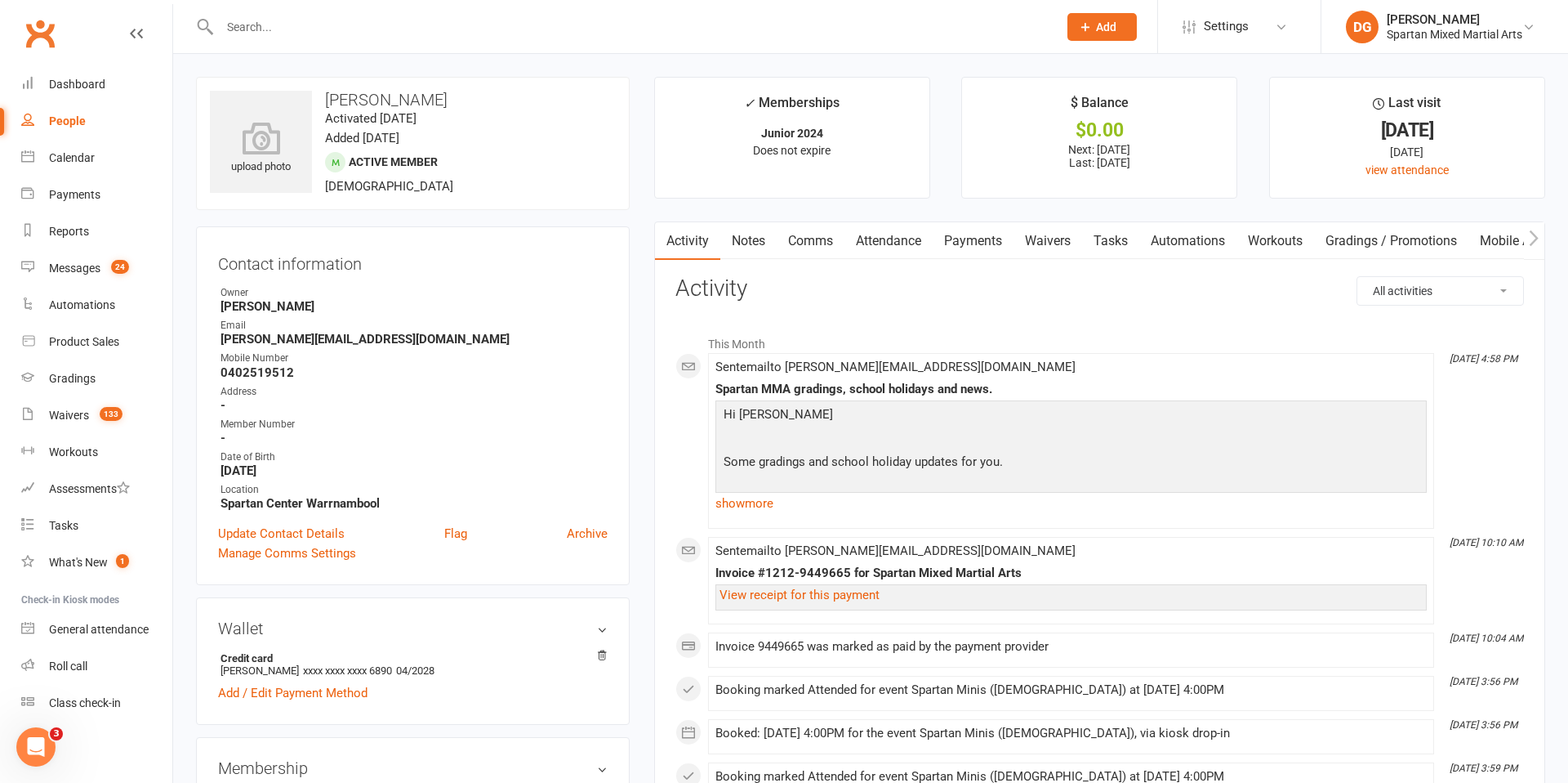
click at [974, 241] on link "Payments" at bounding box center [973, 241] width 81 height 38
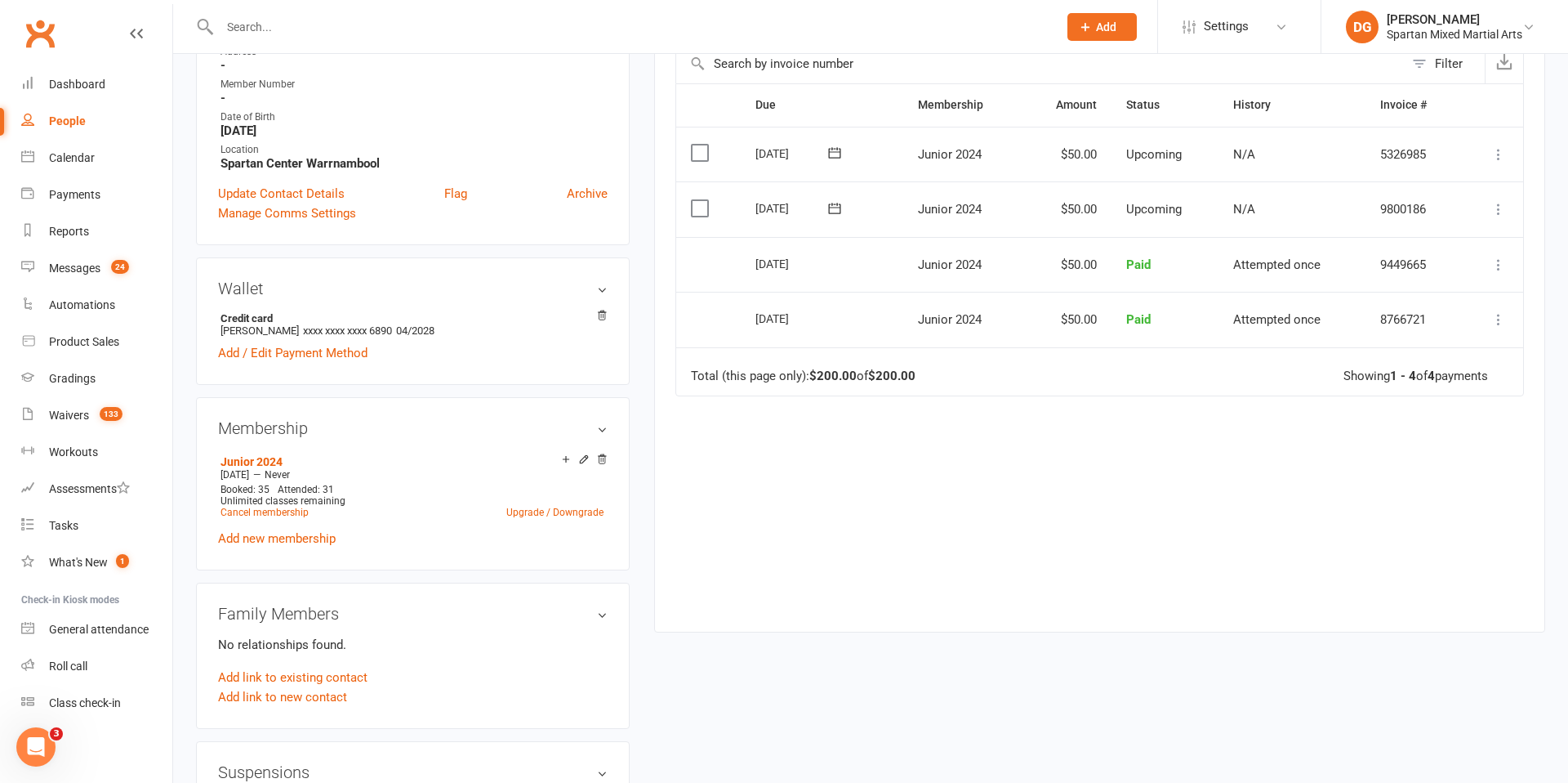
scroll to position [341, 0]
click at [279, 513] on link "Cancel membership" at bounding box center [265, 511] width 88 height 11
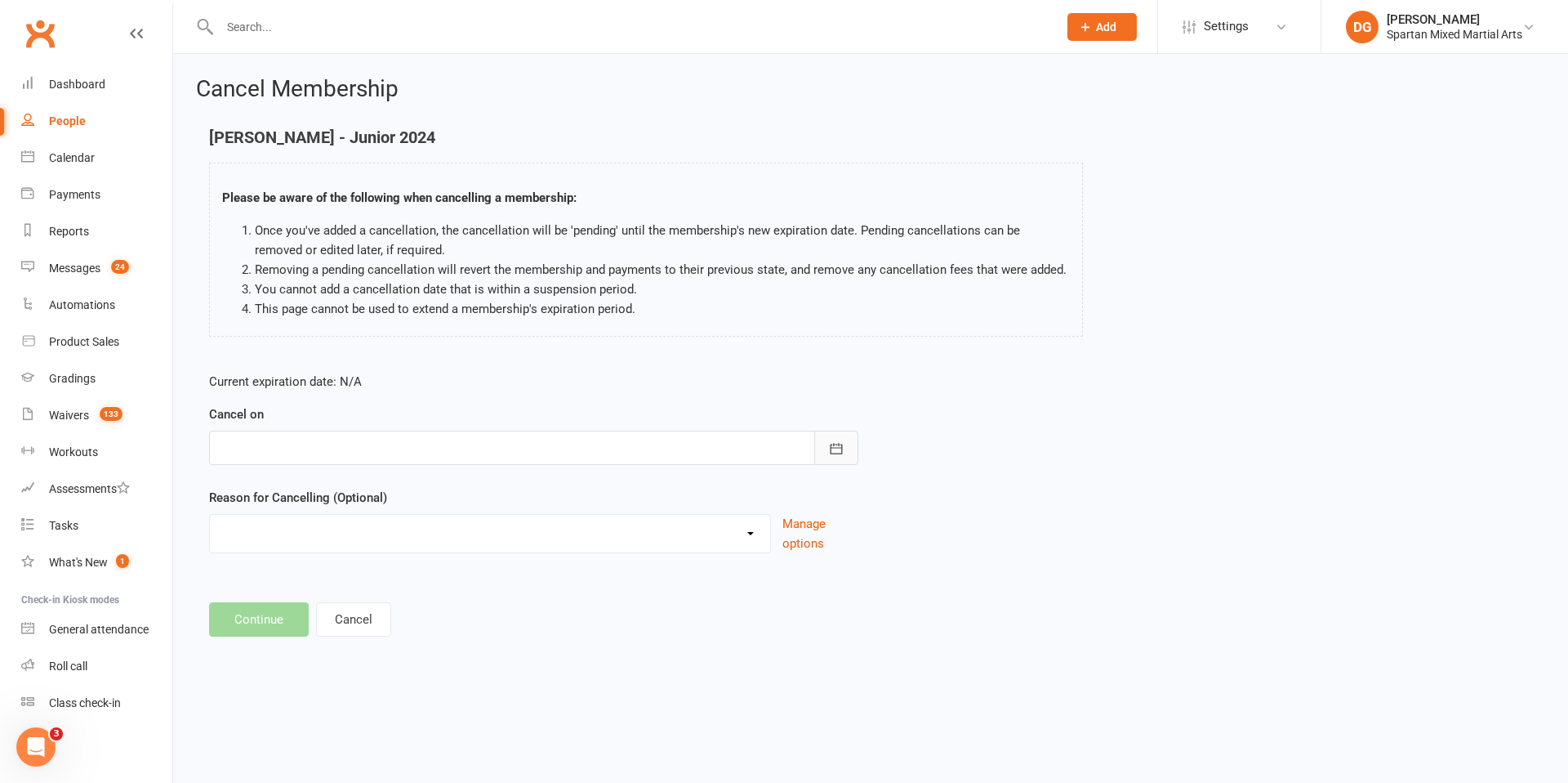
click at [837, 450] on icon "button" at bounding box center [836, 448] width 16 height 16
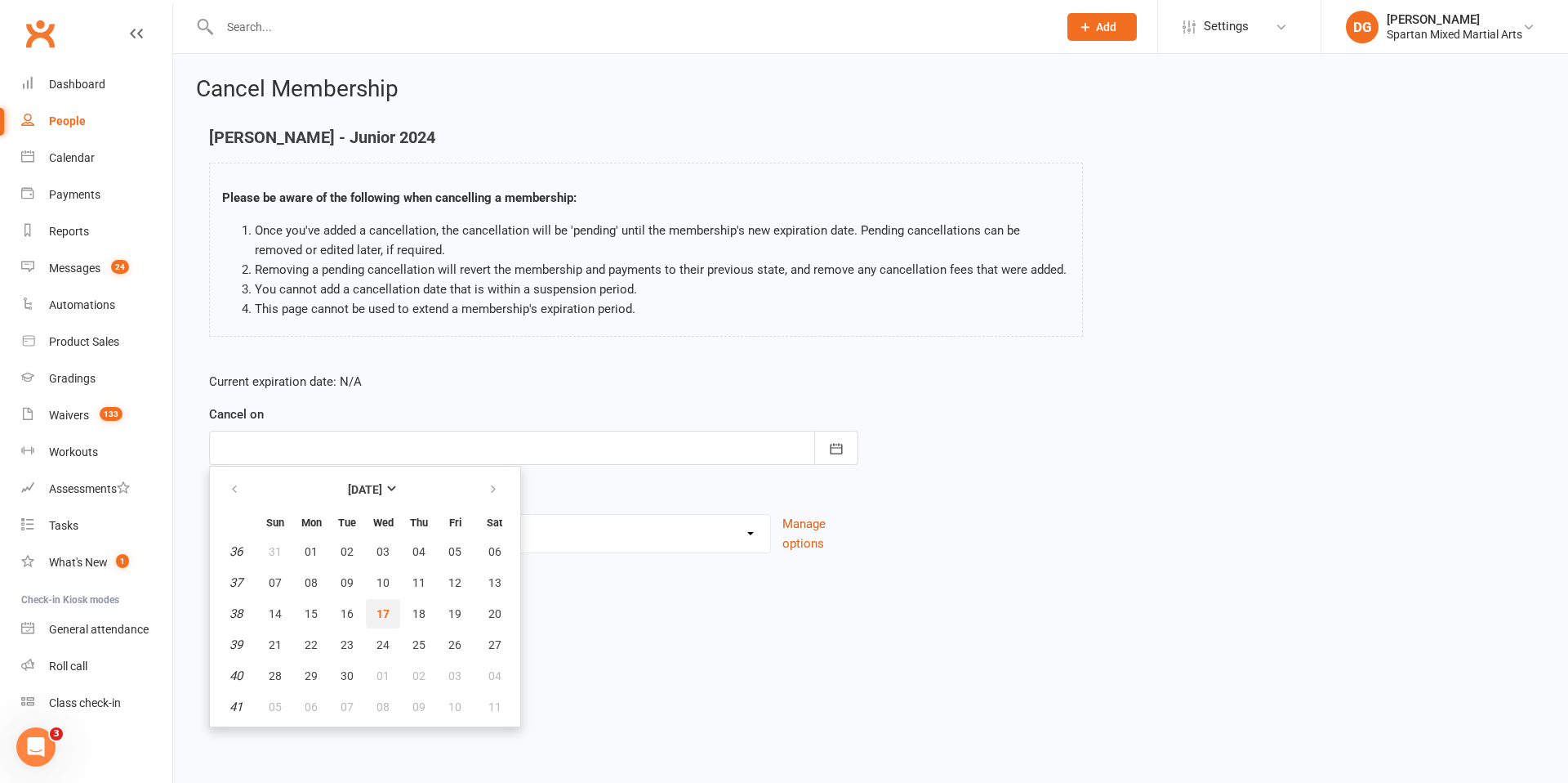
click at [383, 614] on span "17" at bounding box center [383, 613] width 13 height 13
type input "17 Sep 2025"
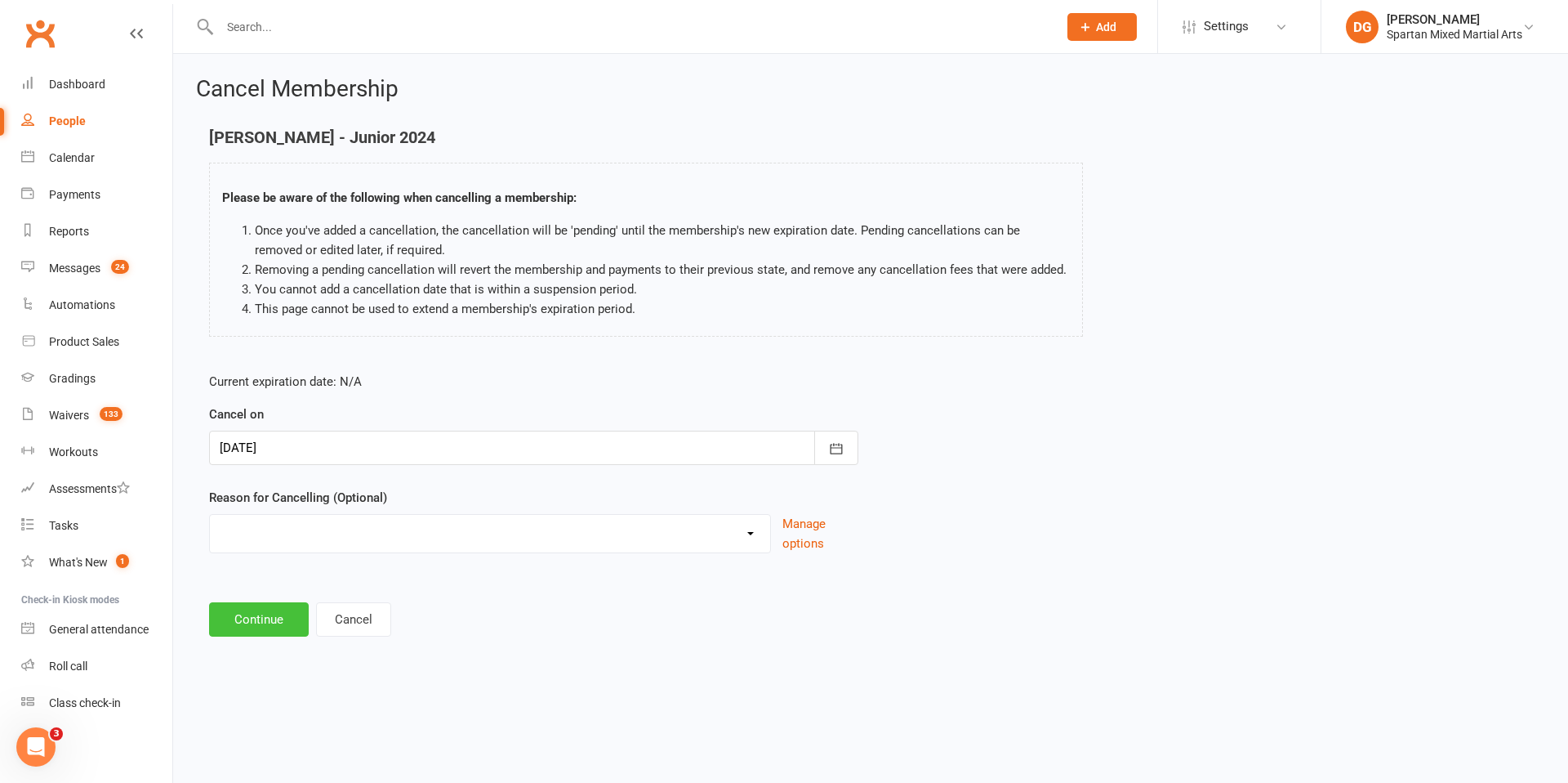
click at [273, 622] on button "Continue" at bounding box center [259, 619] width 100 height 34
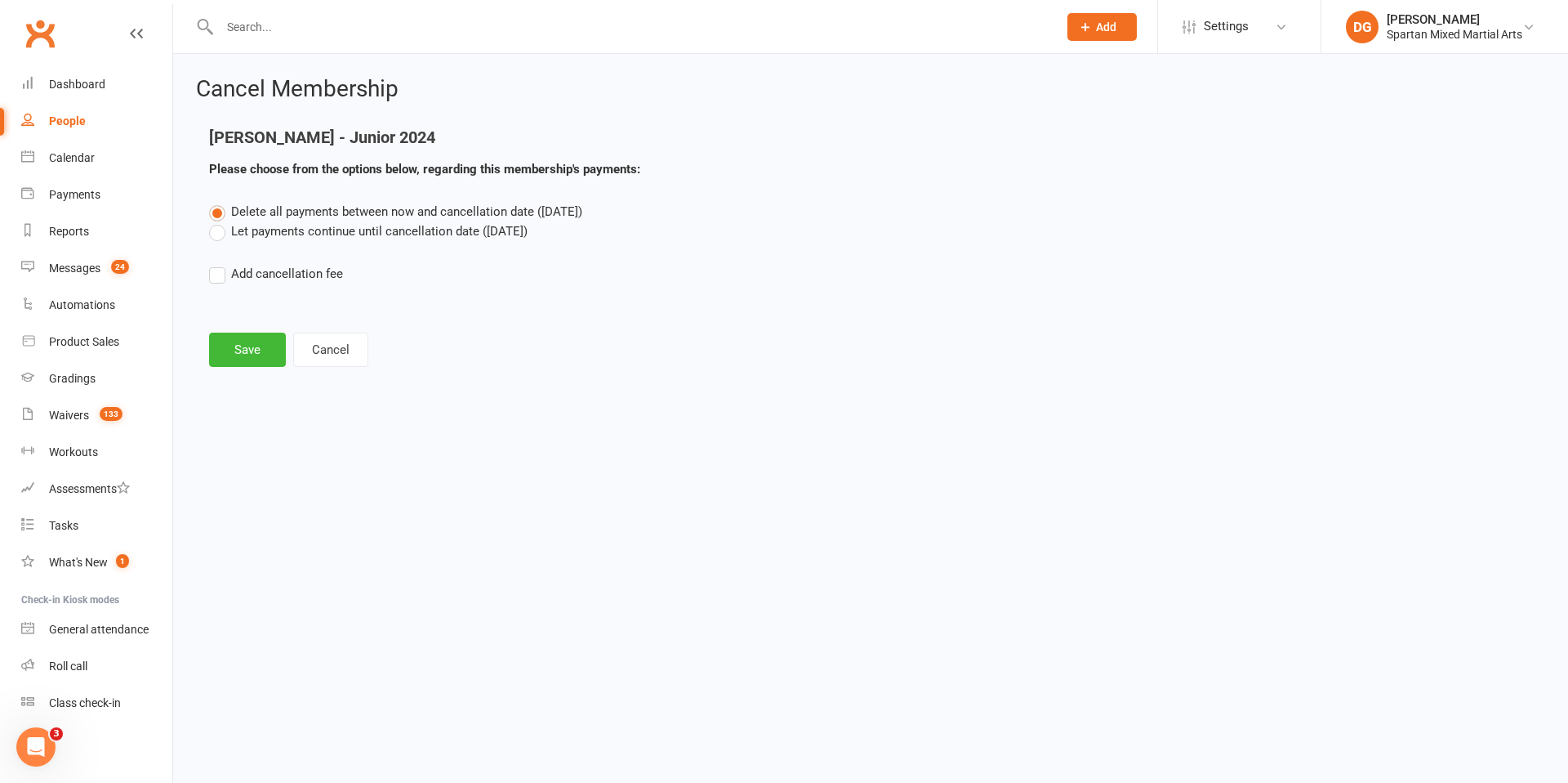
click at [212, 232] on label "Let payments continue until cancellation date (Sep 17, 2025)" at bounding box center [369, 231] width 319 height 20
click at [212, 222] on input "Let payments continue until cancellation date (Sep 17, 2025)" at bounding box center [215, 222] width 10 height 0
click at [246, 356] on button "Save" at bounding box center [247, 350] width 77 height 34
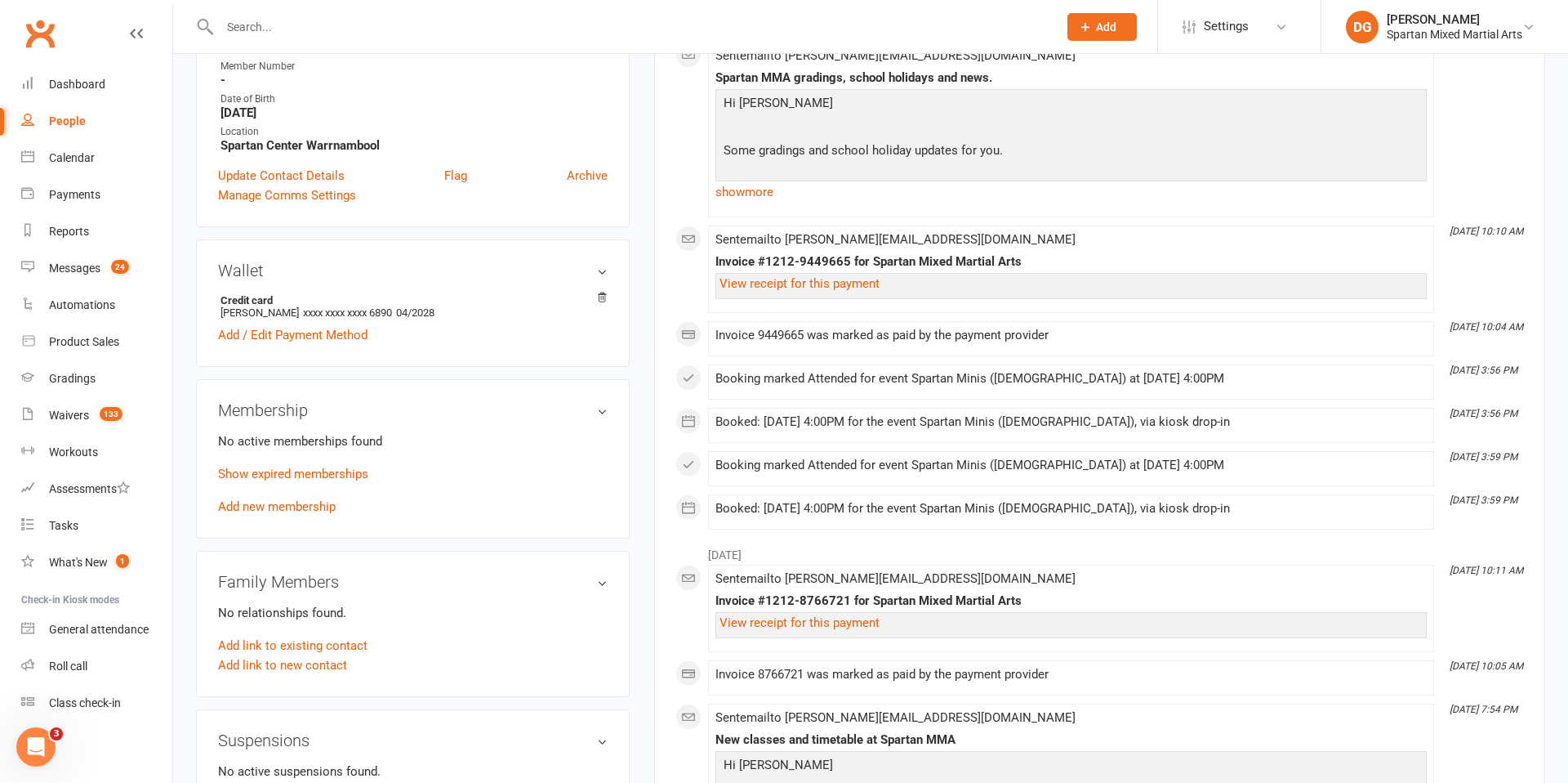
scroll to position [362, 0]
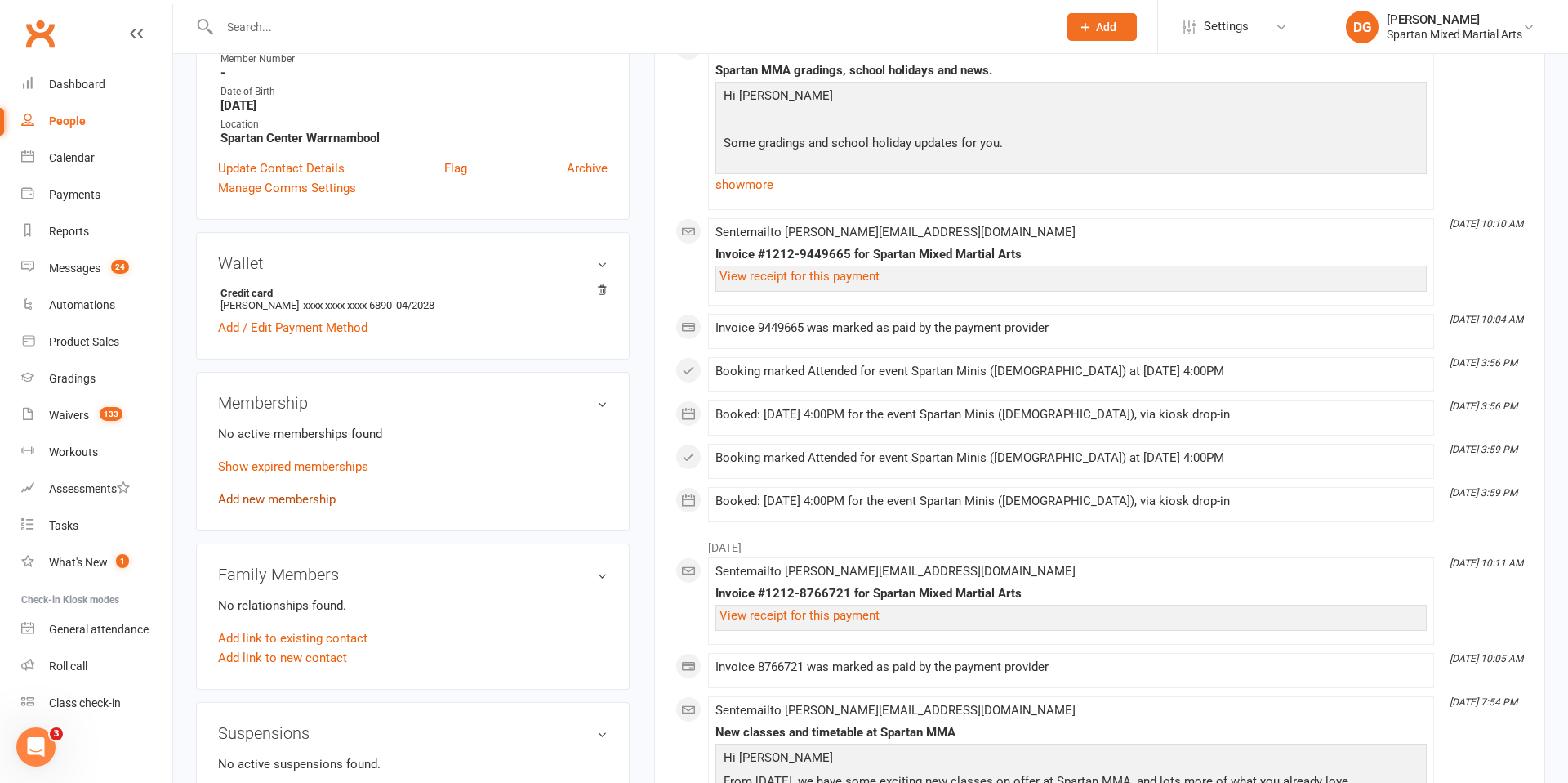
click at [274, 501] on link "Add new membership" at bounding box center [277, 498] width 117 height 15
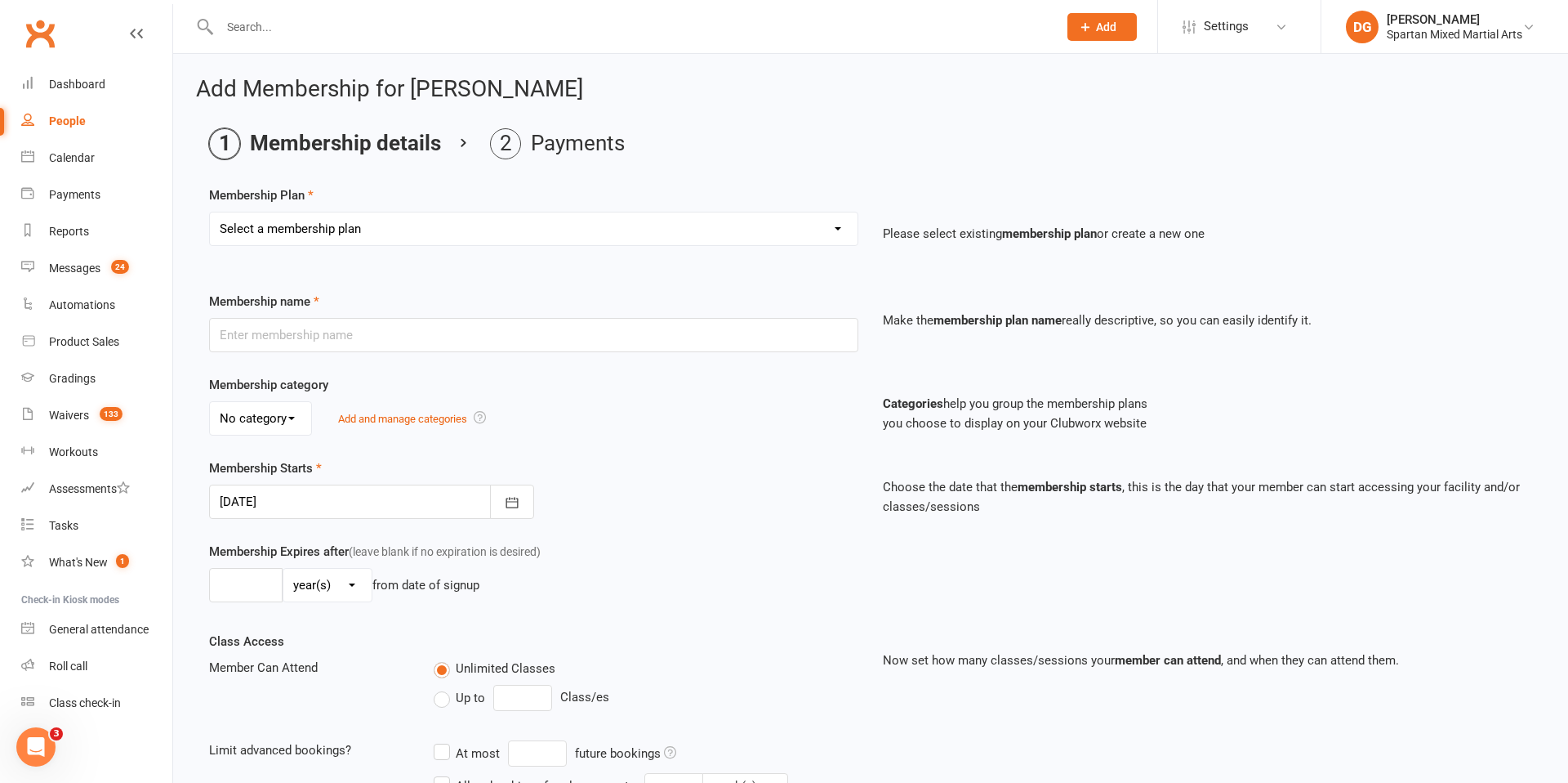
click at [622, 229] on select "Select a membership plan Create new Membership Plan life member Adult membershi…" at bounding box center [534, 229] width 647 height 33
select select "27"
click at [210, 212] on select "Select a membership plan Create new Membership Plan life member Adult membershi…" at bounding box center [534, 229] width 647 height 33
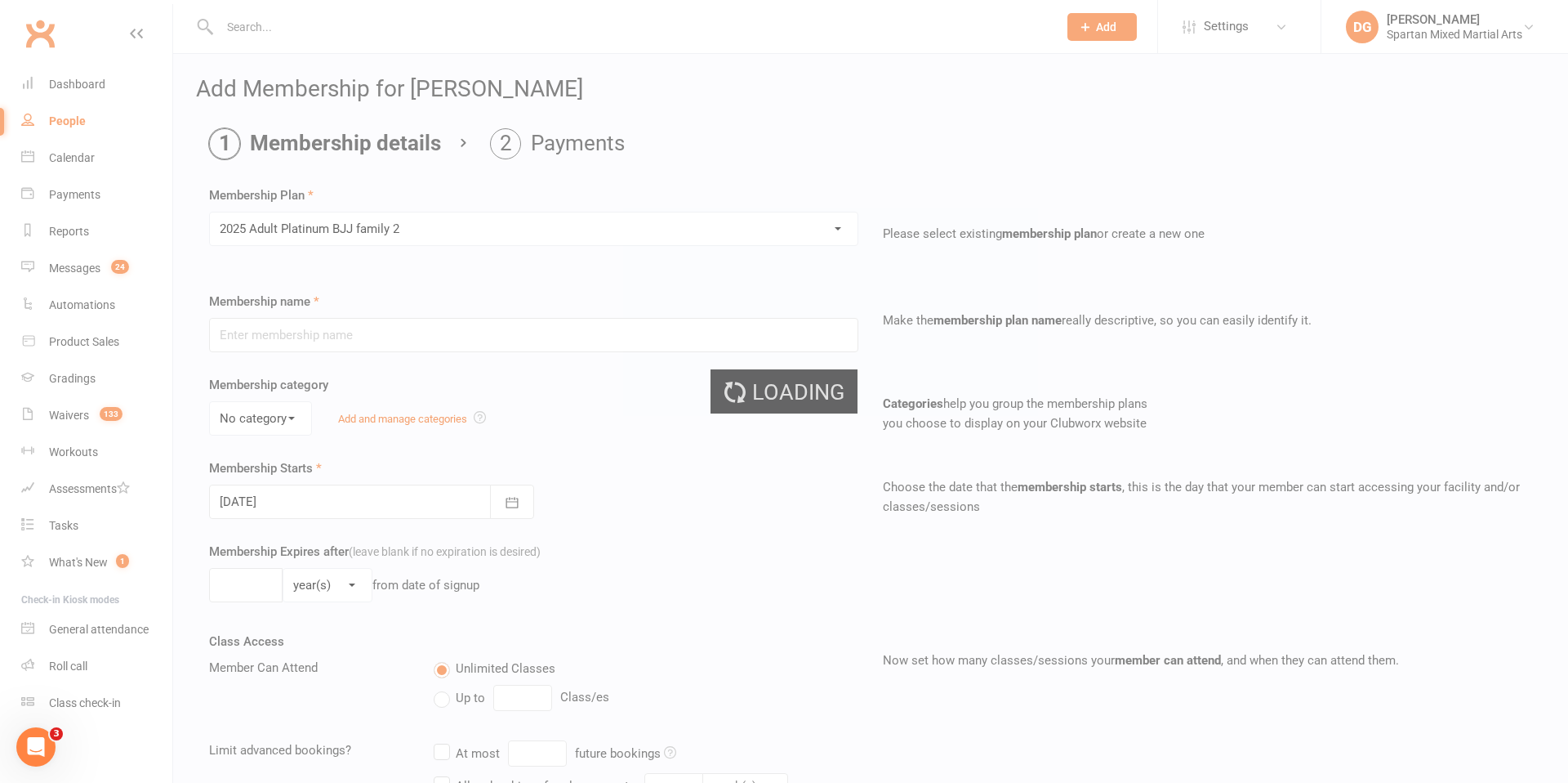
type input "2025 Adult Platinum BJJ family 2"
select select "0"
type input "0"
select select "2"
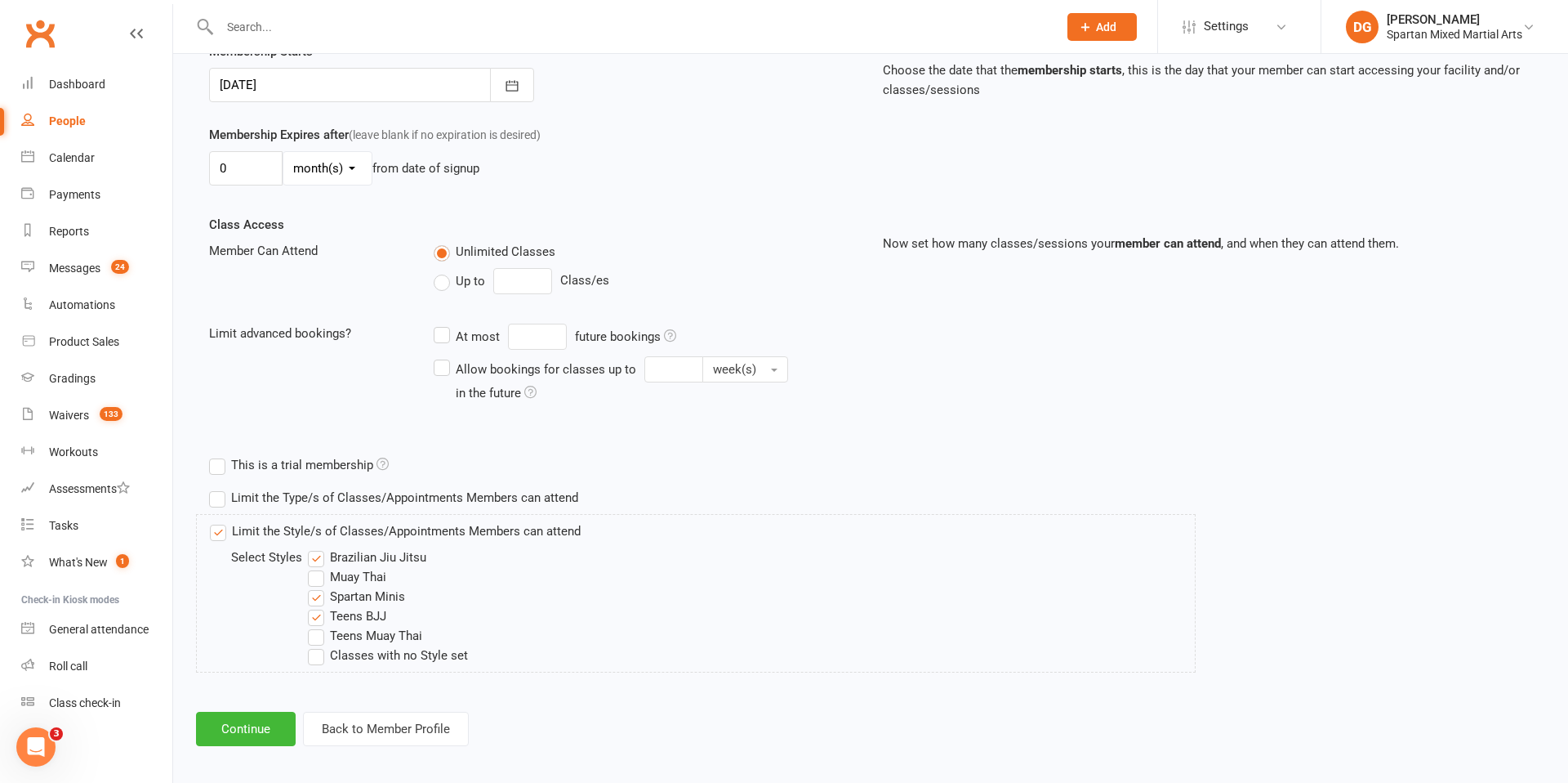
scroll to position [427, 0]
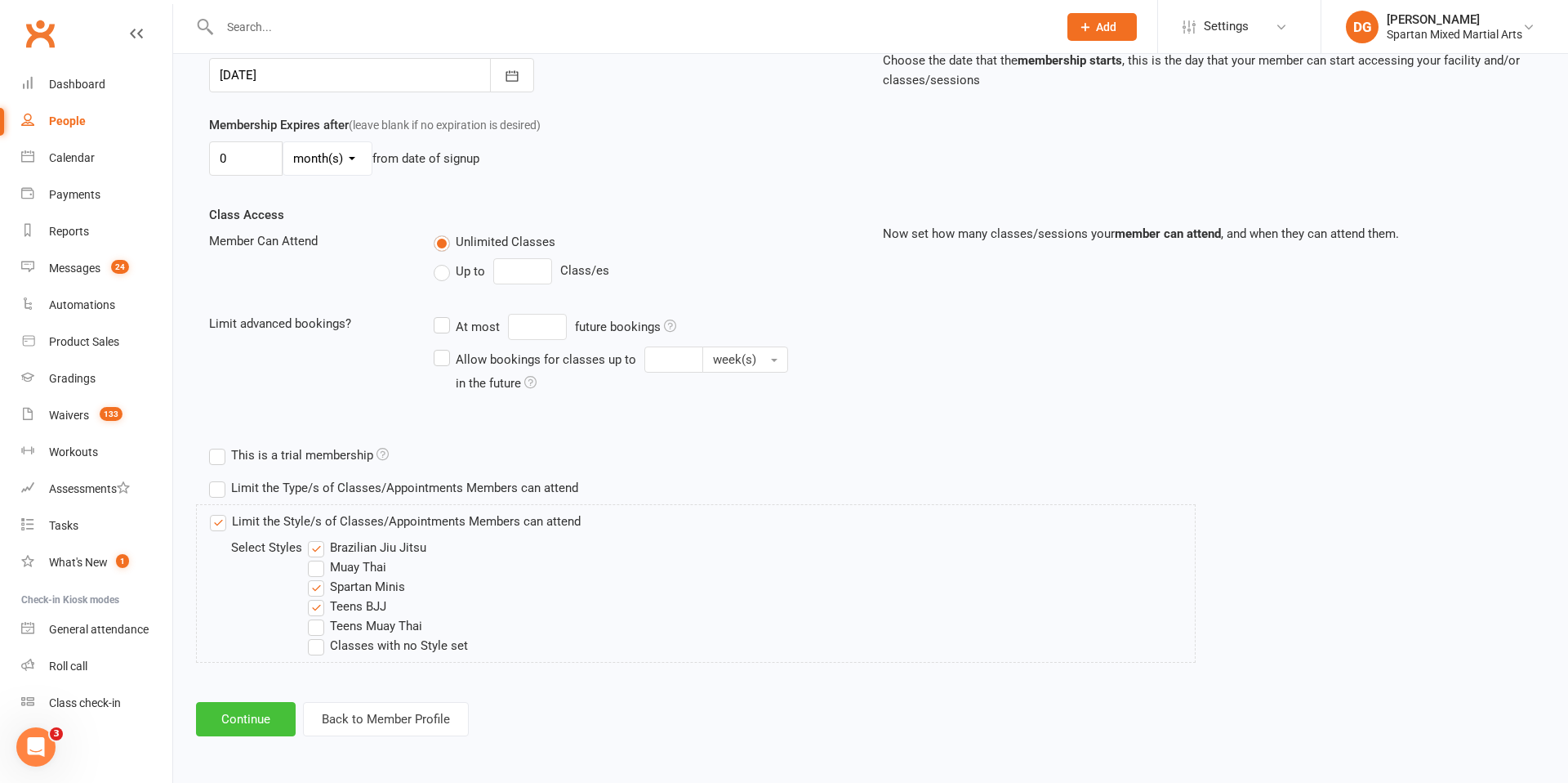
click at [259, 716] on button "Continue" at bounding box center [246, 719] width 100 height 34
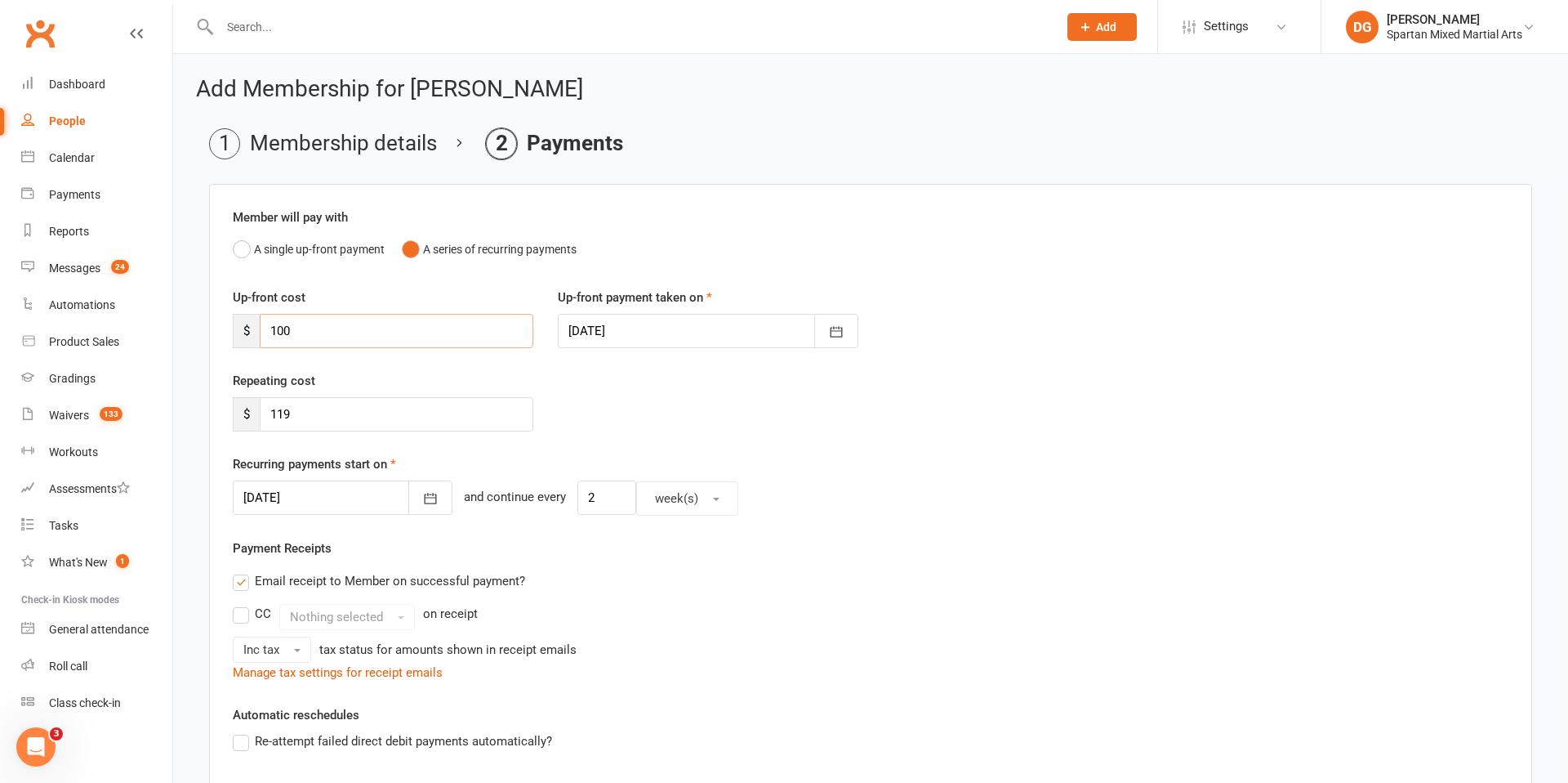
click at [366, 334] on input "100" at bounding box center [396, 331] width 273 height 34
type input "1"
type input "0"
click at [422, 500] on icon "button" at bounding box center [430, 498] width 16 height 16
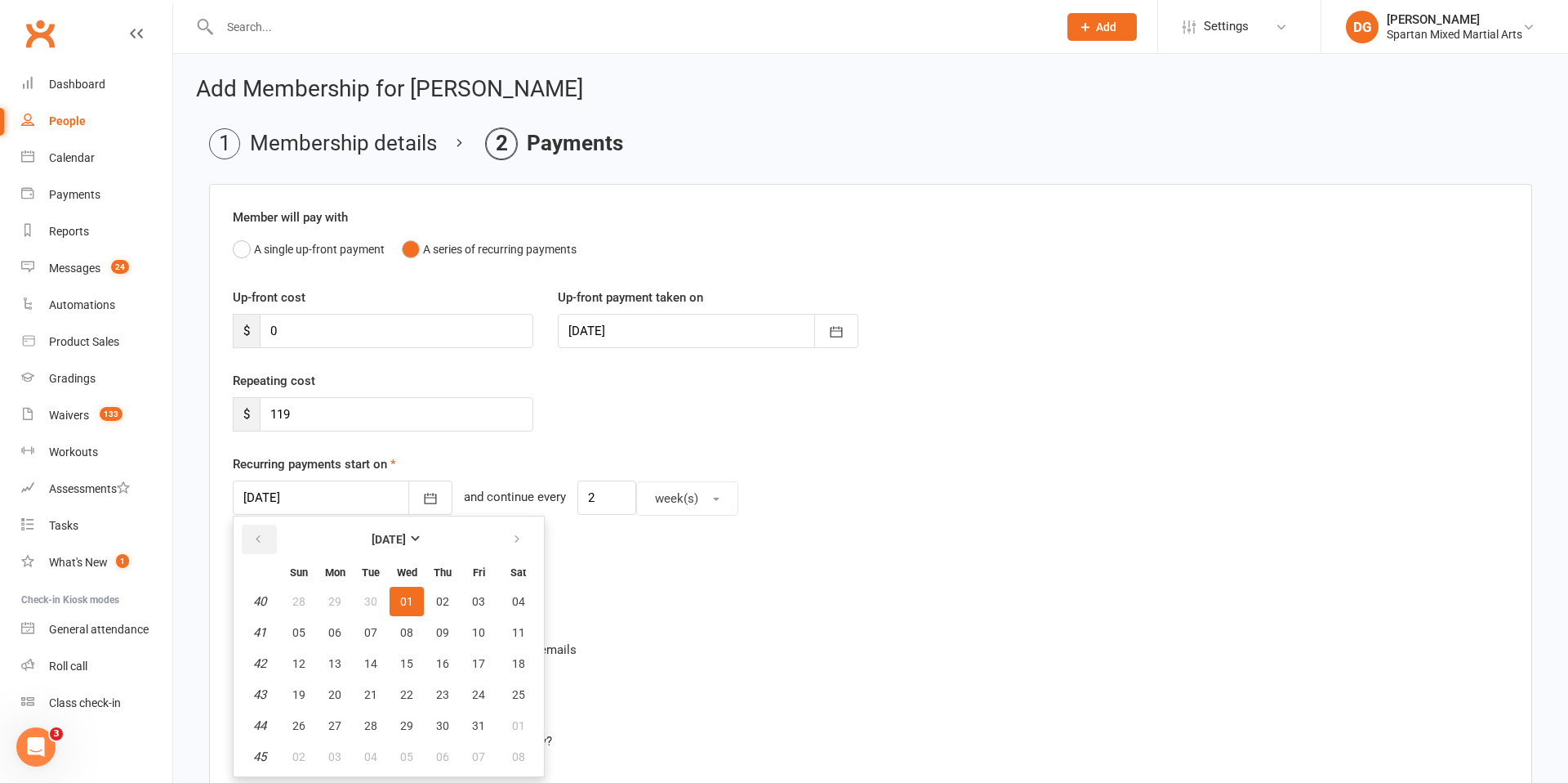
click at [256, 530] on button "button" at bounding box center [259, 539] width 35 height 29
click at [409, 689] on span "24" at bounding box center [406, 694] width 13 height 13
type input "24 Sep 2025"
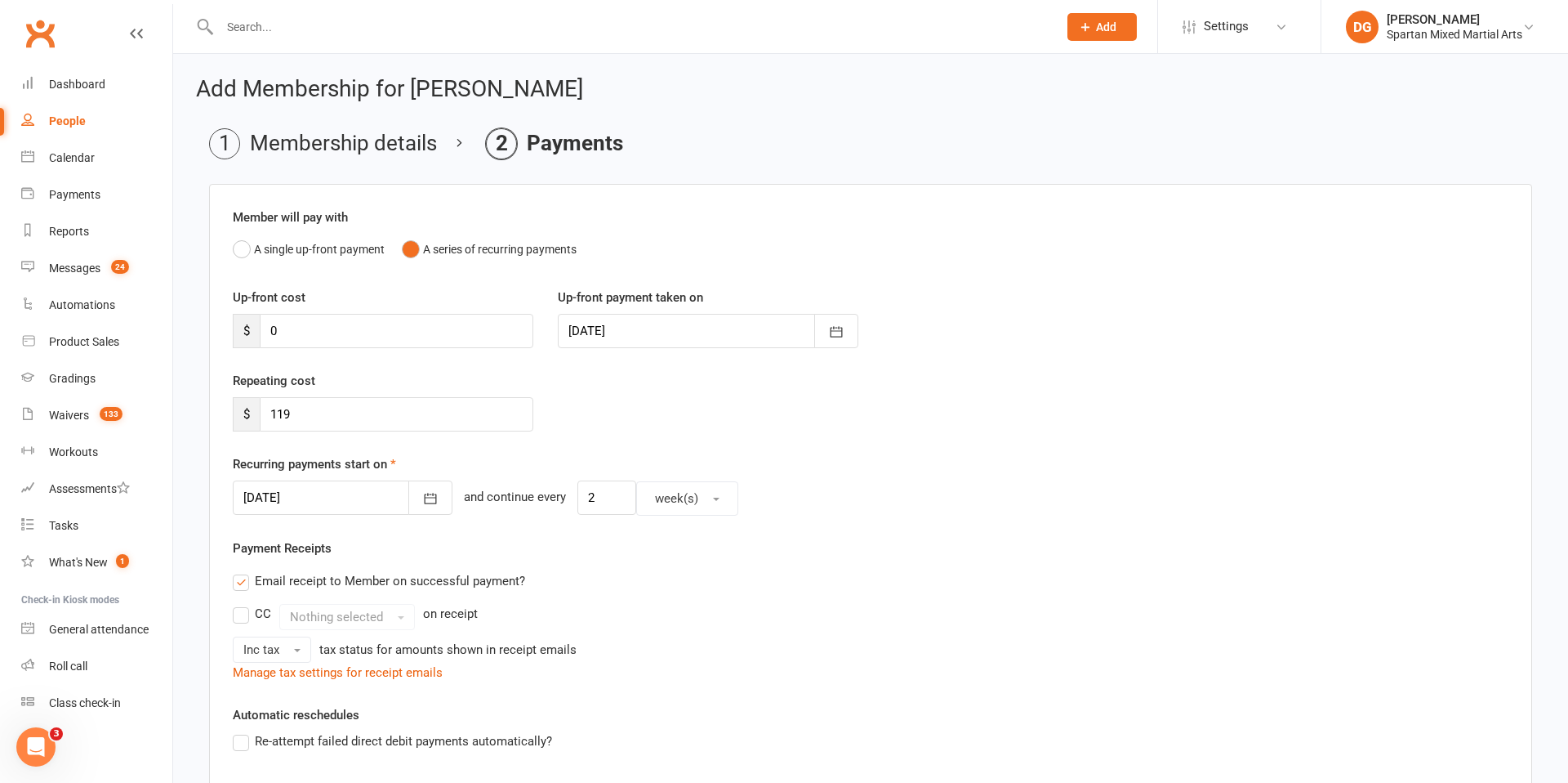
scroll to position [340, 0]
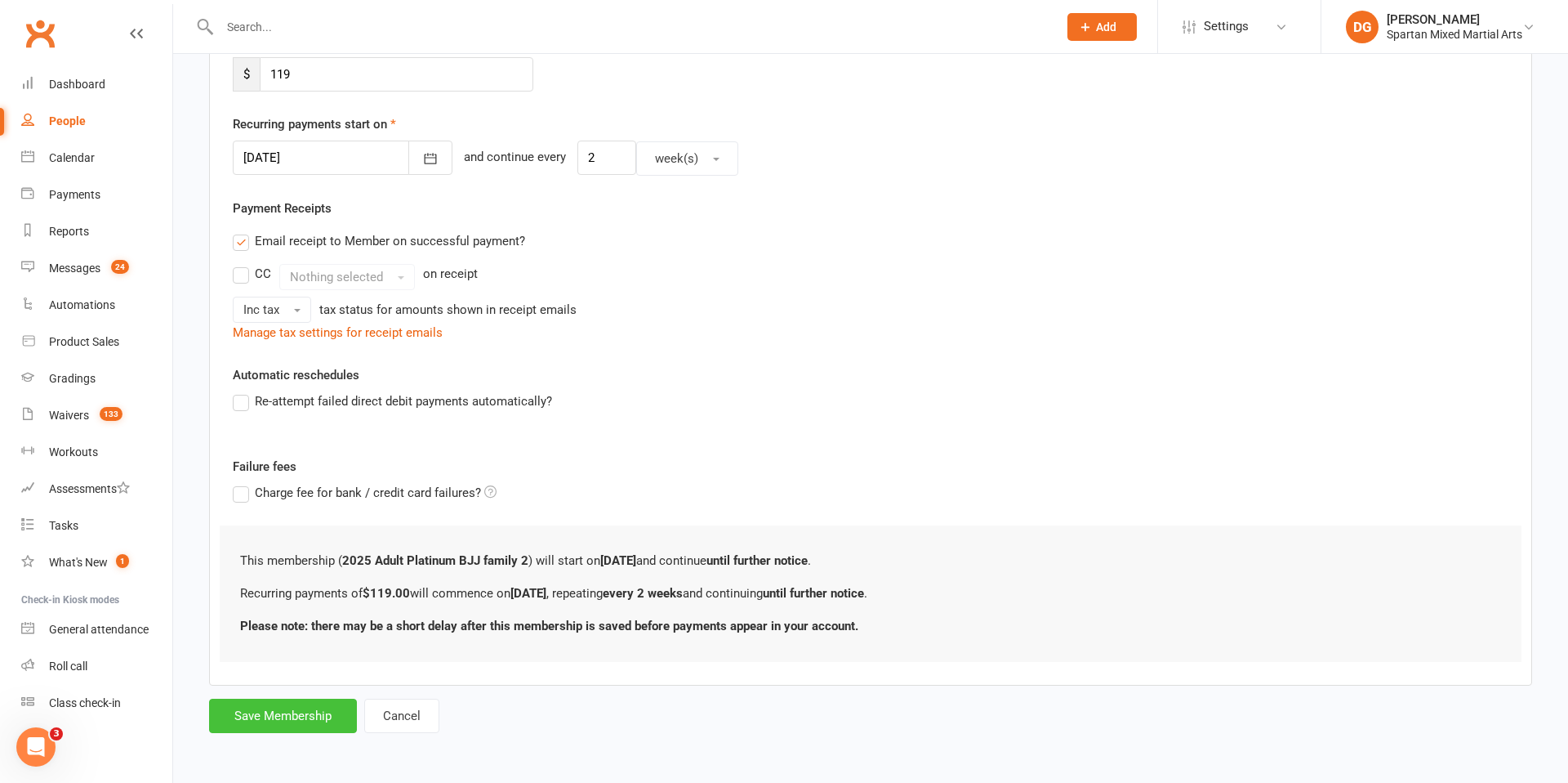
click at [290, 712] on button "Save Membership" at bounding box center [284, 716] width 148 height 34
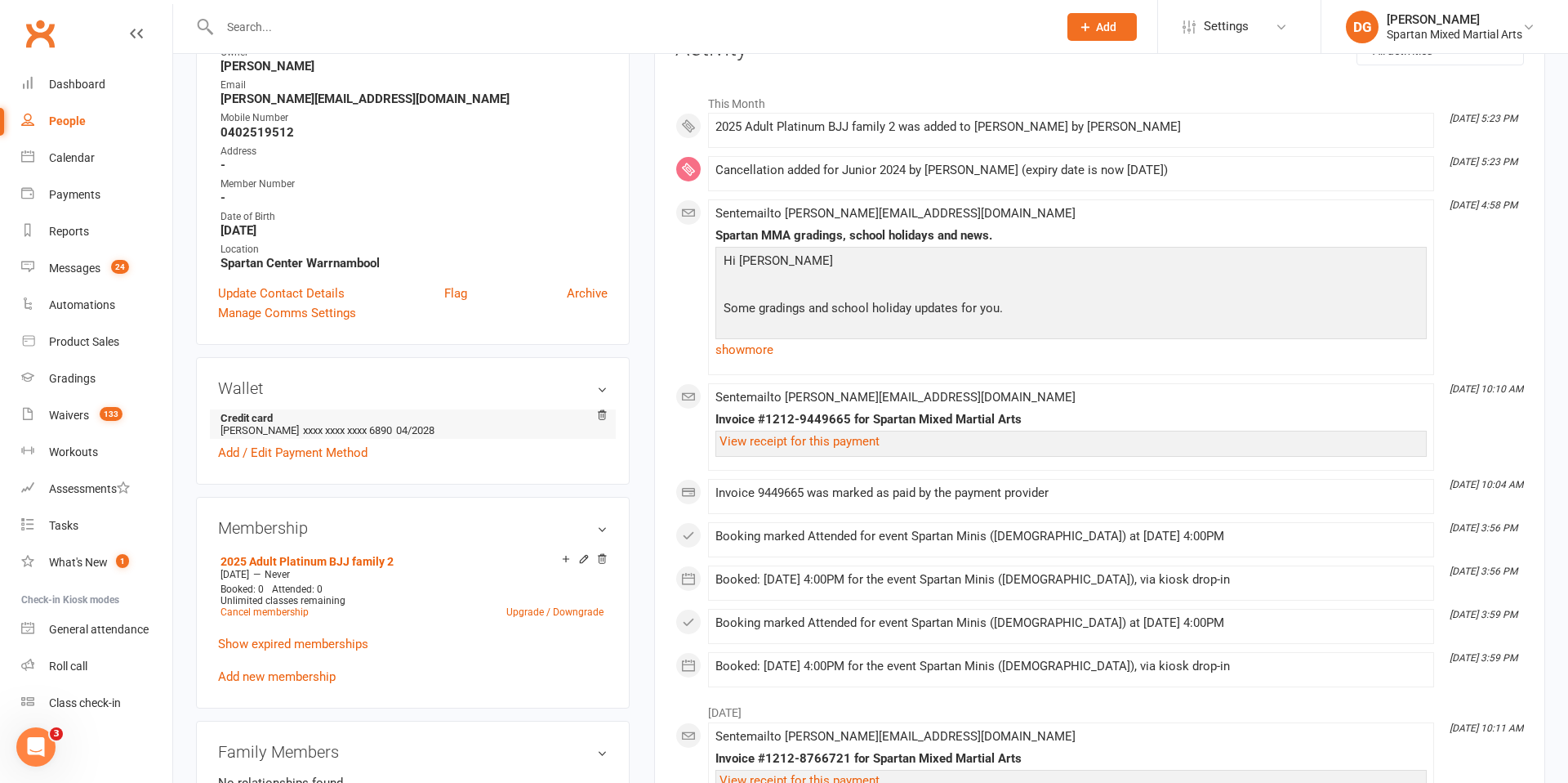
scroll to position [241, 0]
